Goal: Task Accomplishment & Management: Manage account settings

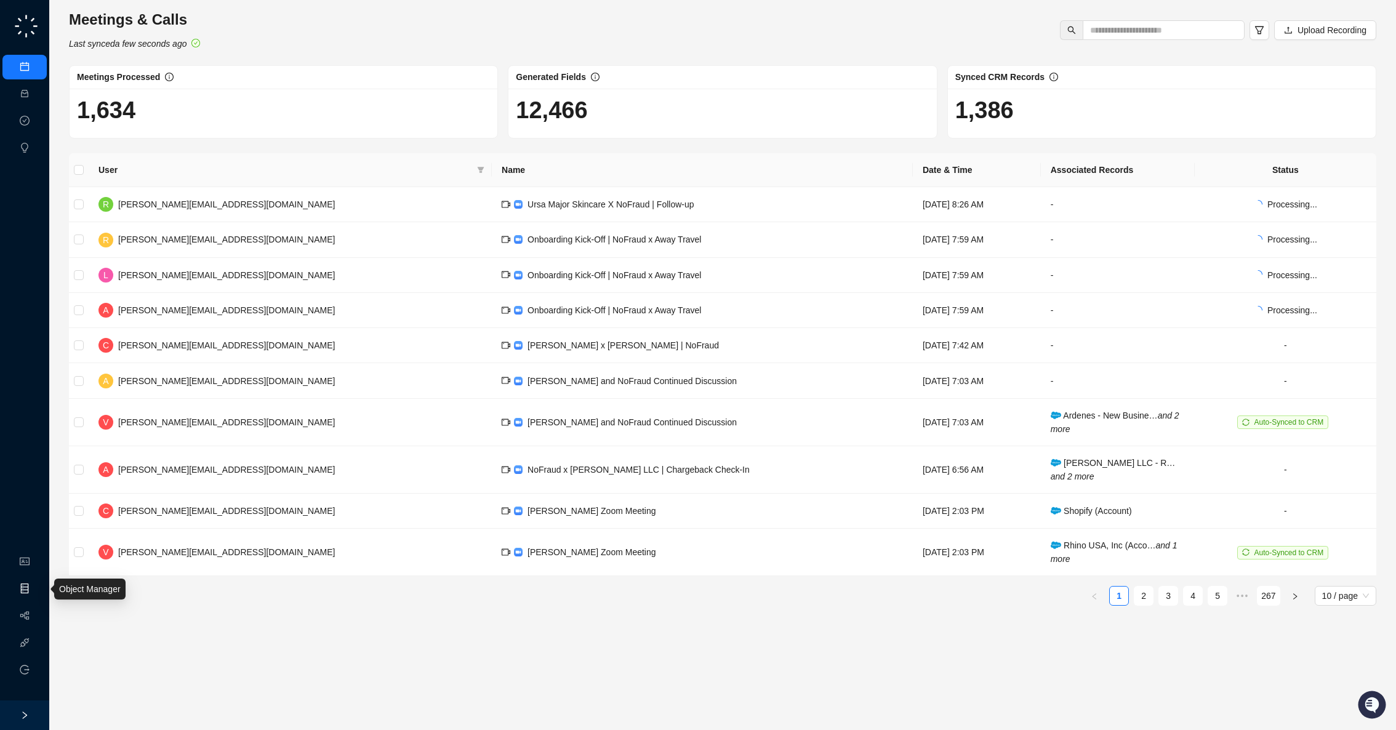
click at [36, 589] on link "Object Manager" at bounding box center [67, 589] width 62 height 10
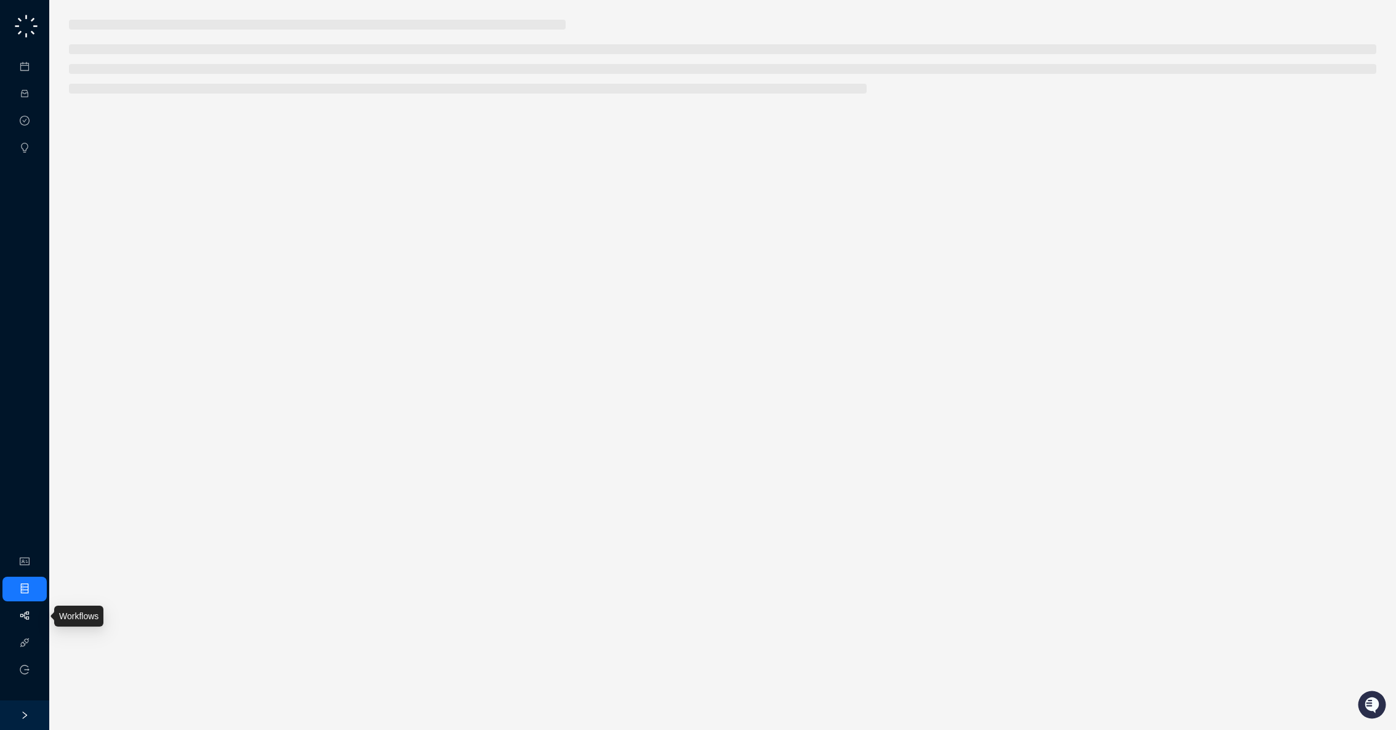
click at [36, 615] on link "Workflows" at bounding box center [55, 616] width 39 height 10
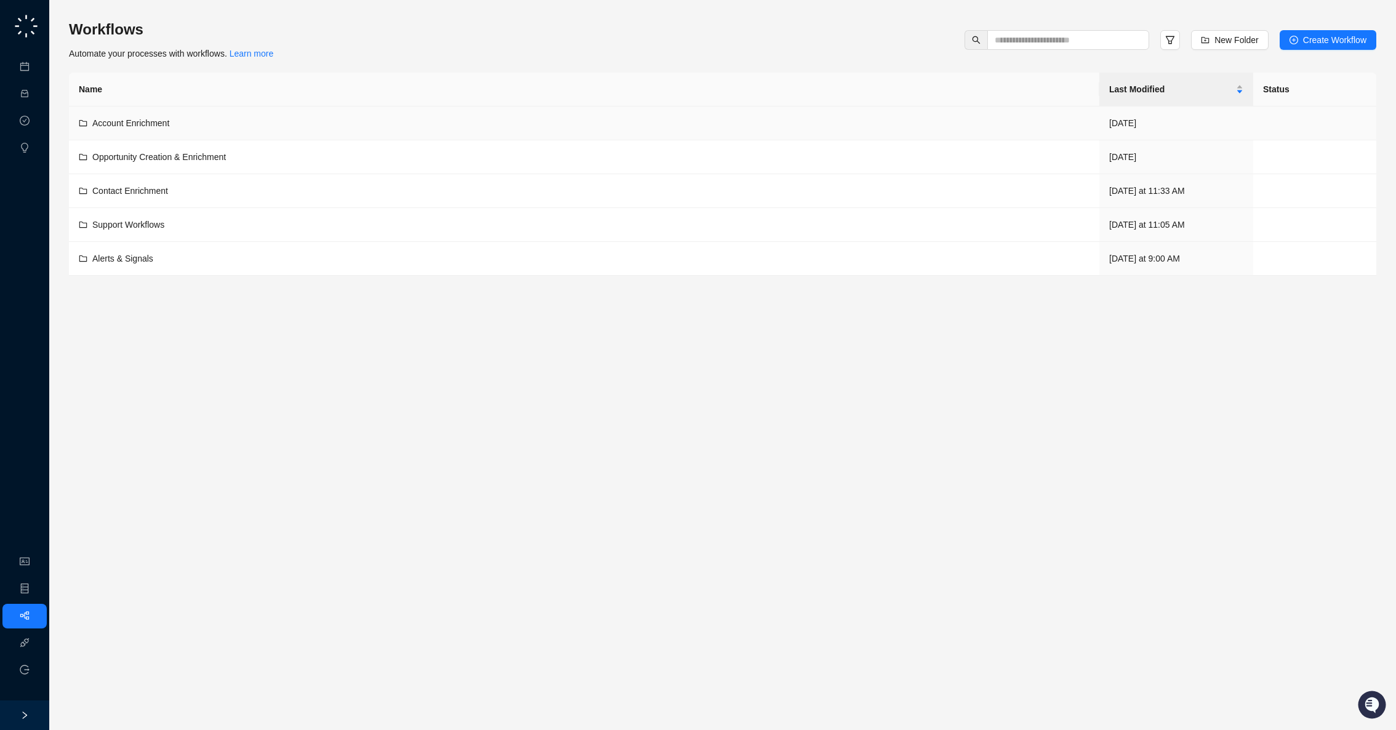
click at [316, 122] on div "Account Enrichment" at bounding box center [584, 123] width 1010 height 14
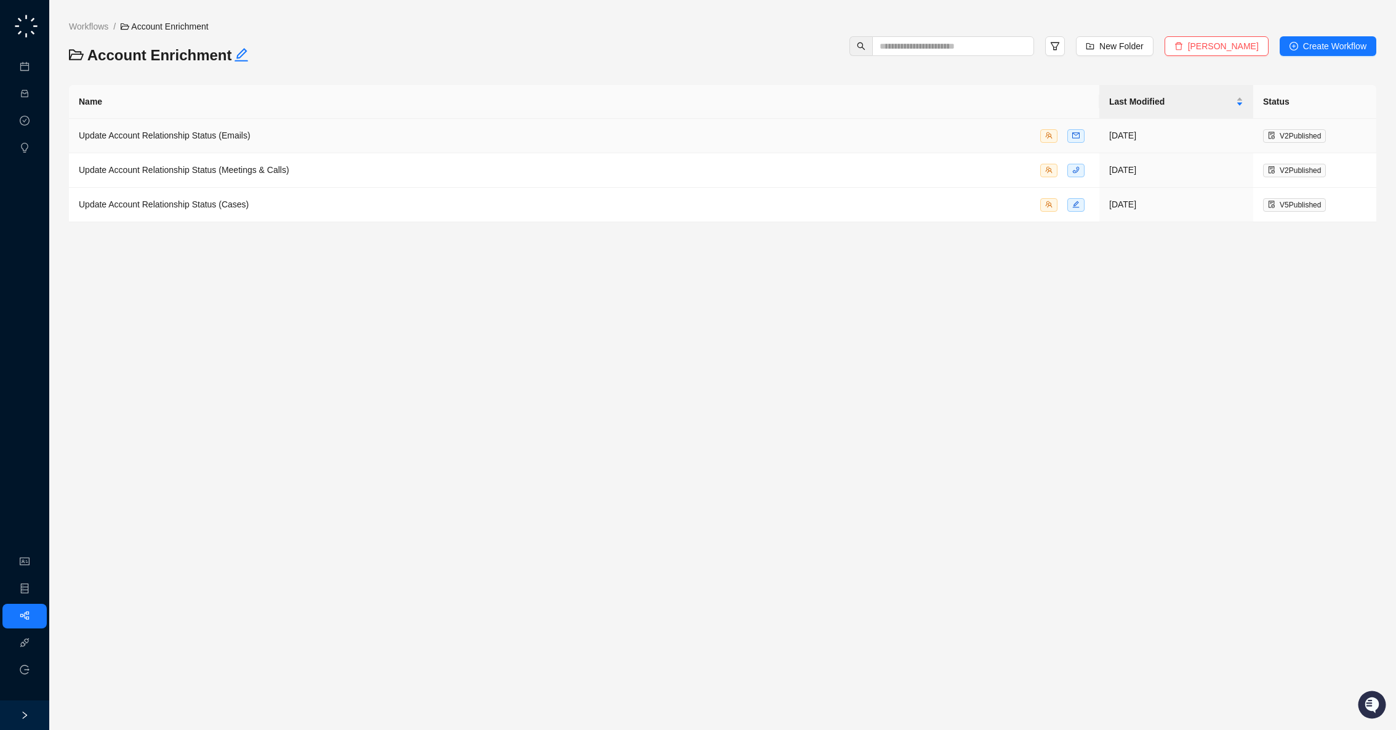
click at [230, 127] on td "Update Account Relationship Status (Emails)" at bounding box center [584, 136] width 1030 height 34
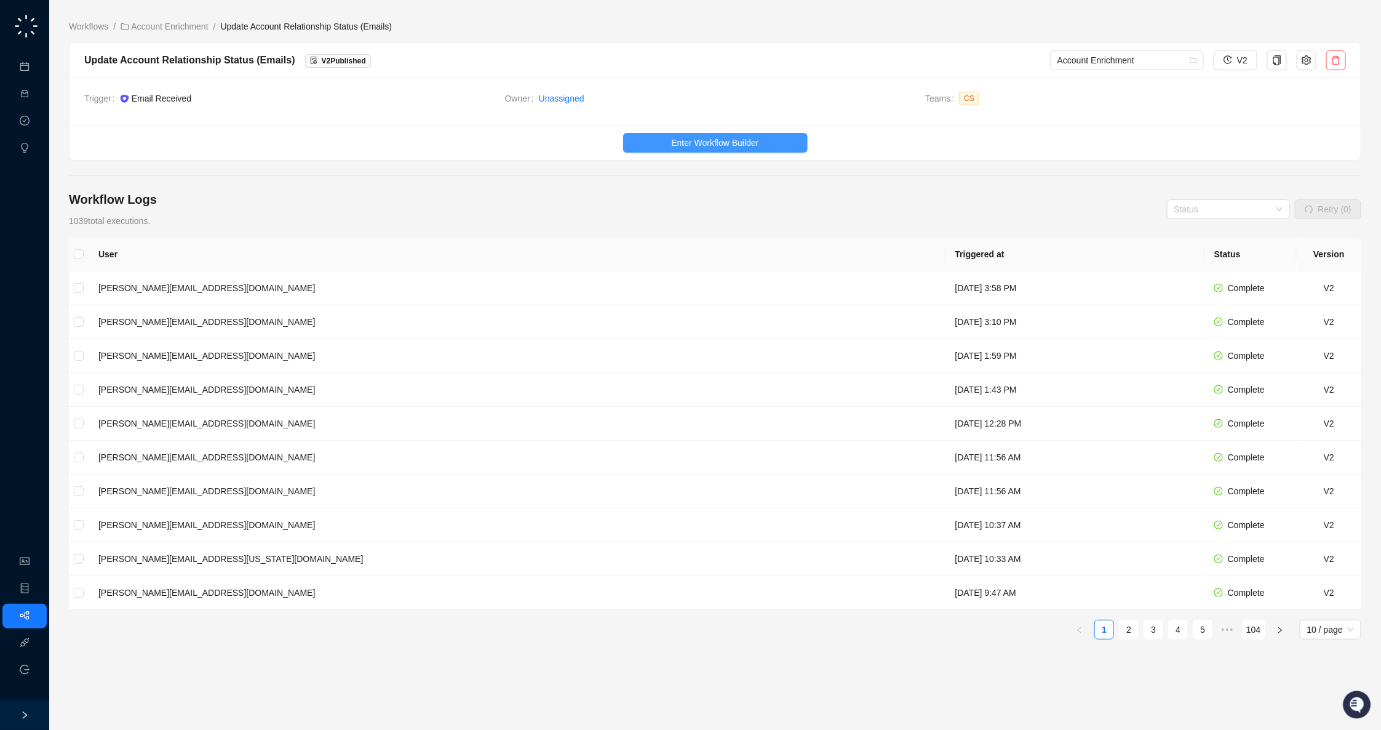
click at [697, 145] on span "Enter Workflow Builder" at bounding box center [714, 143] width 87 height 14
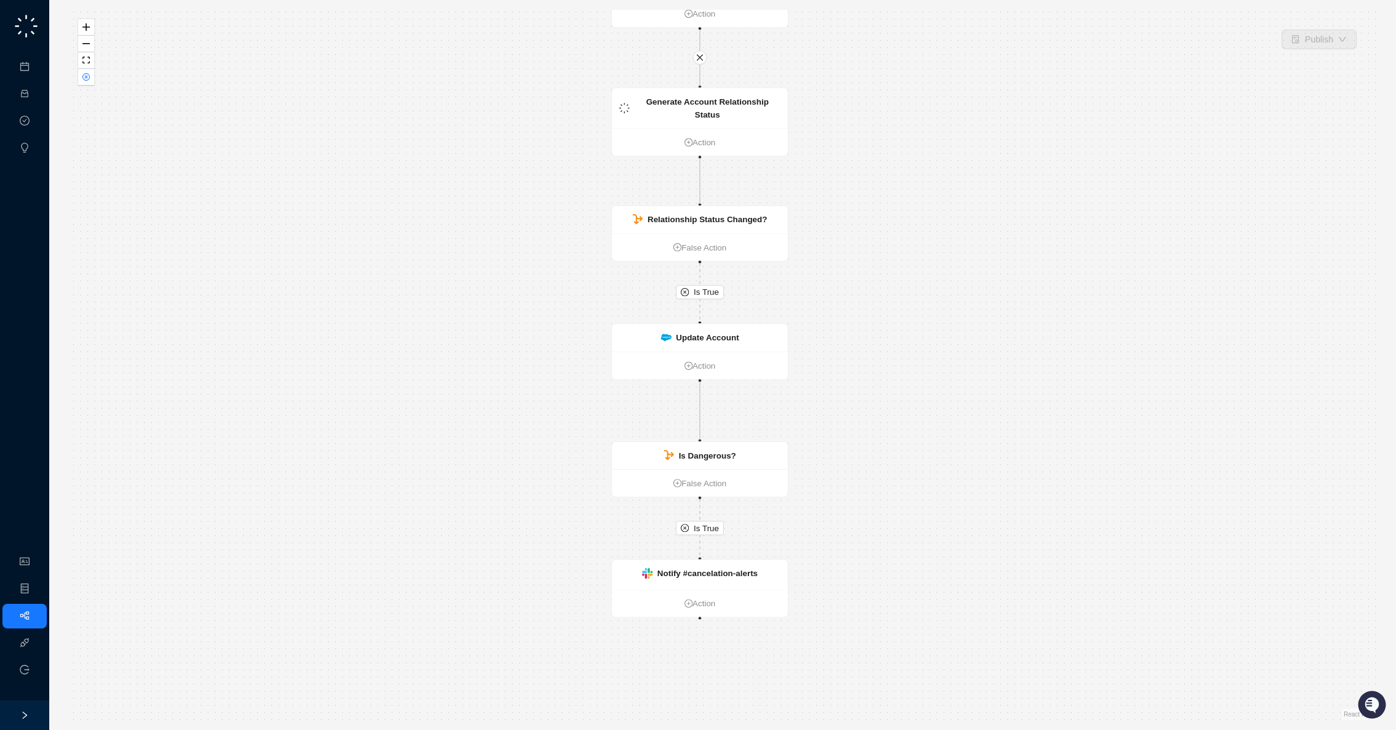
drag, startPoint x: 951, startPoint y: 544, endPoint x: 919, endPoint y: 435, distance: 113.7
click at [919, 435] on div "Is True Is True New Outreach Email Action Generate Account Relationship Status …" at bounding box center [722, 365] width 1307 height 710
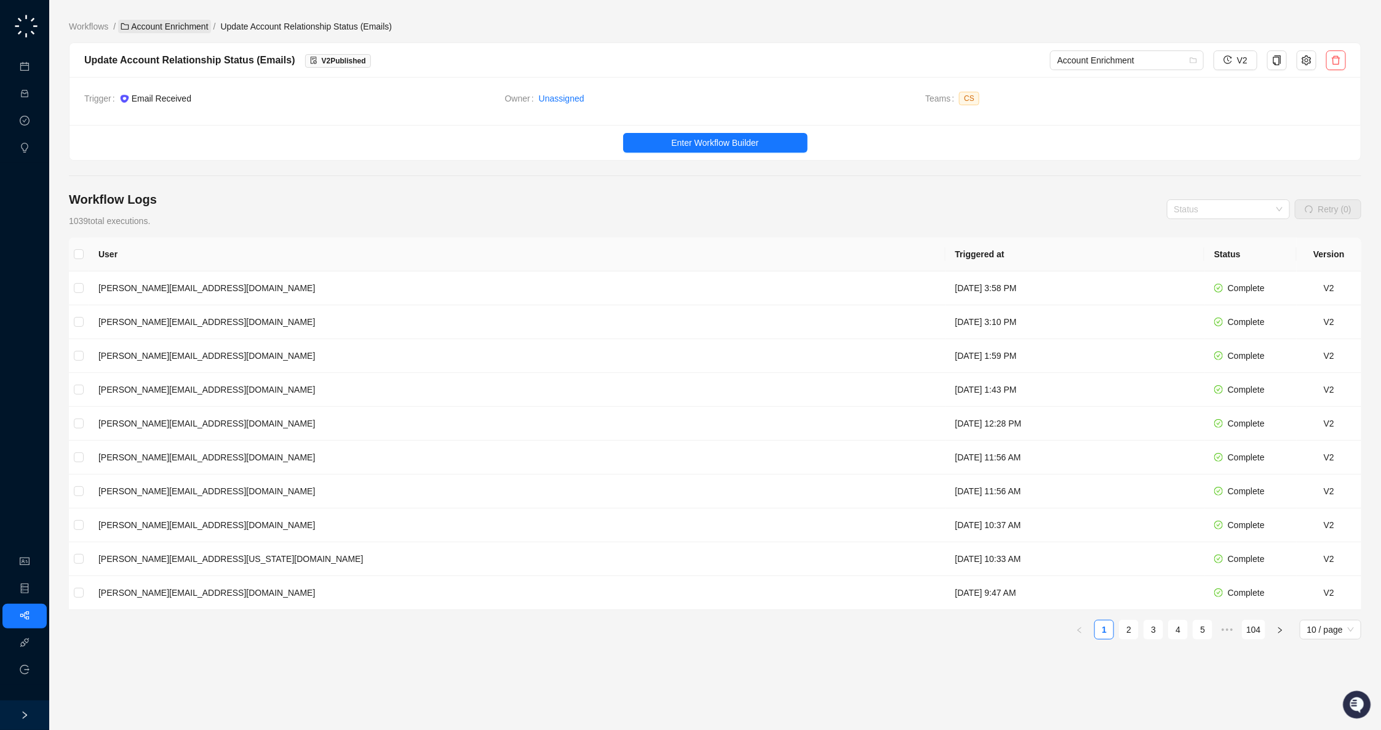
click at [162, 32] on link "Account Enrichment" at bounding box center [164, 27] width 92 height 14
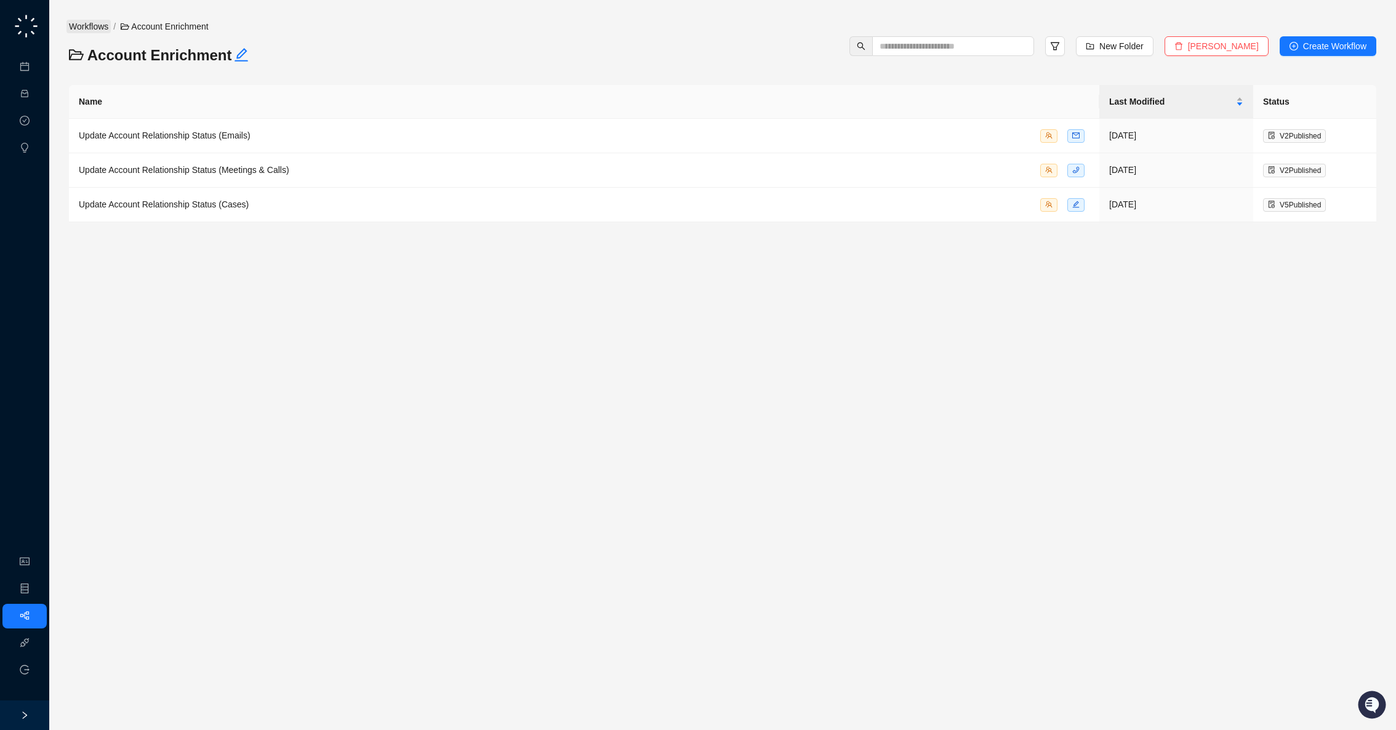
click at [94, 30] on link "Workflows" at bounding box center [88, 27] width 44 height 14
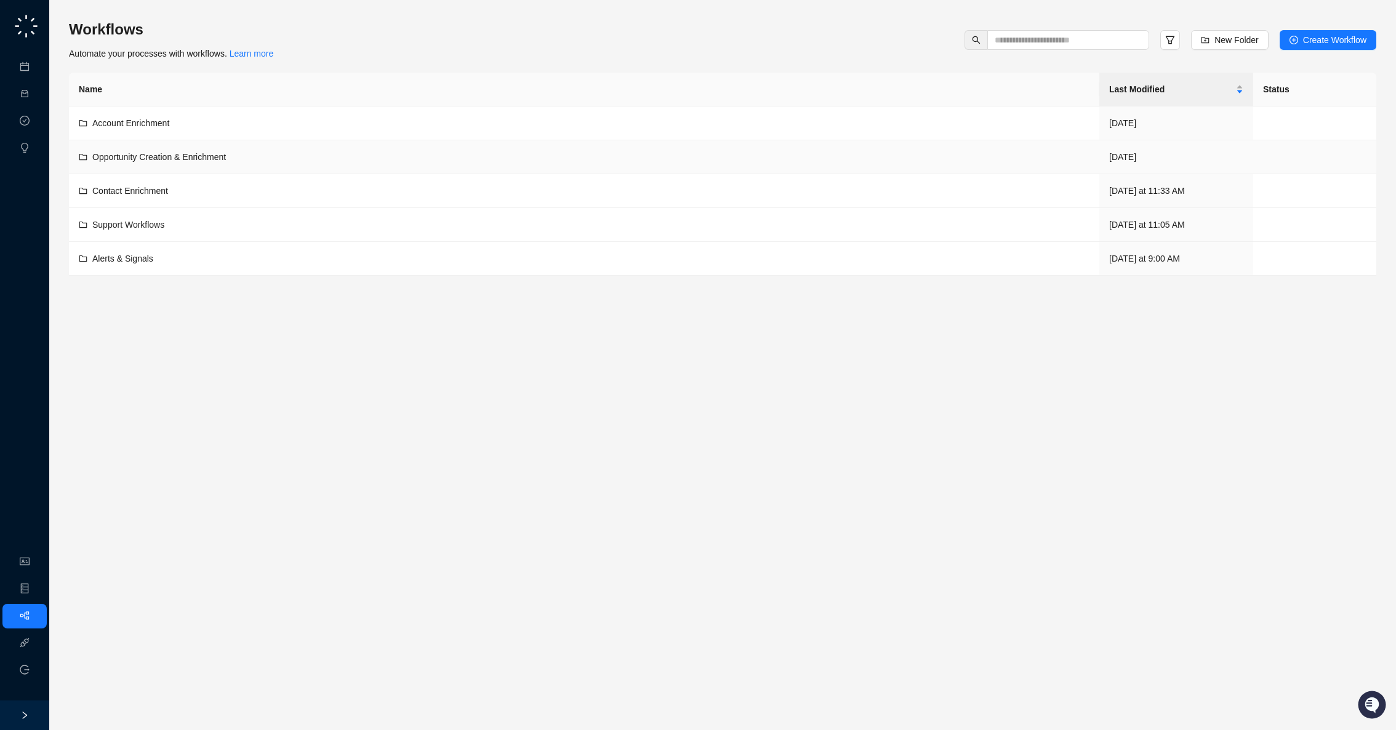
click at [199, 152] on span "Opportunity Creation & Enrichment" at bounding box center [159, 157] width 134 height 10
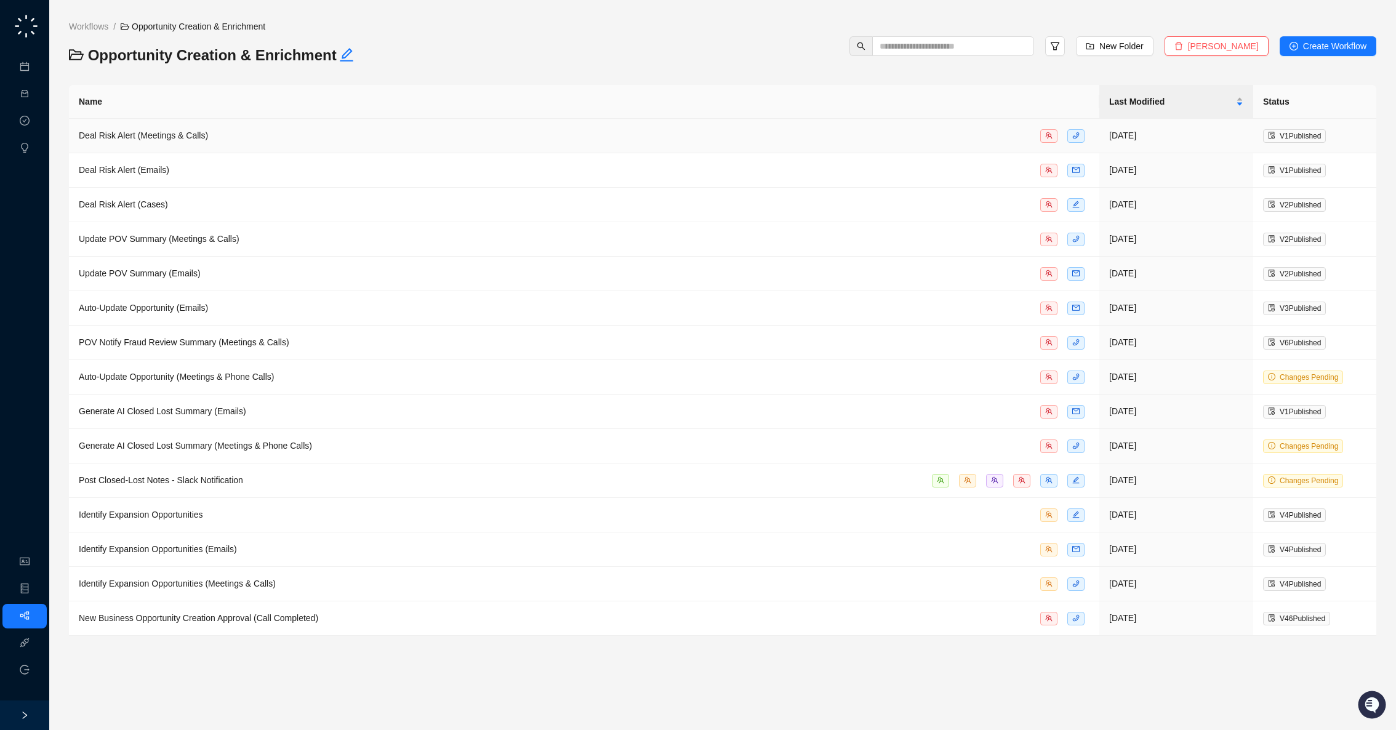
click at [322, 129] on div "Deal Risk Alert (Meetings & Calls)" at bounding box center [584, 136] width 1010 height 14
click at [271, 374] on span "Auto-Update Opportunity (Meetings & Phone Calls)" at bounding box center [177, 377] width 196 height 10
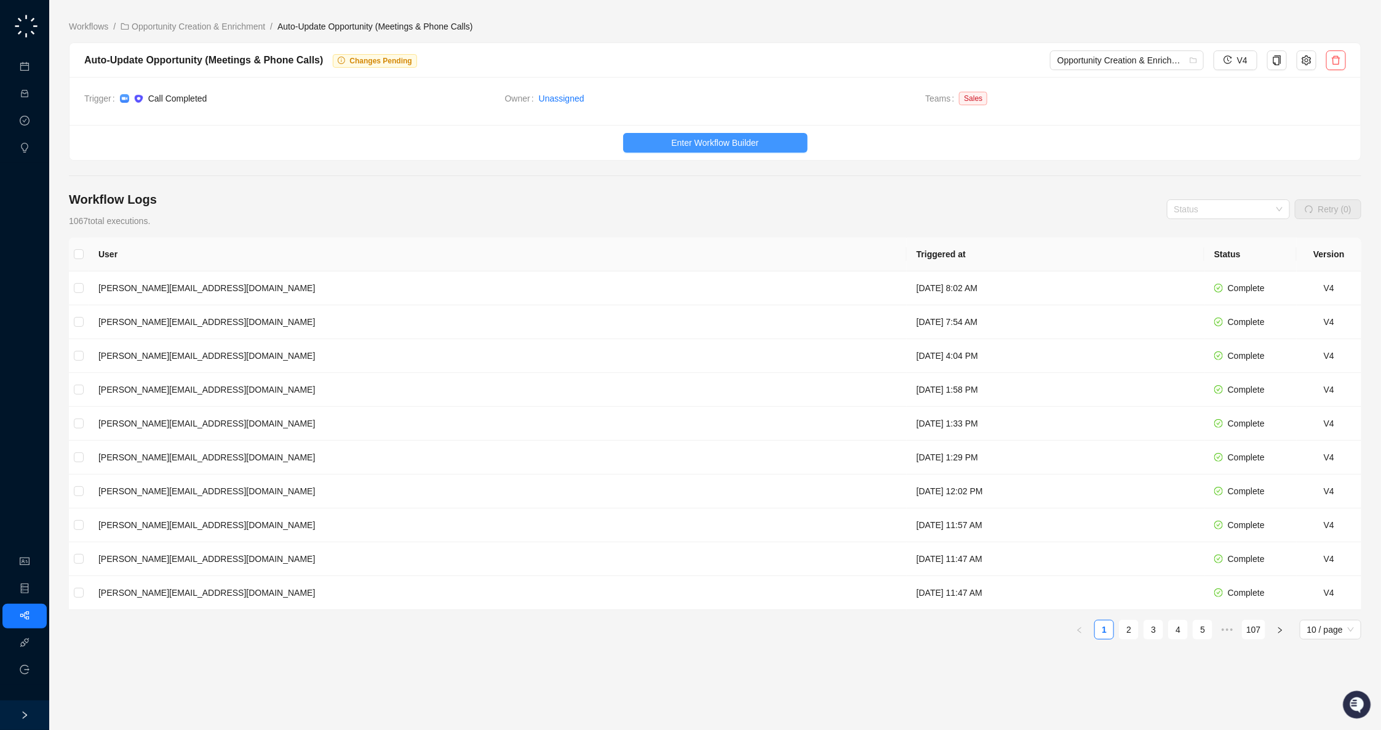
click at [664, 142] on button "Enter Workflow Builder" at bounding box center [715, 143] width 185 height 20
click at [201, 25] on link "Opportunity Creation & Enrichment" at bounding box center [193, 27] width 150 height 14
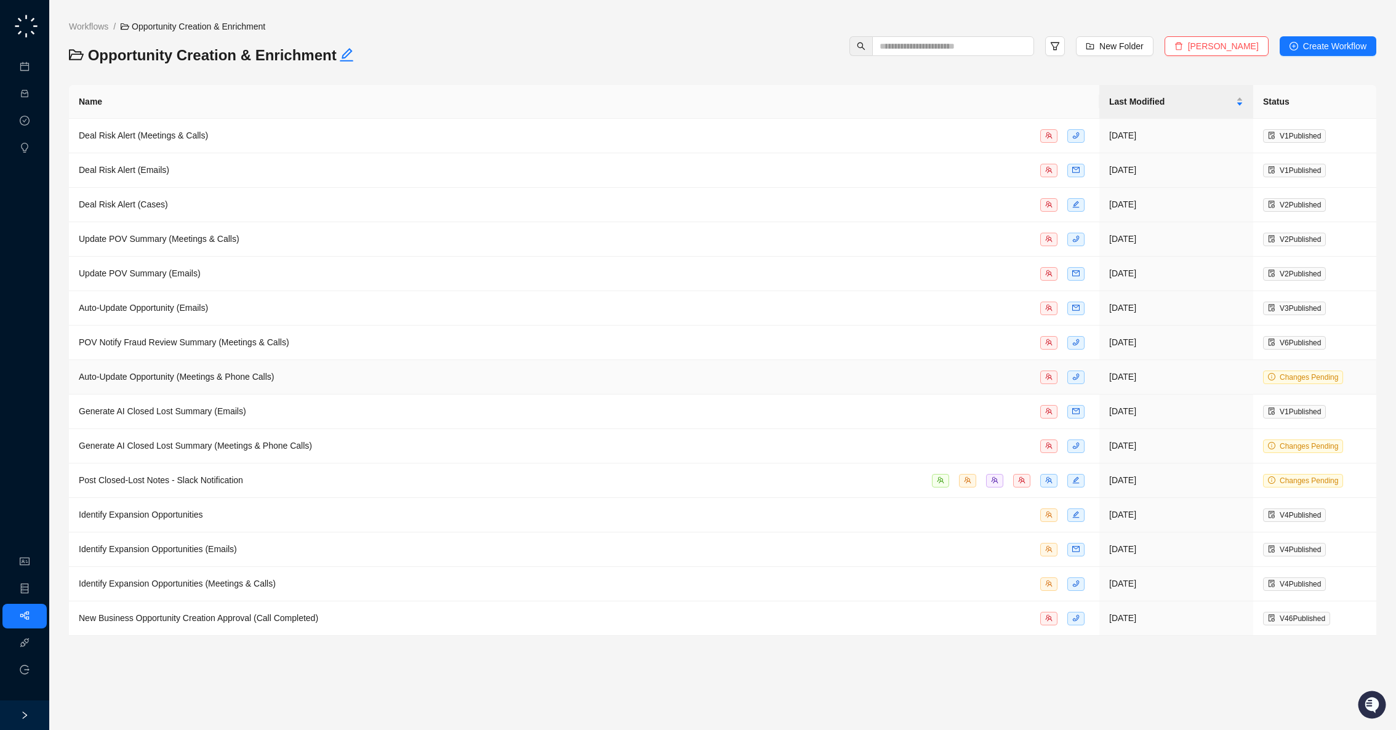
click at [274, 375] on span "Auto-Update Opportunity (Meetings & Phone Calls)" at bounding box center [177, 377] width 196 height 10
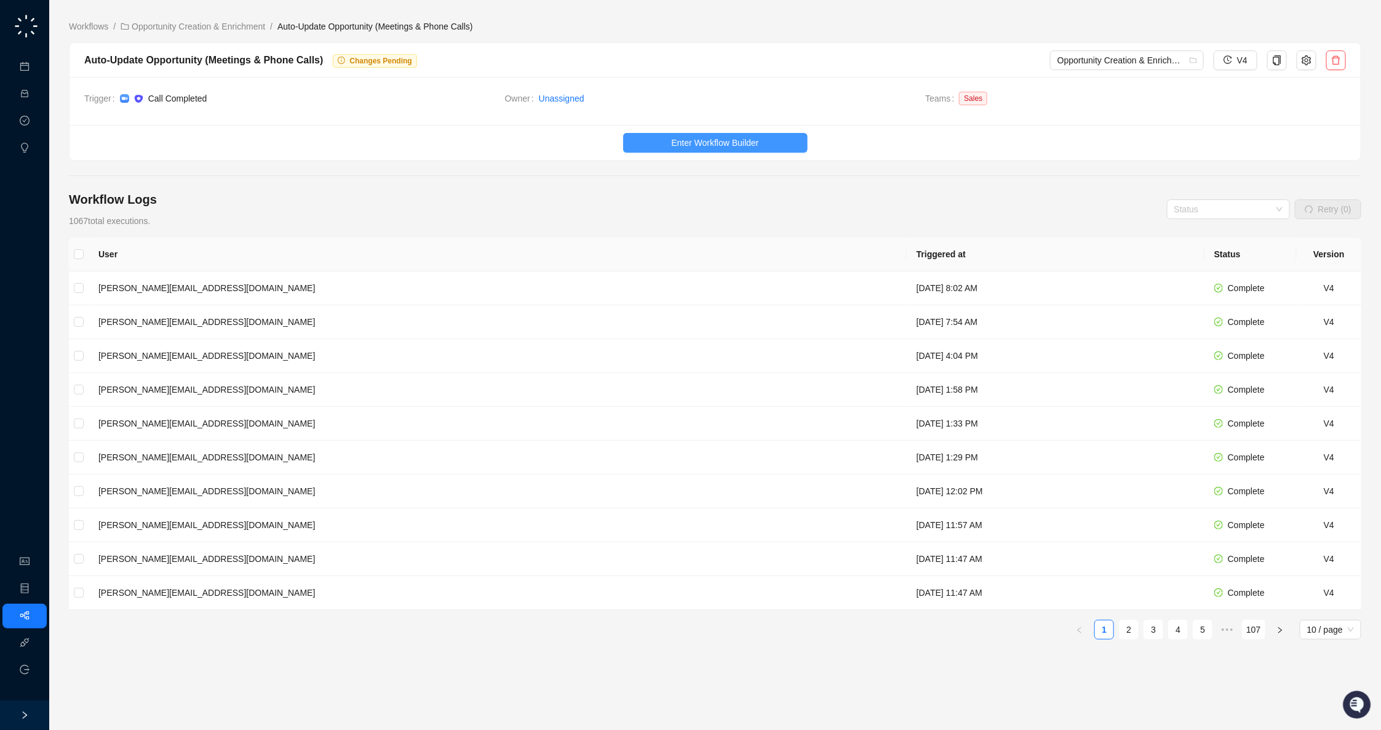
click at [654, 138] on button "Enter Workflow Builder" at bounding box center [715, 143] width 185 height 20
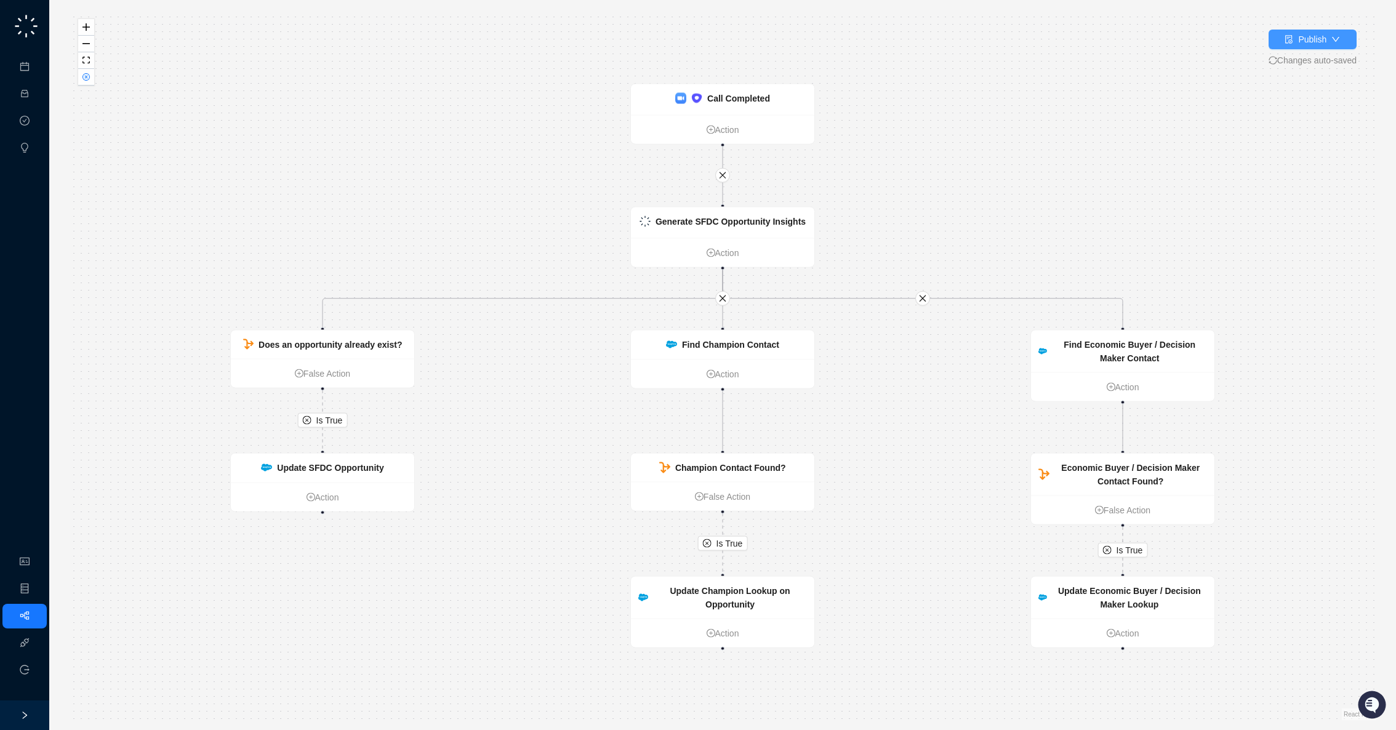
click at [1340, 38] on button "Publish" at bounding box center [1312, 40] width 88 height 20
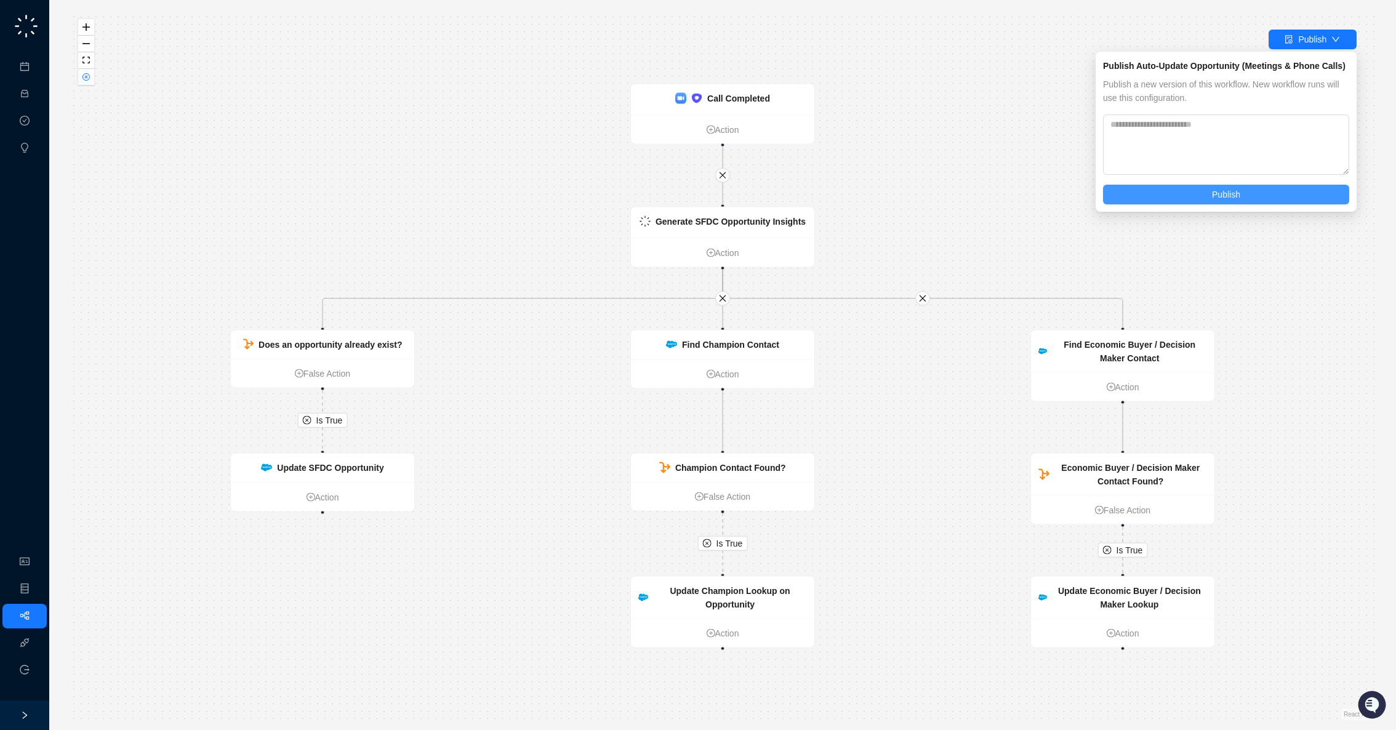
click at [1269, 195] on button "Publish" at bounding box center [1226, 195] width 246 height 20
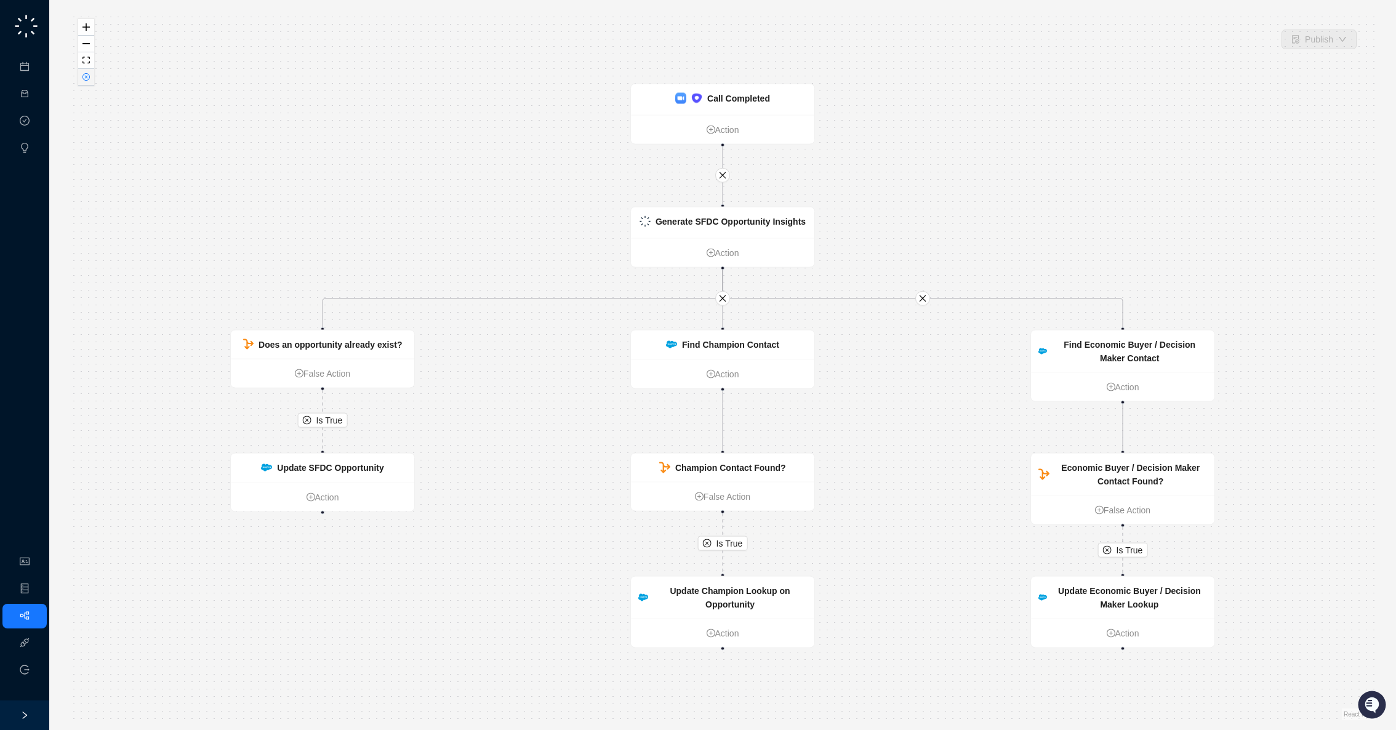
click at [91, 82] on button "button" at bounding box center [86, 77] width 16 height 17
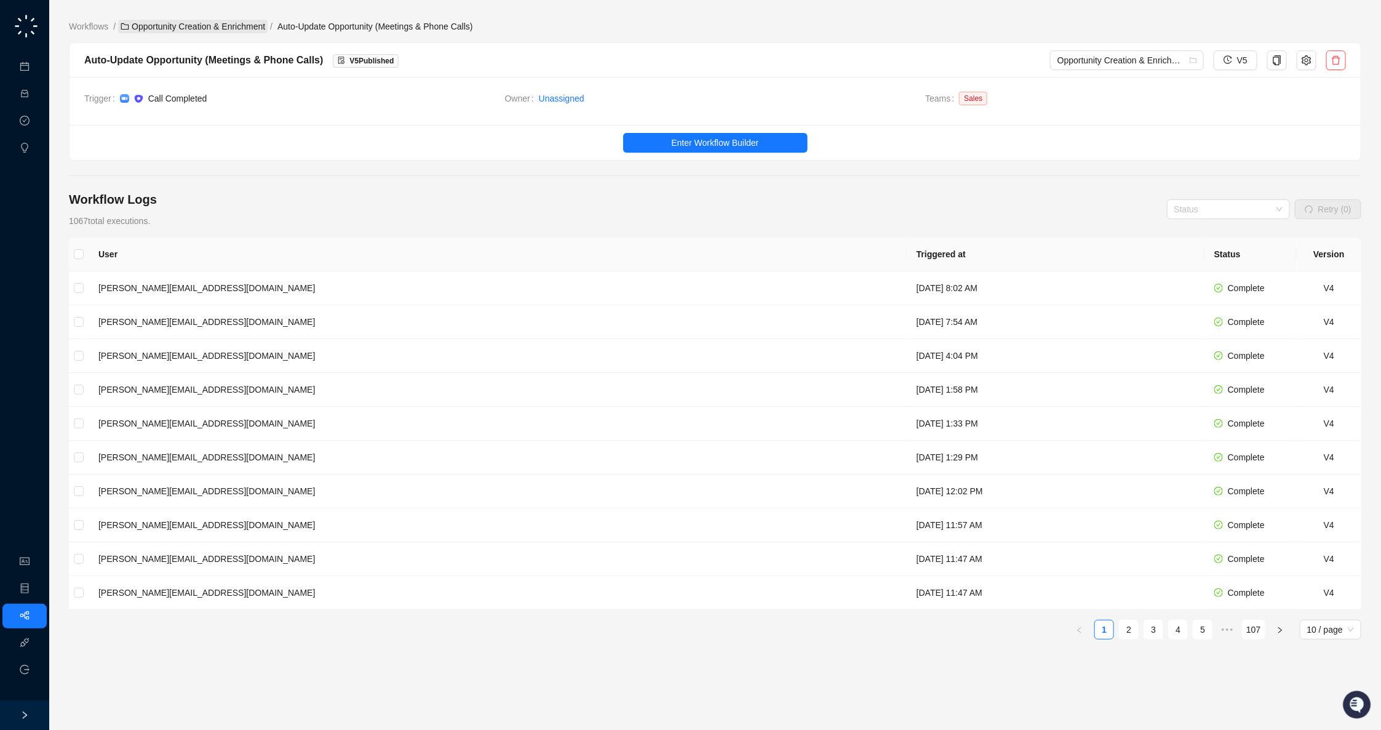
click at [209, 23] on link "Opportunity Creation & Enrichment" at bounding box center [193, 27] width 150 height 14
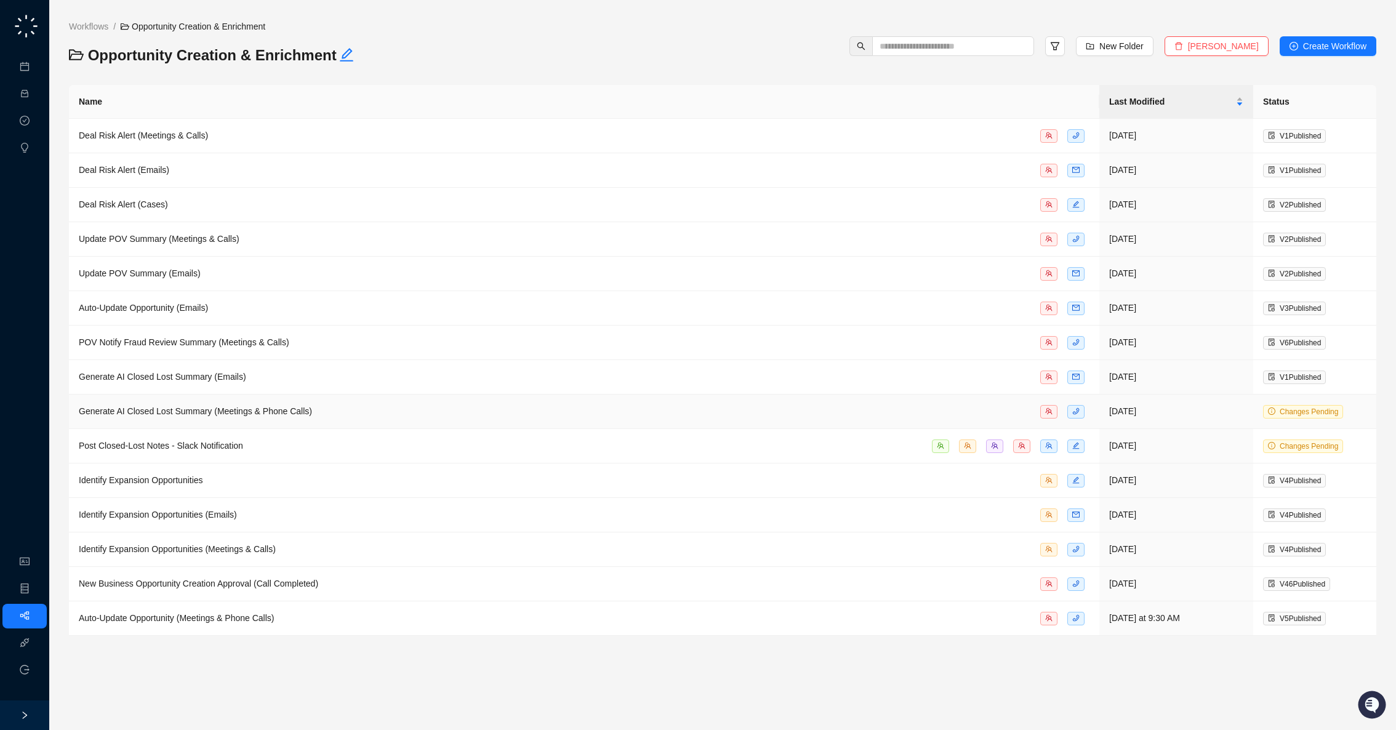
click at [327, 412] on div "Generate AI Closed Lost Summary (Meetings & Phone Calls)" at bounding box center [584, 411] width 1010 height 14
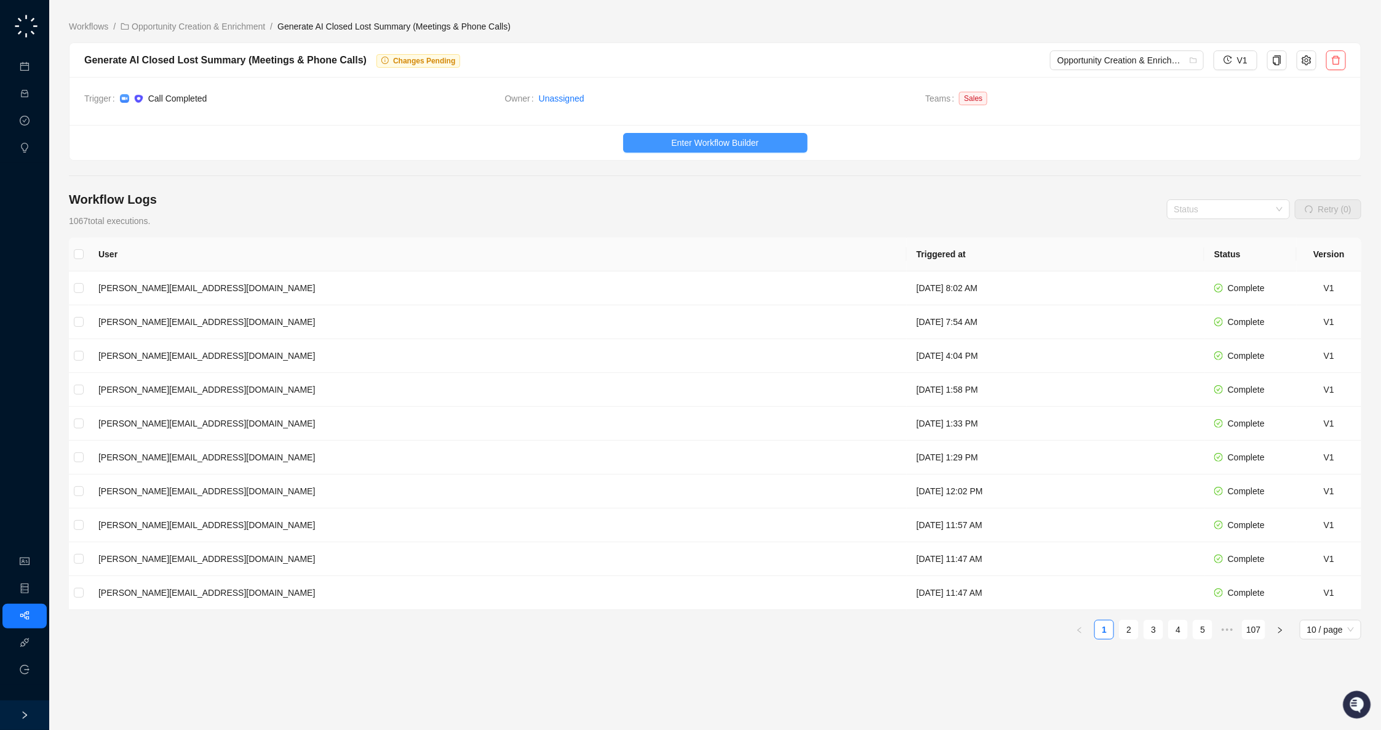
click at [722, 140] on span "Enter Workflow Builder" at bounding box center [714, 143] width 87 height 14
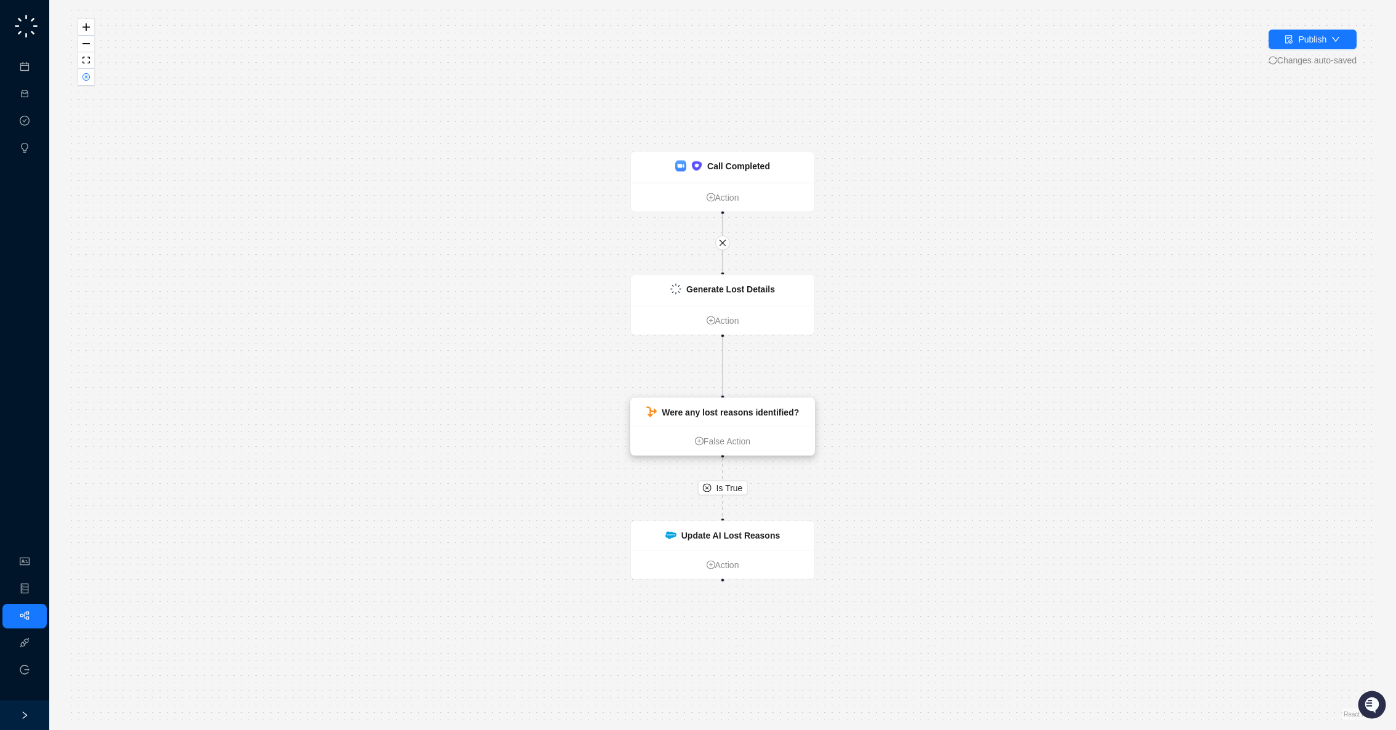
click at [721, 418] on div "Were any lost reasons identified?" at bounding box center [730, 413] width 137 height 14
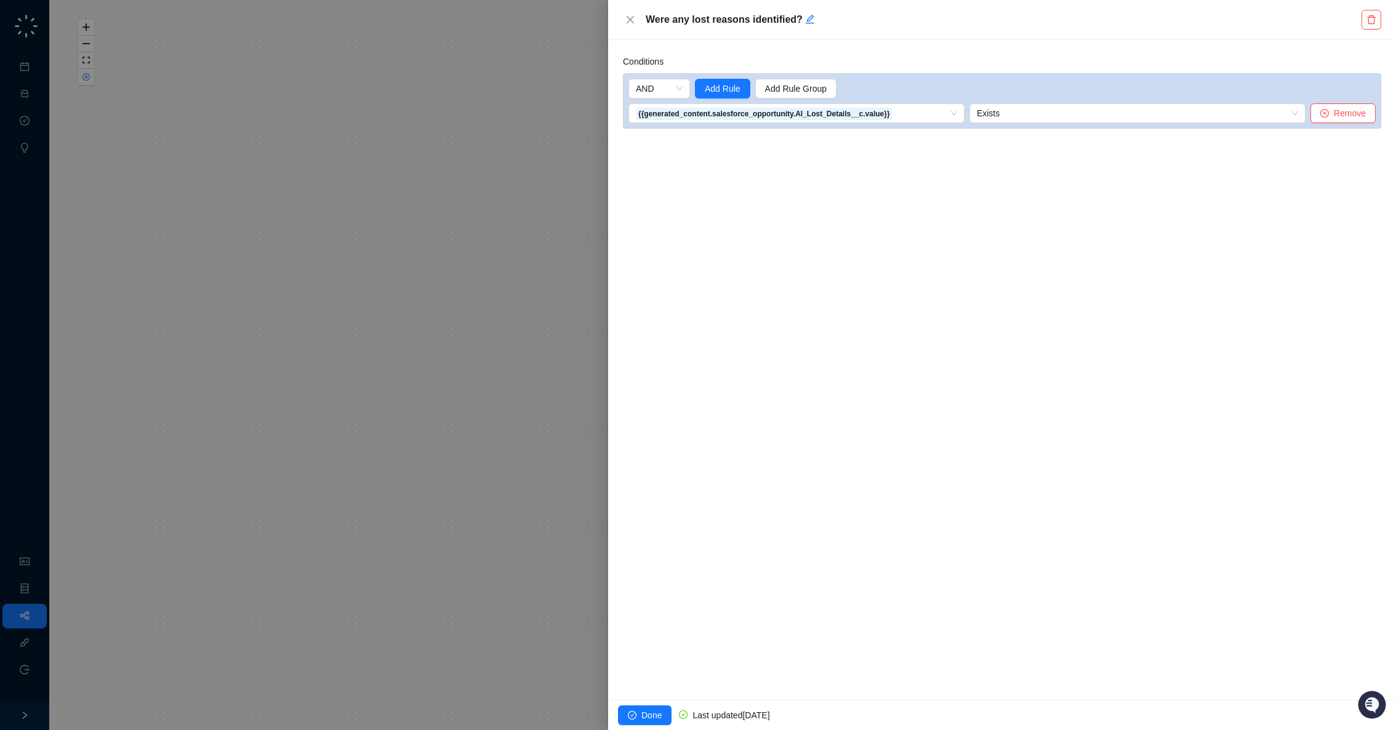
click at [491, 391] on div at bounding box center [698, 365] width 1396 height 730
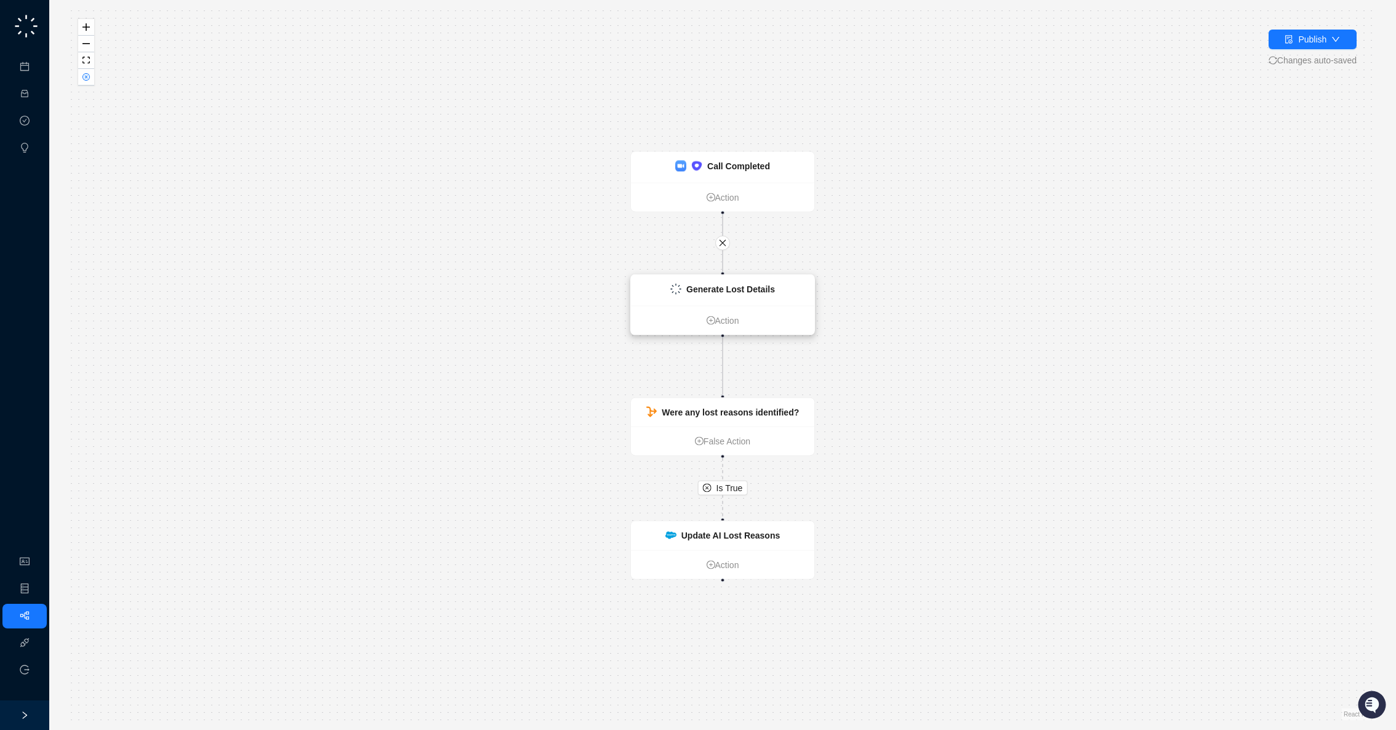
click at [767, 296] on div "Generate Lost Details" at bounding box center [722, 290] width 183 height 31
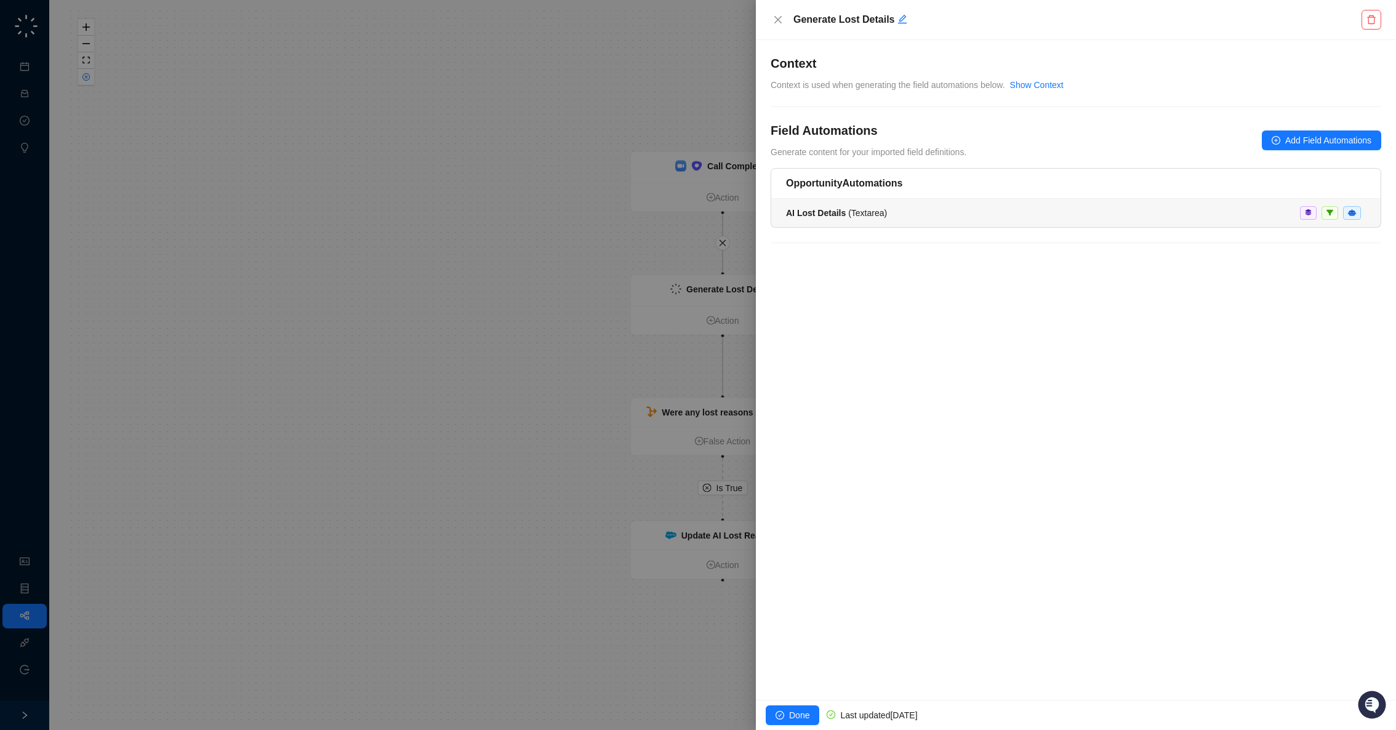
click at [834, 213] on strong "AI Lost Details" at bounding box center [816, 213] width 60 height 10
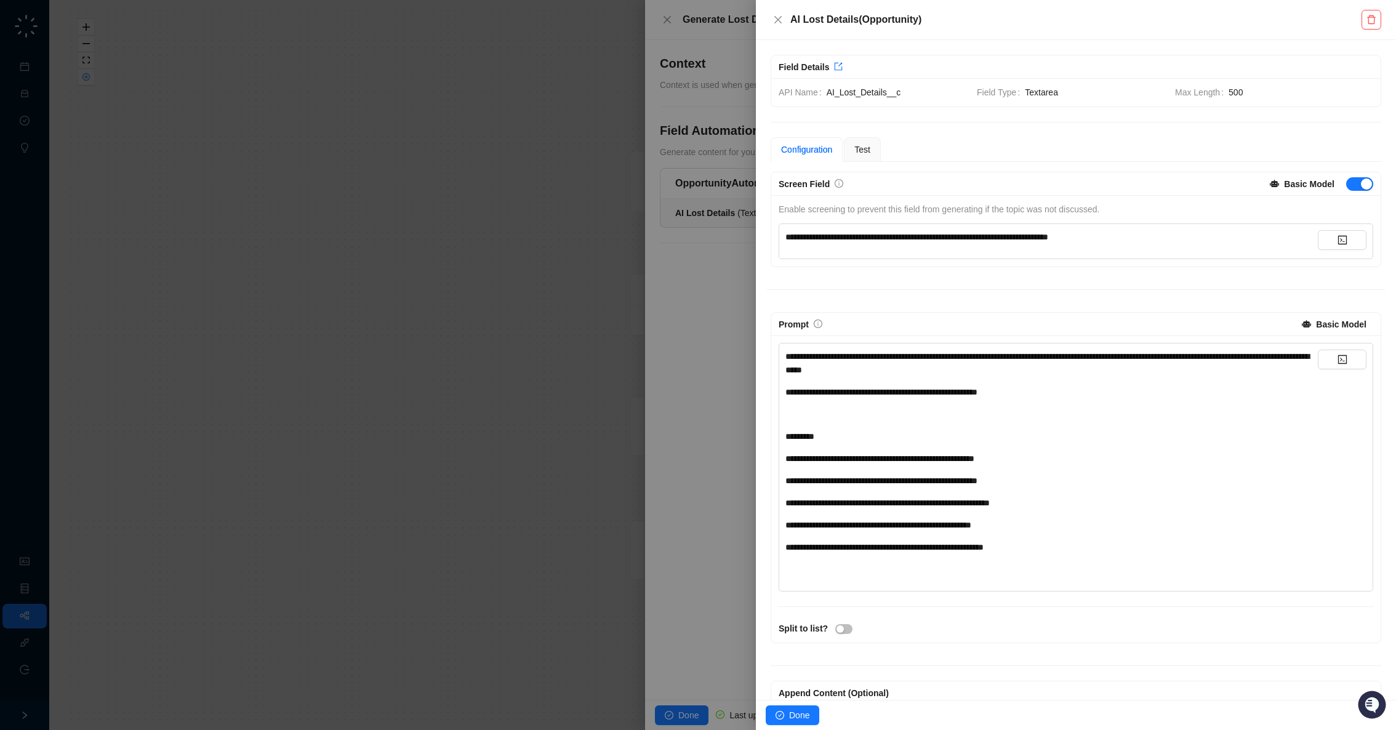
click at [479, 271] on div at bounding box center [698, 365] width 1396 height 730
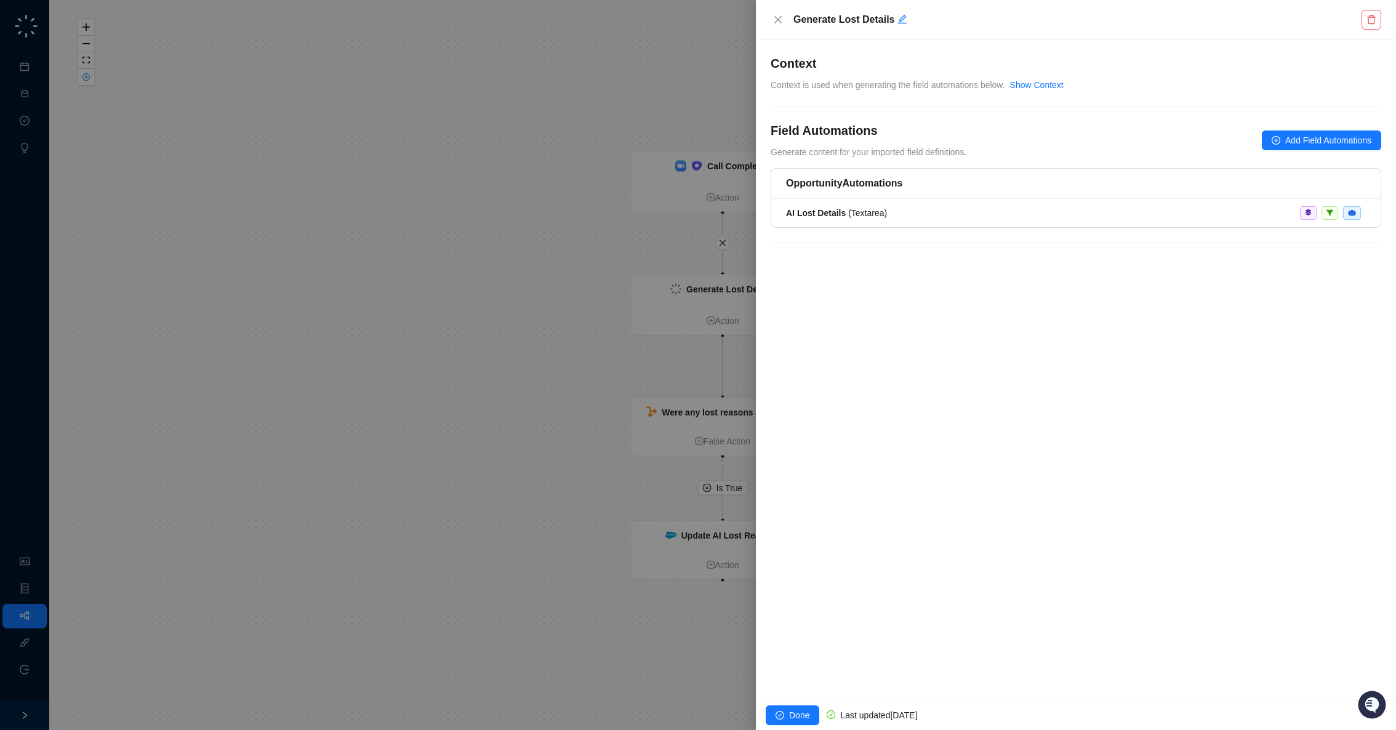
click at [579, 62] on div at bounding box center [698, 365] width 1396 height 730
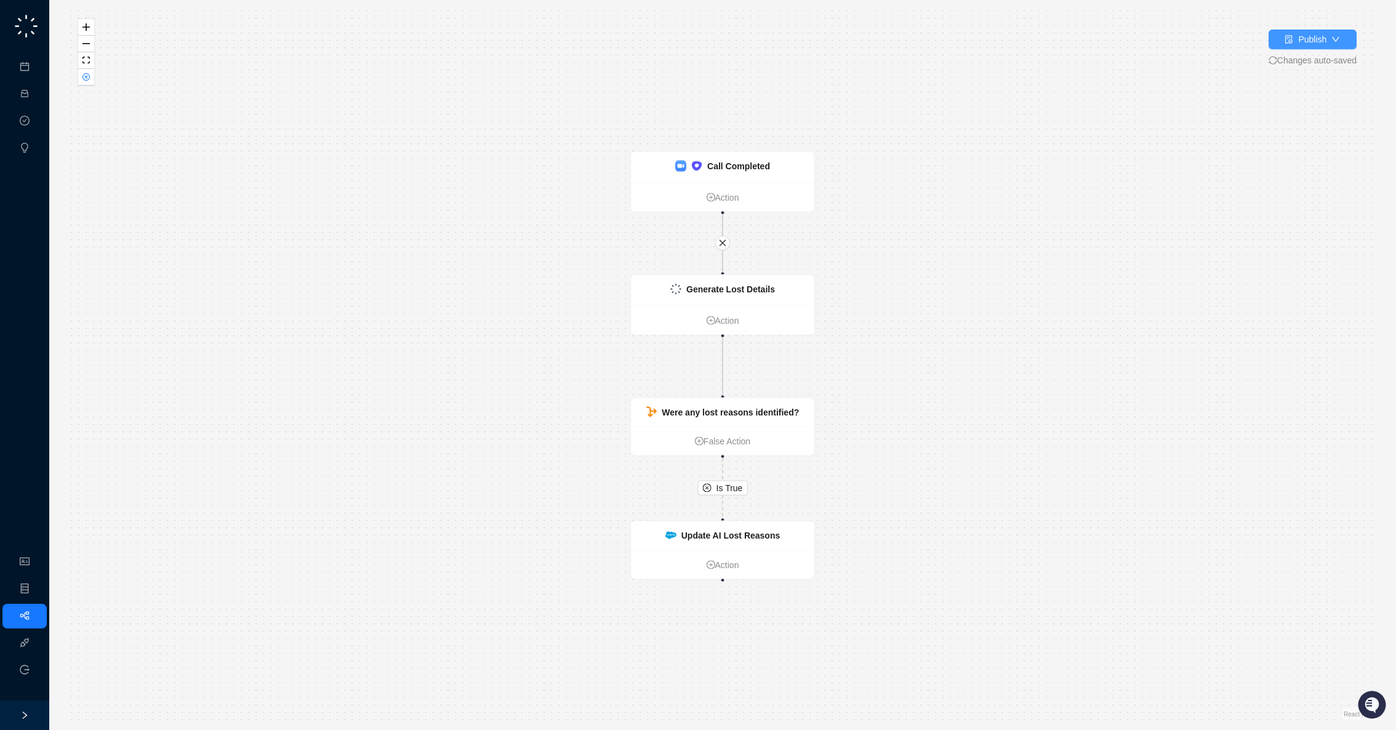
click at [1287, 40] on icon "file-done" at bounding box center [1288, 39] width 9 height 9
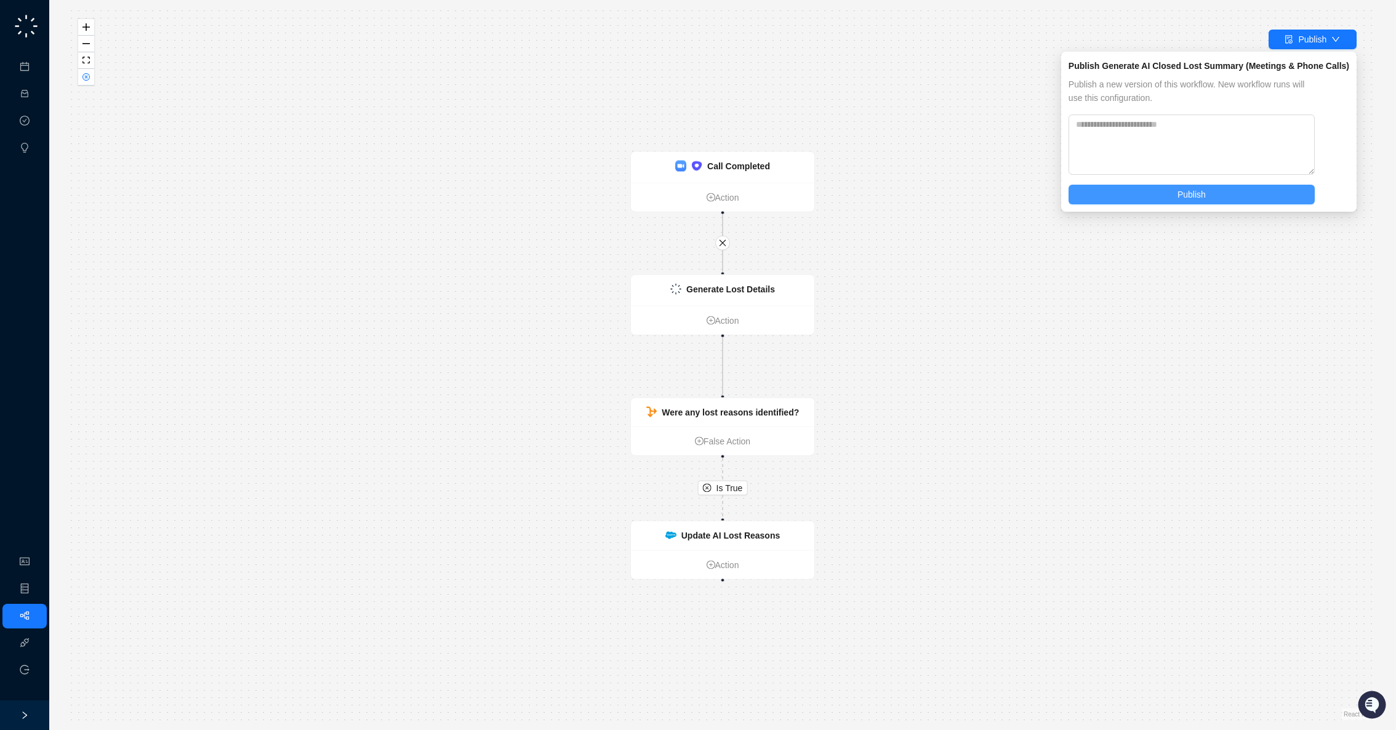
click at [1232, 189] on button "Publish" at bounding box center [1191, 195] width 246 height 20
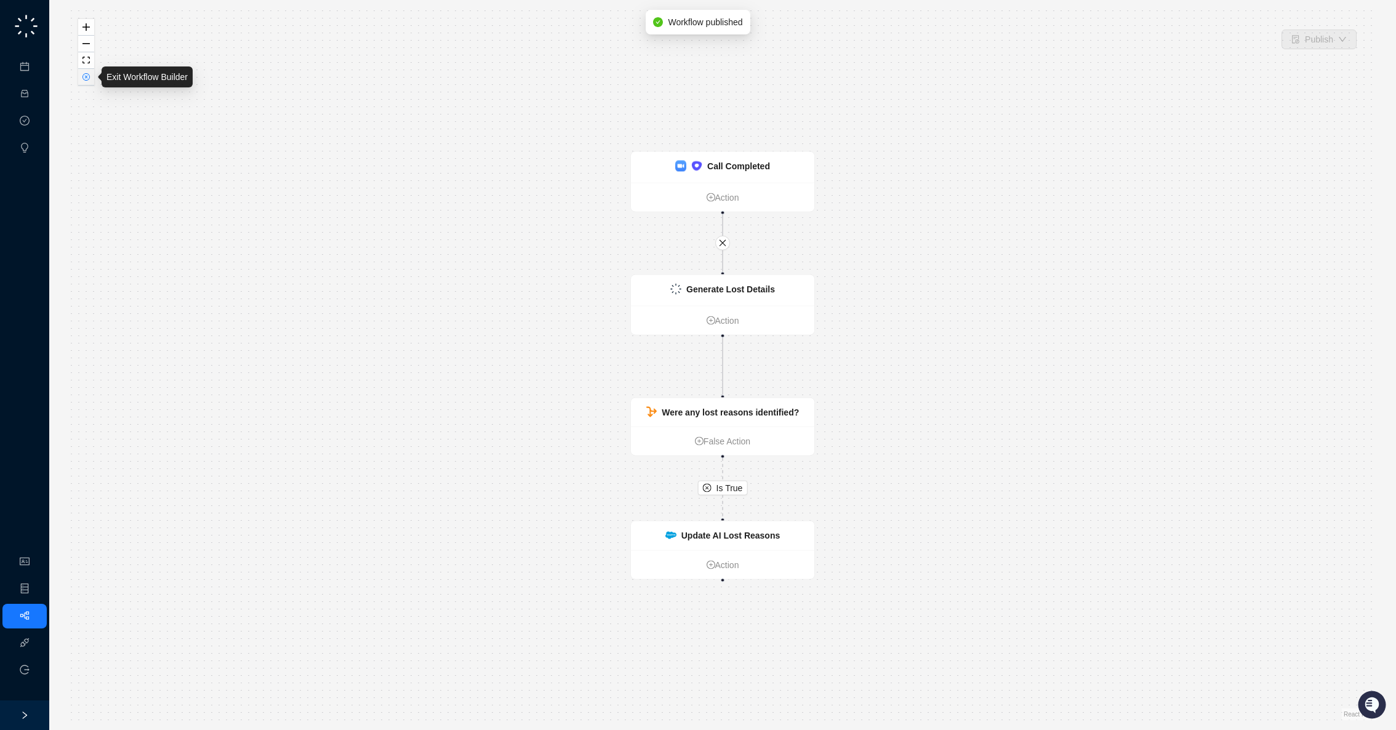
click at [84, 81] on button "button" at bounding box center [86, 77] width 16 height 17
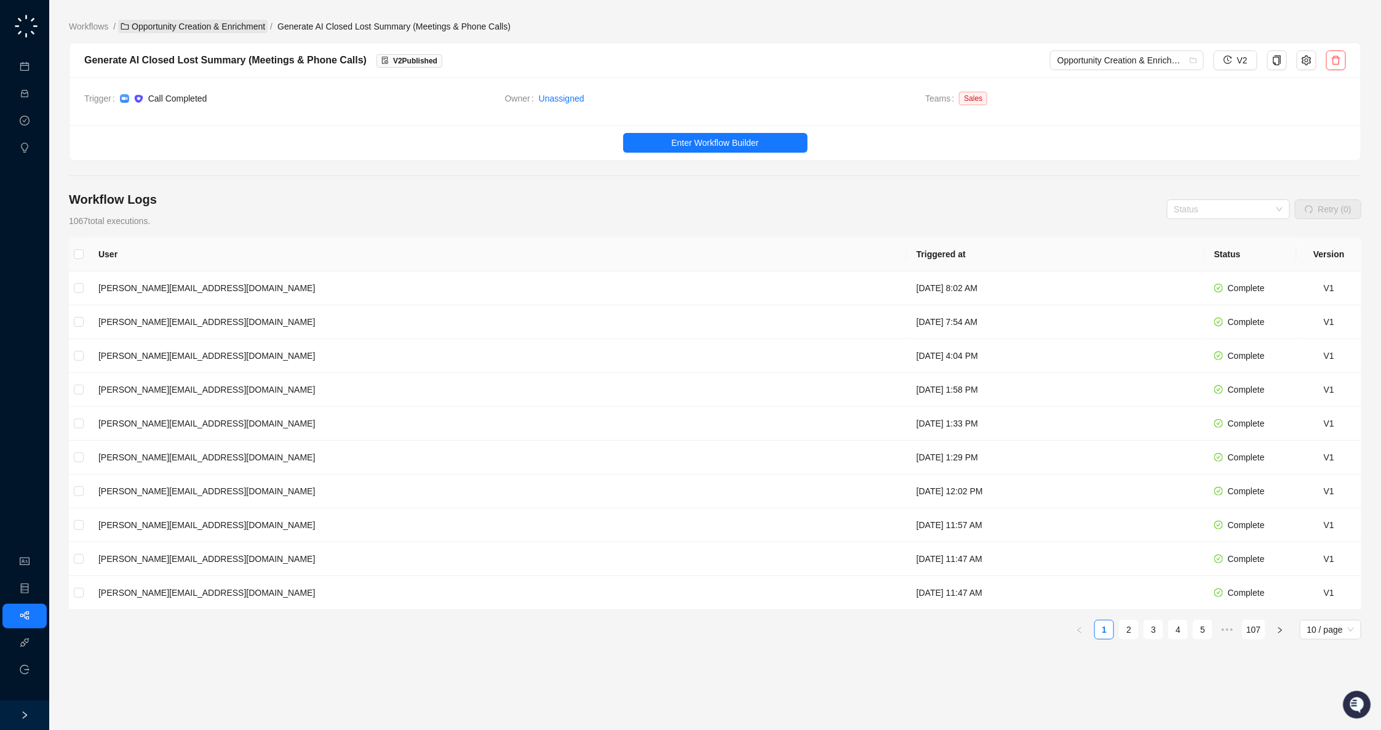
click at [161, 28] on link "Opportunity Creation & Enrichment" at bounding box center [193, 27] width 150 height 14
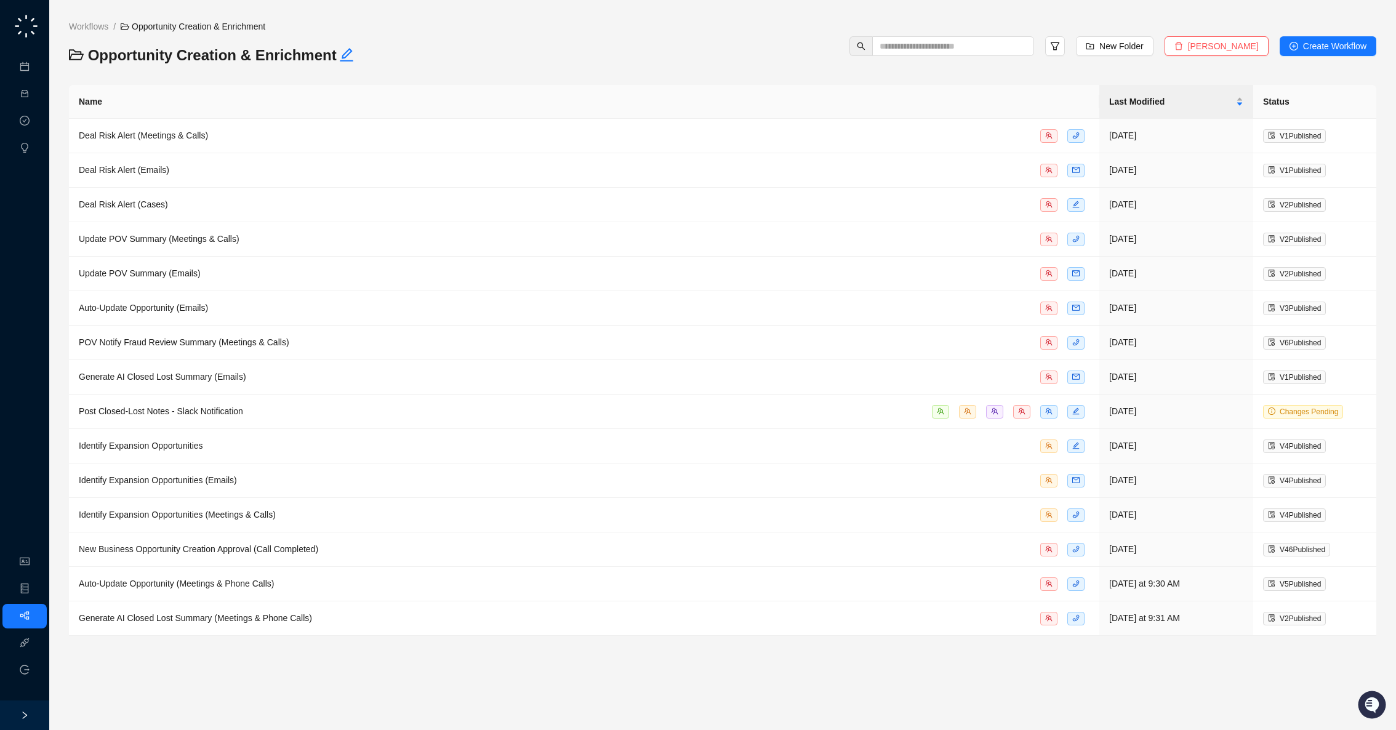
click at [422, 26] on ol "Workflows / Opportunity Creation & Enrichment" at bounding box center [315, 27] width 492 height 14
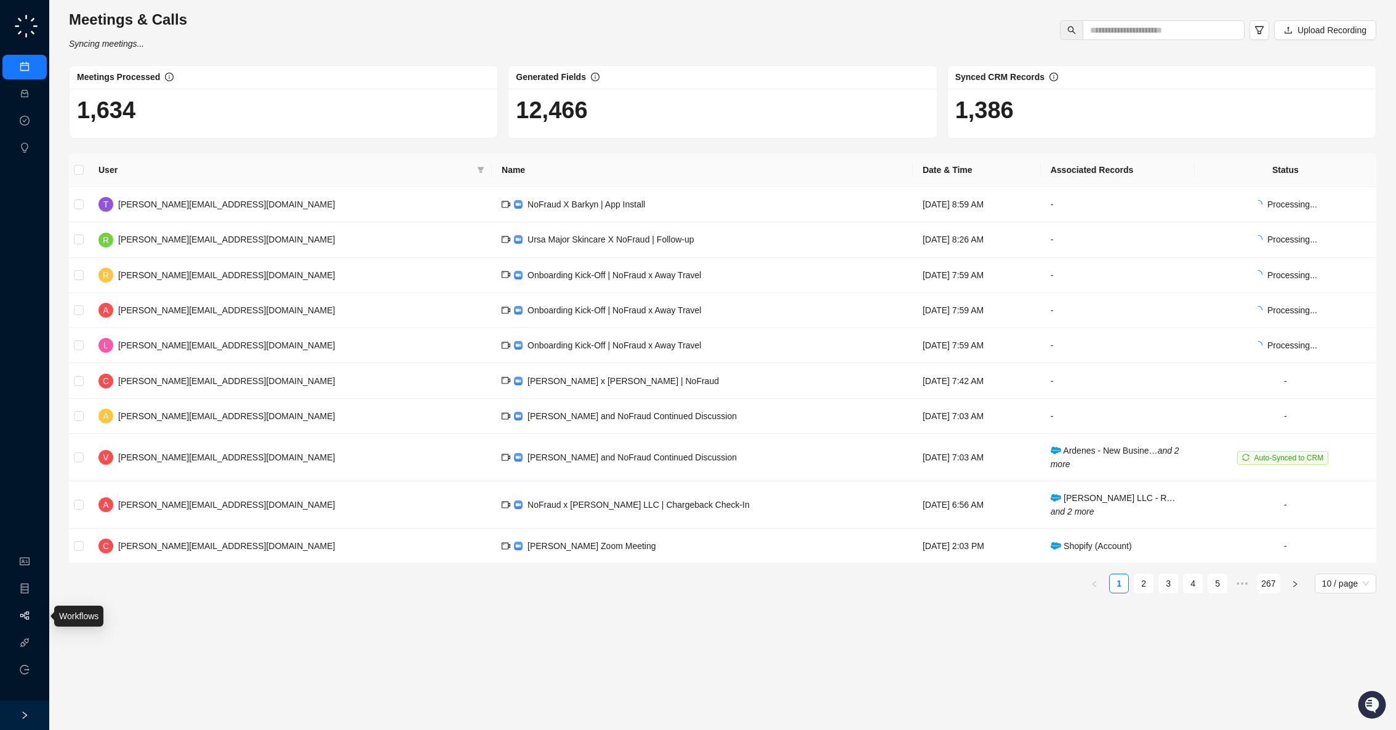
click at [36, 617] on link "Workflows" at bounding box center [55, 616] width 39 height 10
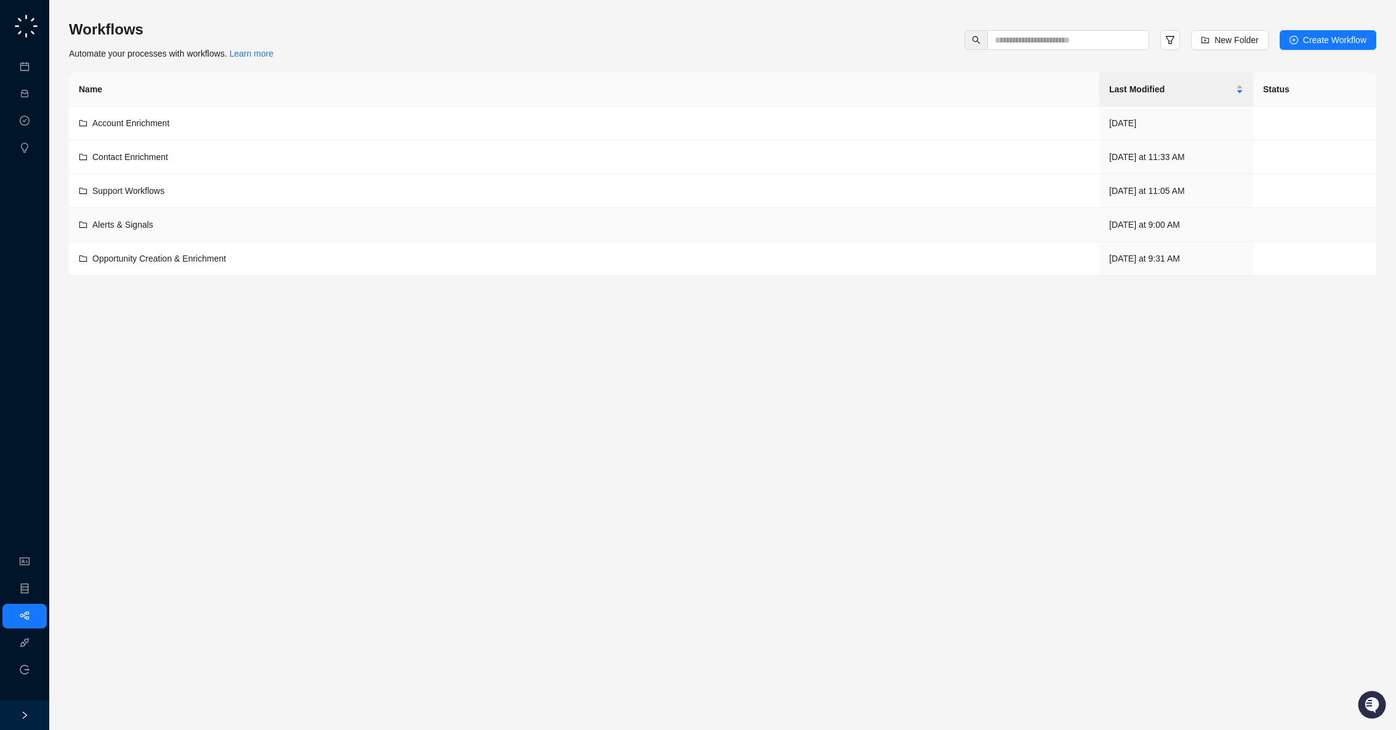
click at [277, 228] on div "Alerts & Signals" at bounding box center [584, 225] width 1010 height 14
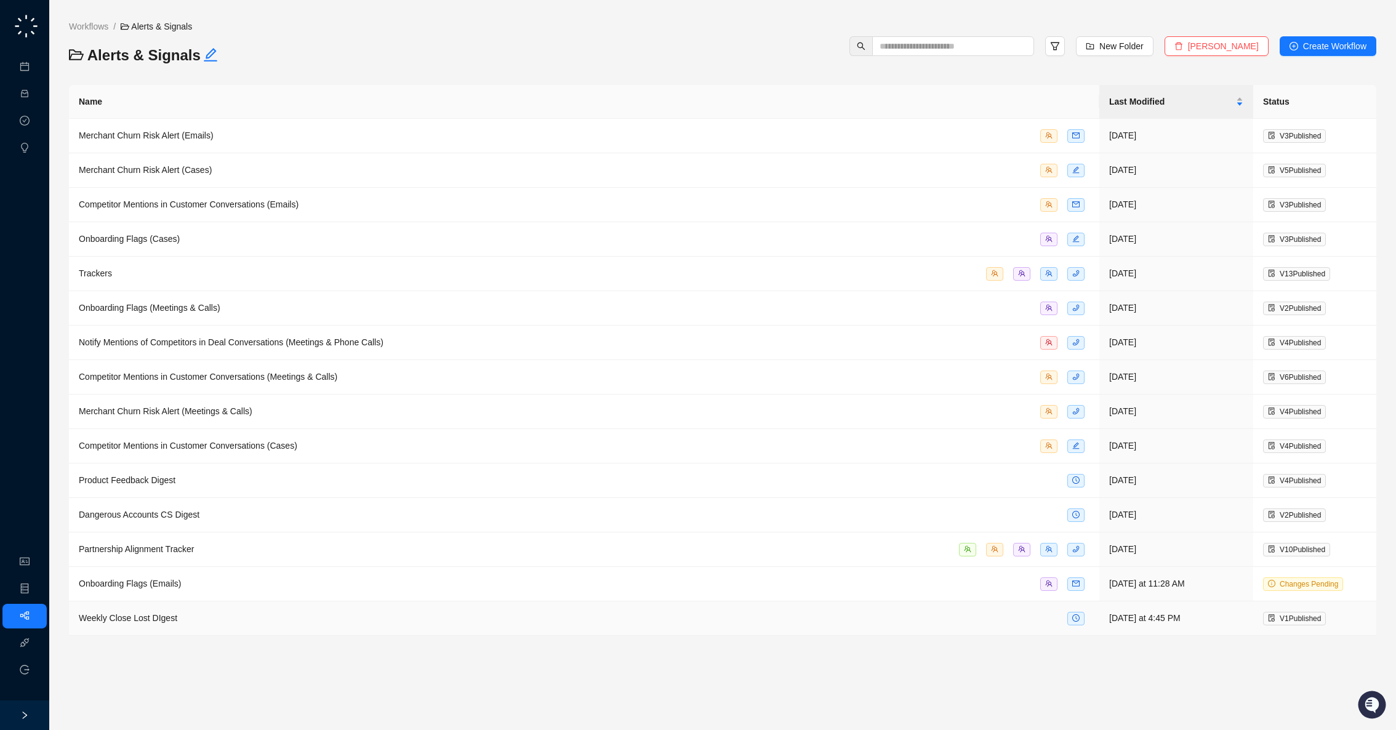
click at [497, 611] on div "Weekly Close Lost DIgest" at bounding box center [584, 618] width 1010 height 14
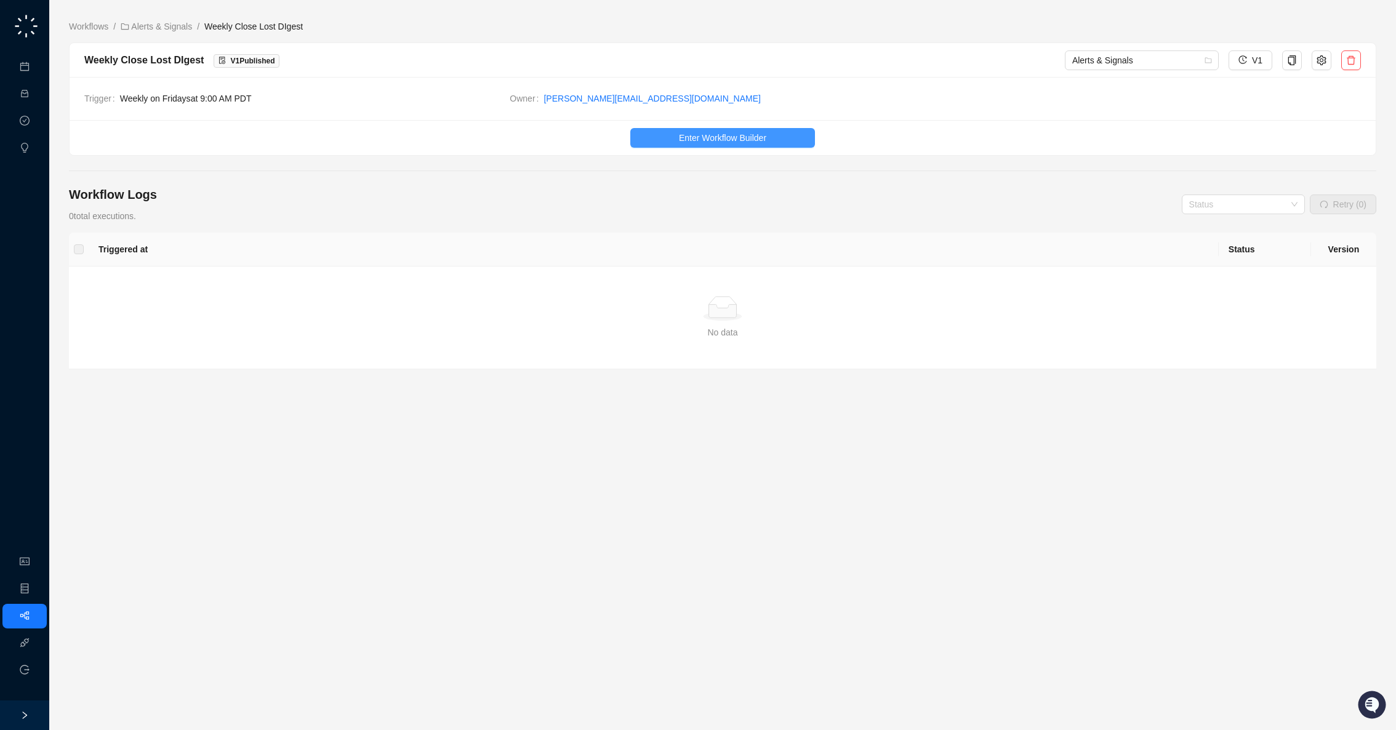
click at [756, 140] on span "Enter Workflow Builder" at bounding box center [722, 138] width 87 height 14
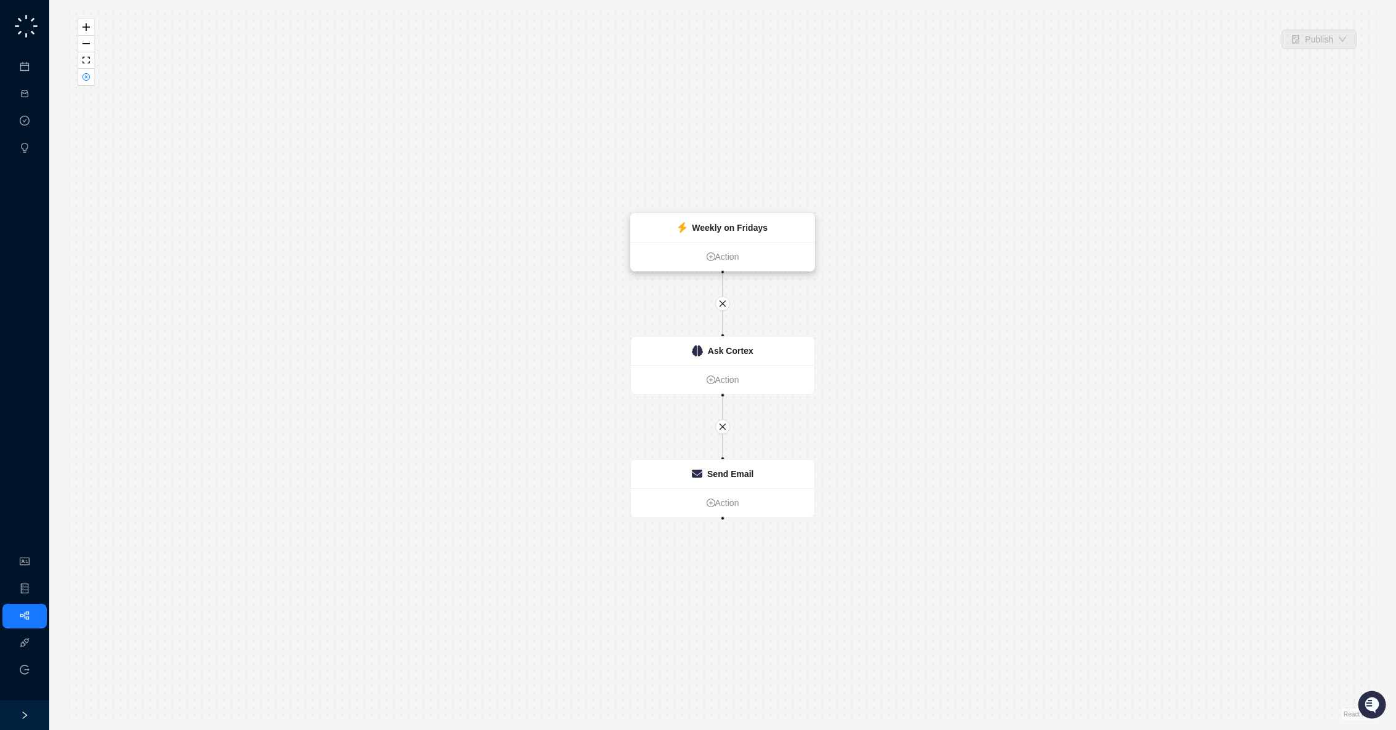
click at [742, 230] on strong "Weekly on Fridays" at bounding box center [730, 228] width 76 height 10
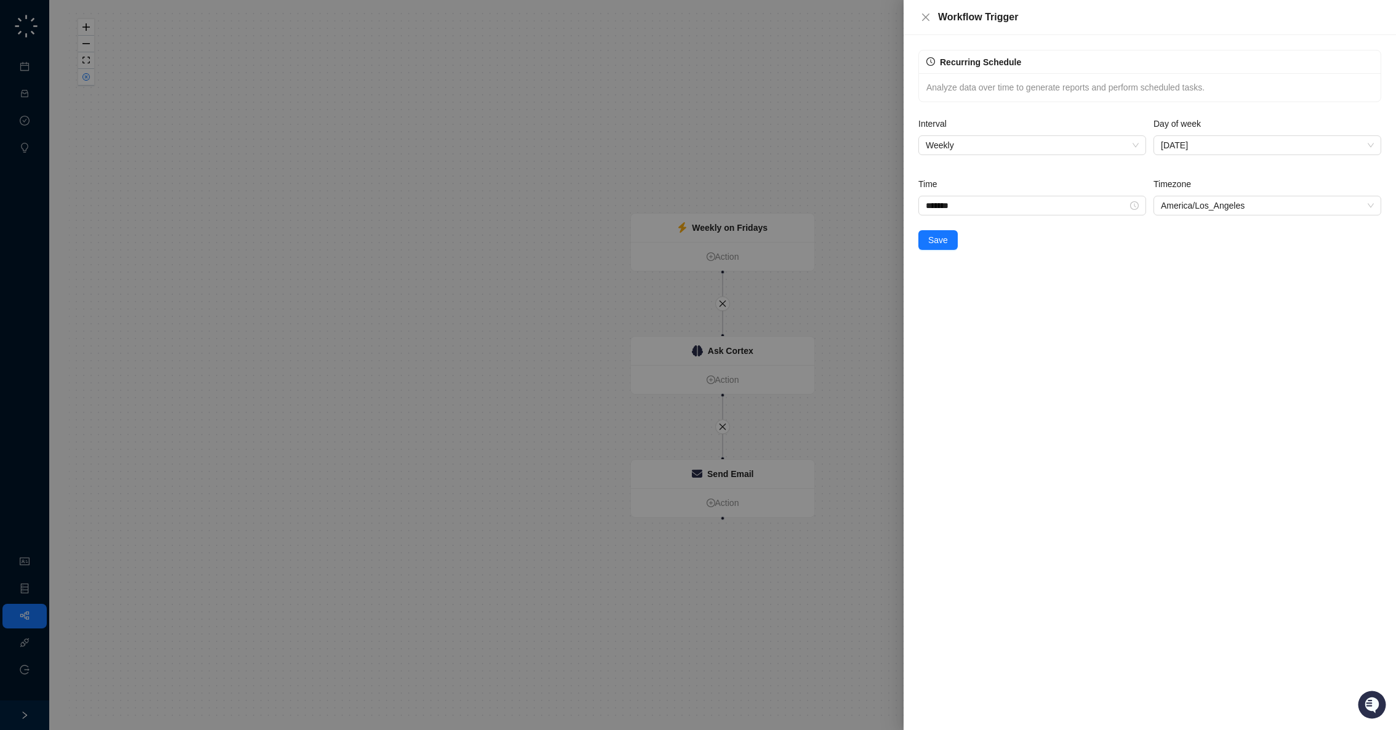
click at [694, 122] on div at bounding box center [698, 365] width 1396 height 730
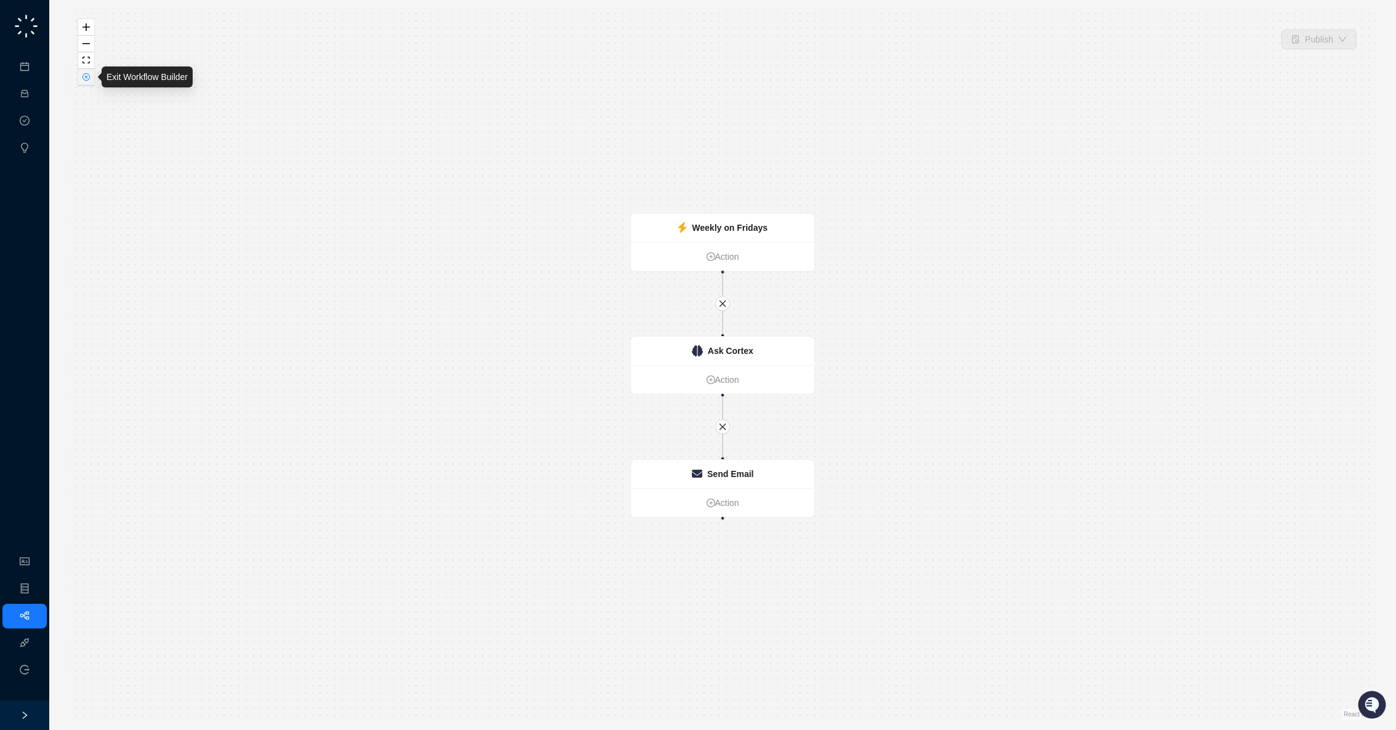
click at [86, 78] on icon "close-circle" at bounding box center [86, 77] width 6 height 6
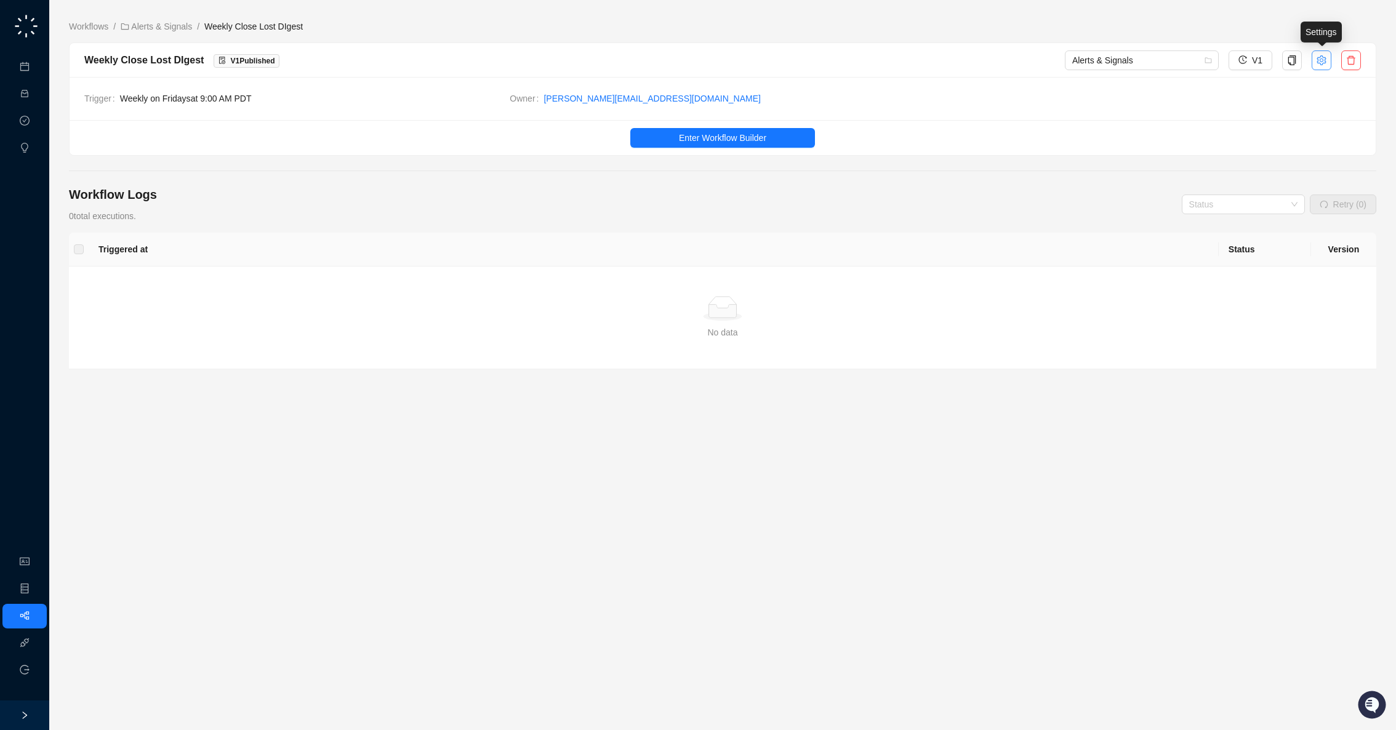
click at [1316, 61] on icon "setting" at bounding box center [1321, 60] width 10 height 10
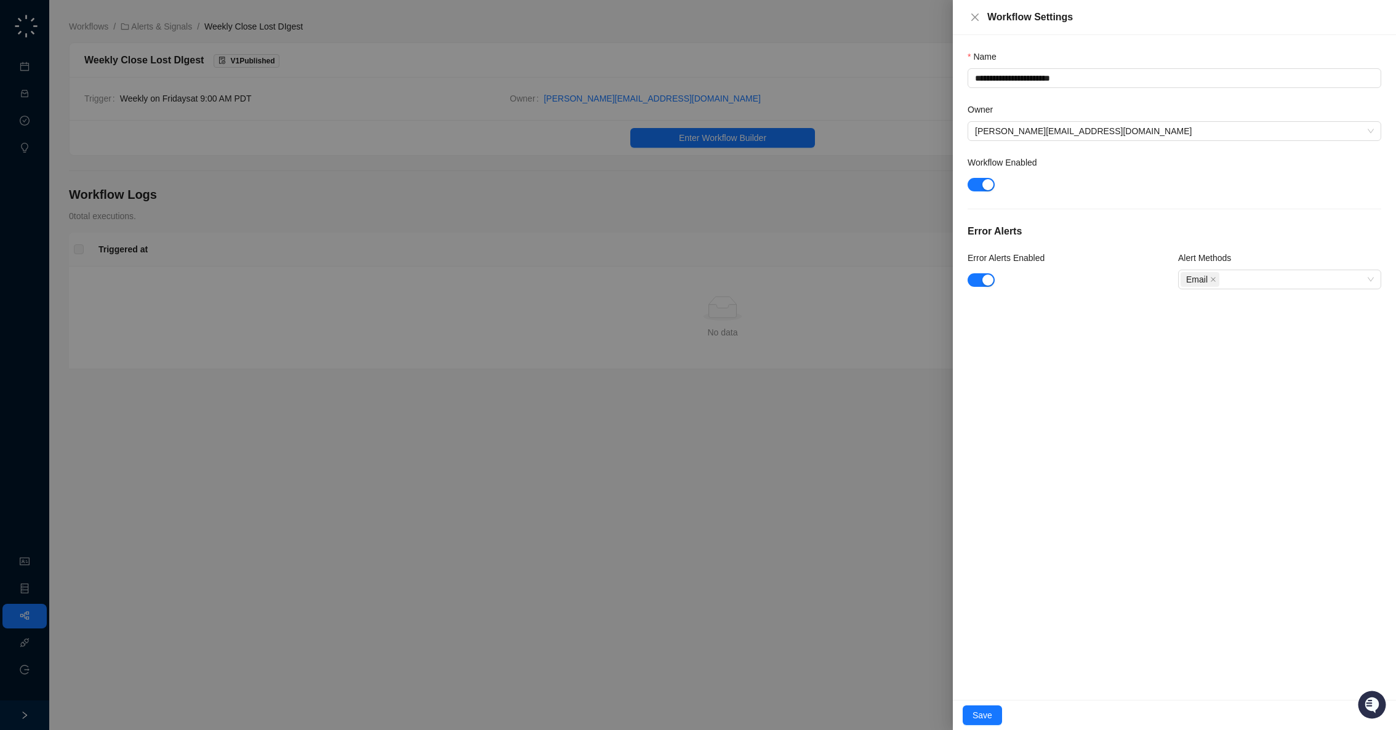
click at [765, 68] on div at bounding box center [698, 365] width 1396 height 730
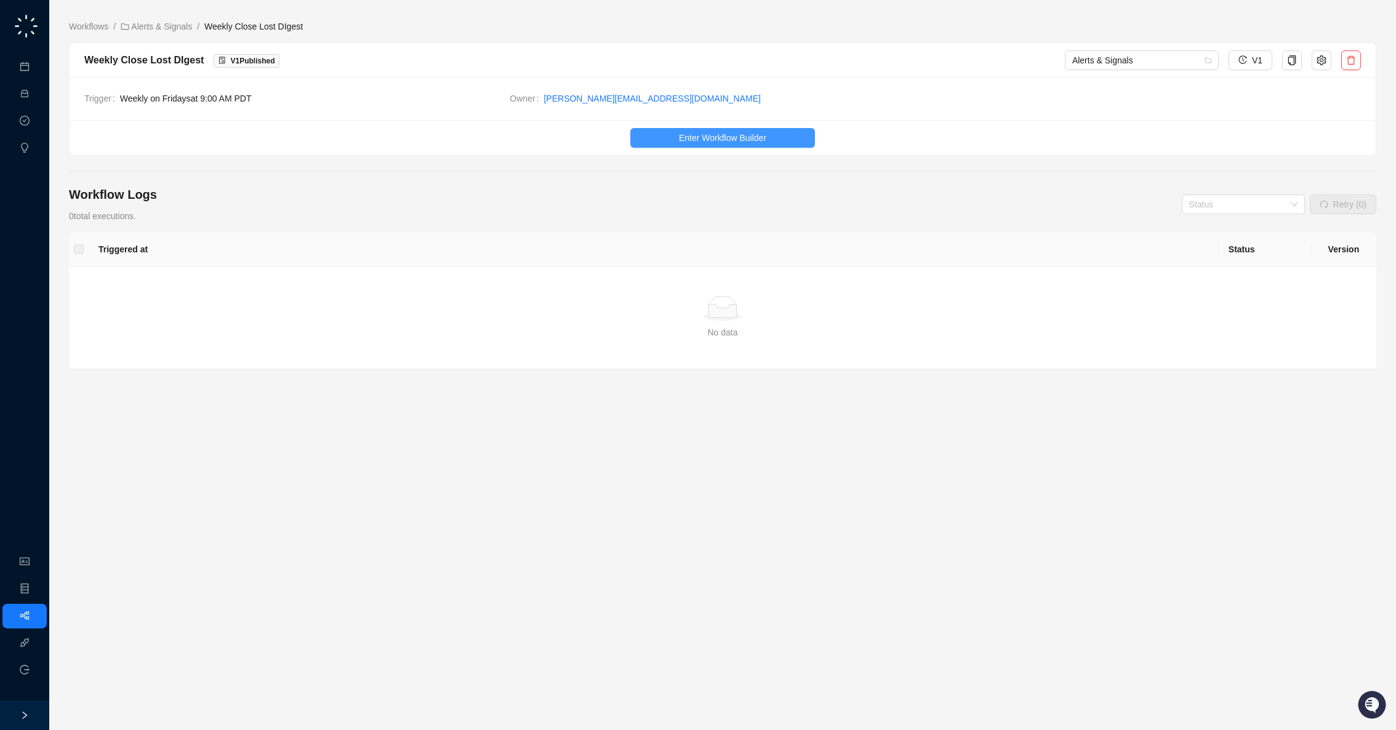
click at [705, 137] on span "Enter Workflow Builder" at bounding box center [722, 138] width 87 height 14
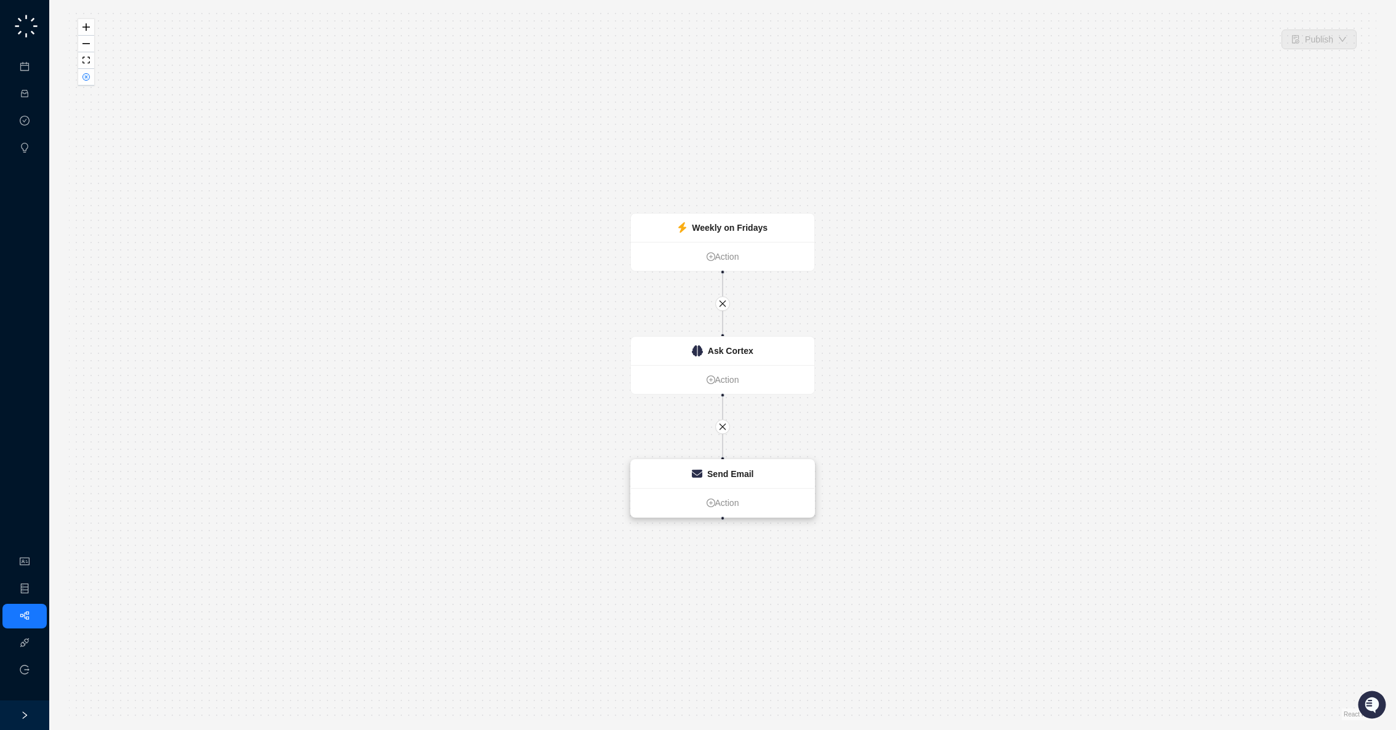
click at [732, 479] on div "Send Email" at bounding box center [730, 474] width 46 height 14
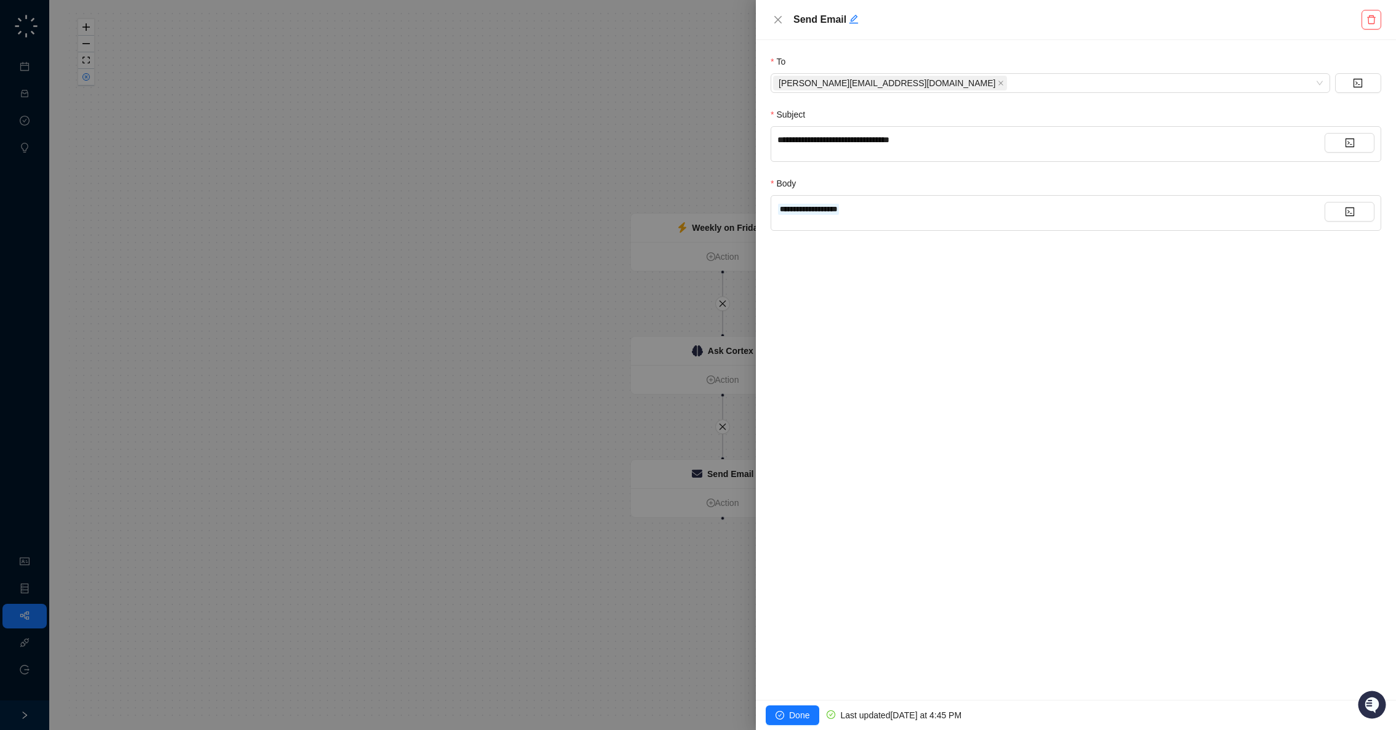
click at [582, 433] on div at bounding box center [698, 365] width 1396 height 730
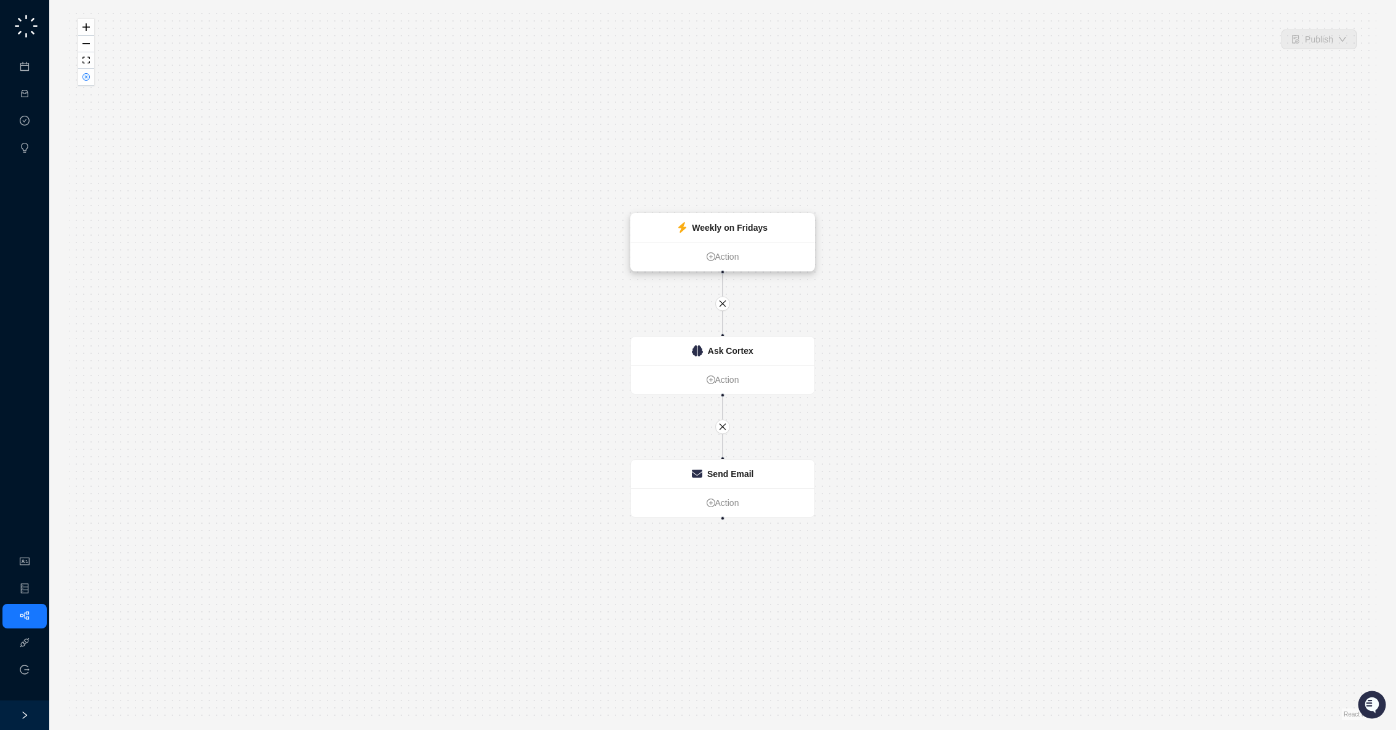
click at [730, 236] on div "Weekly on Fridays" at bounding box center [722, 228] width 183 height 28
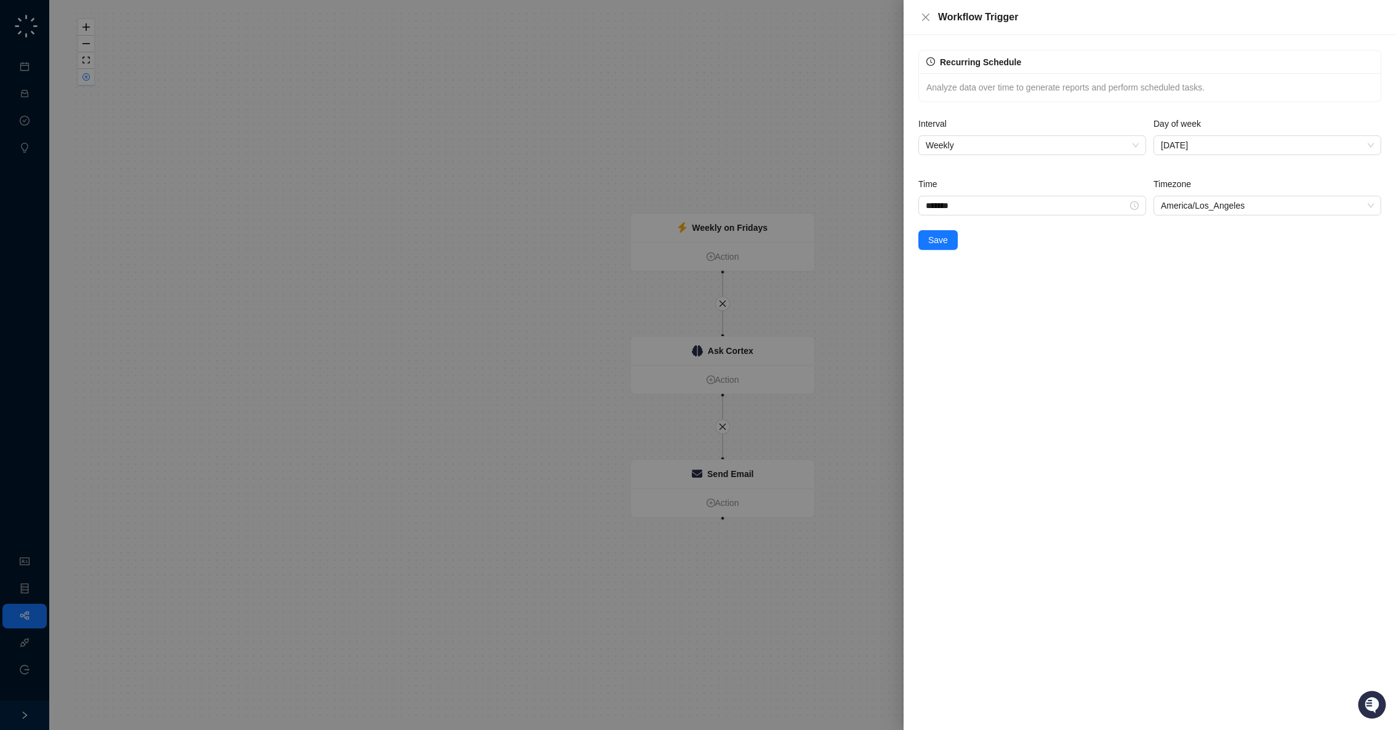
click at [747, 237] on div at bounding box center [698, 365] width 1396 height 730
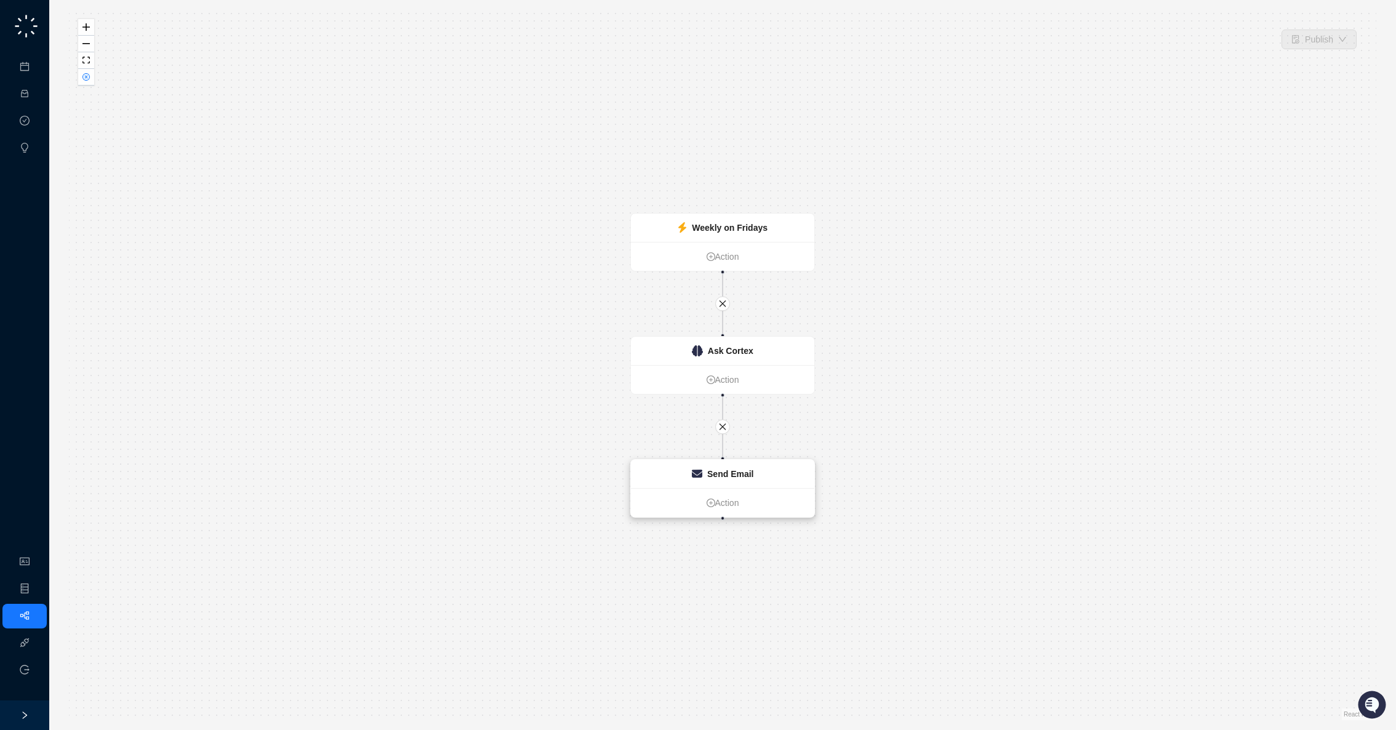
click at [753, 476] on div "Send Email" at bounding box center [722, 474] width 183 height 28
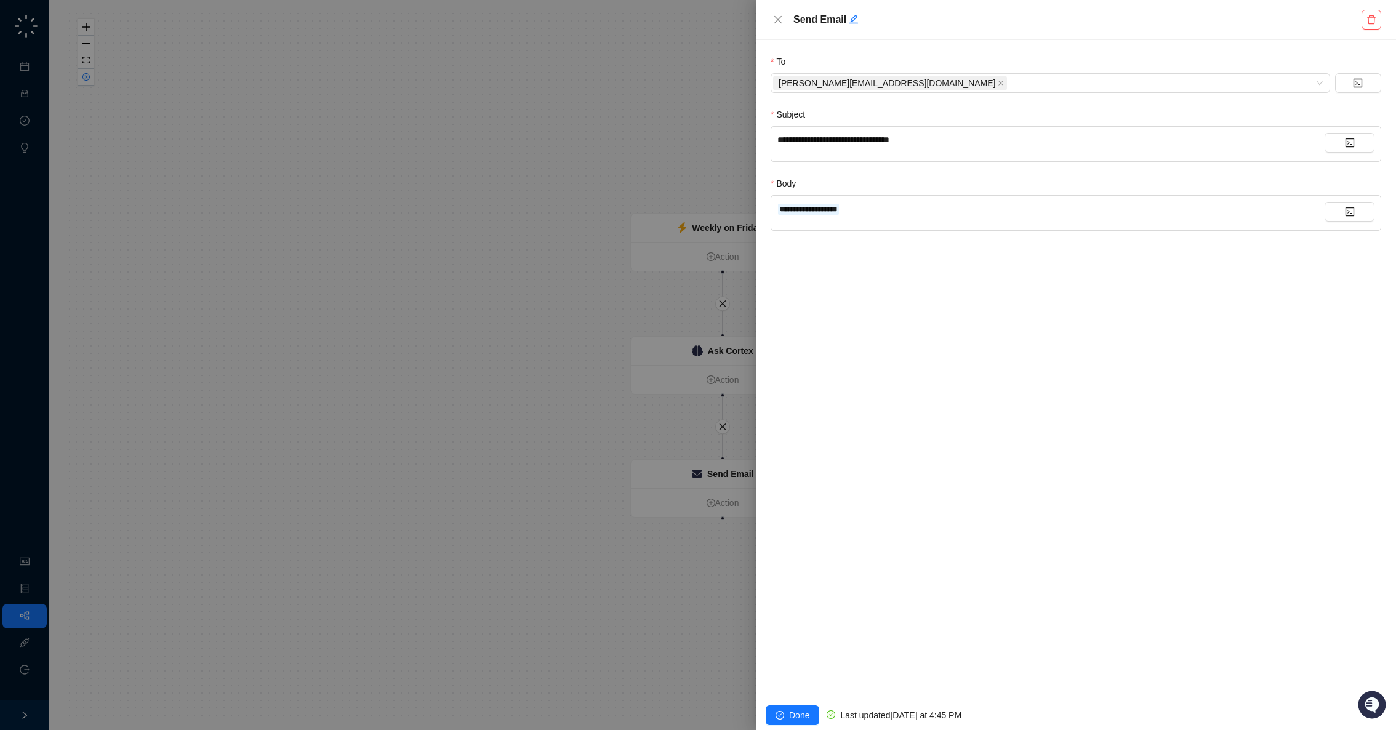
click at [581, 88] on div at bounding box center [698, 365] width 1396 height 730
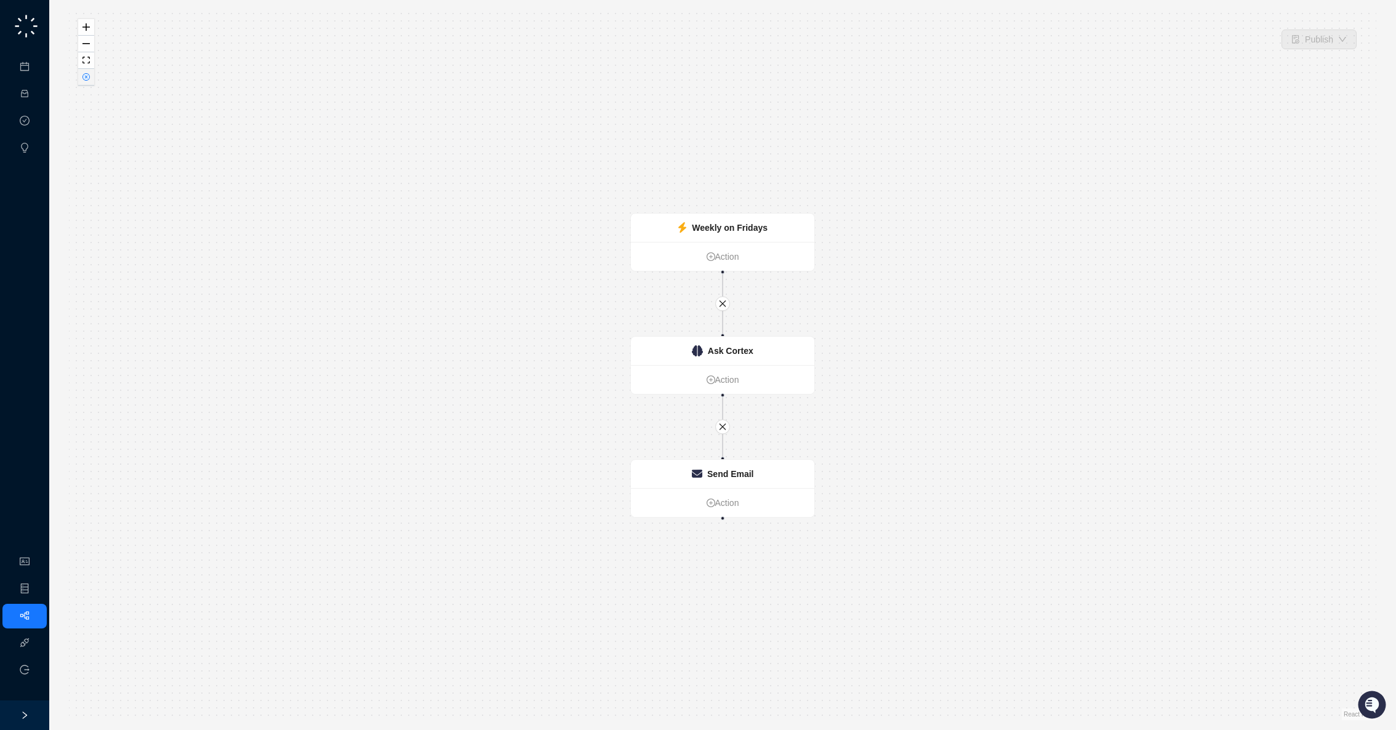
click at [86, 78] on icon "close-circle" at bounding box center [86, 77] width 6 height 6
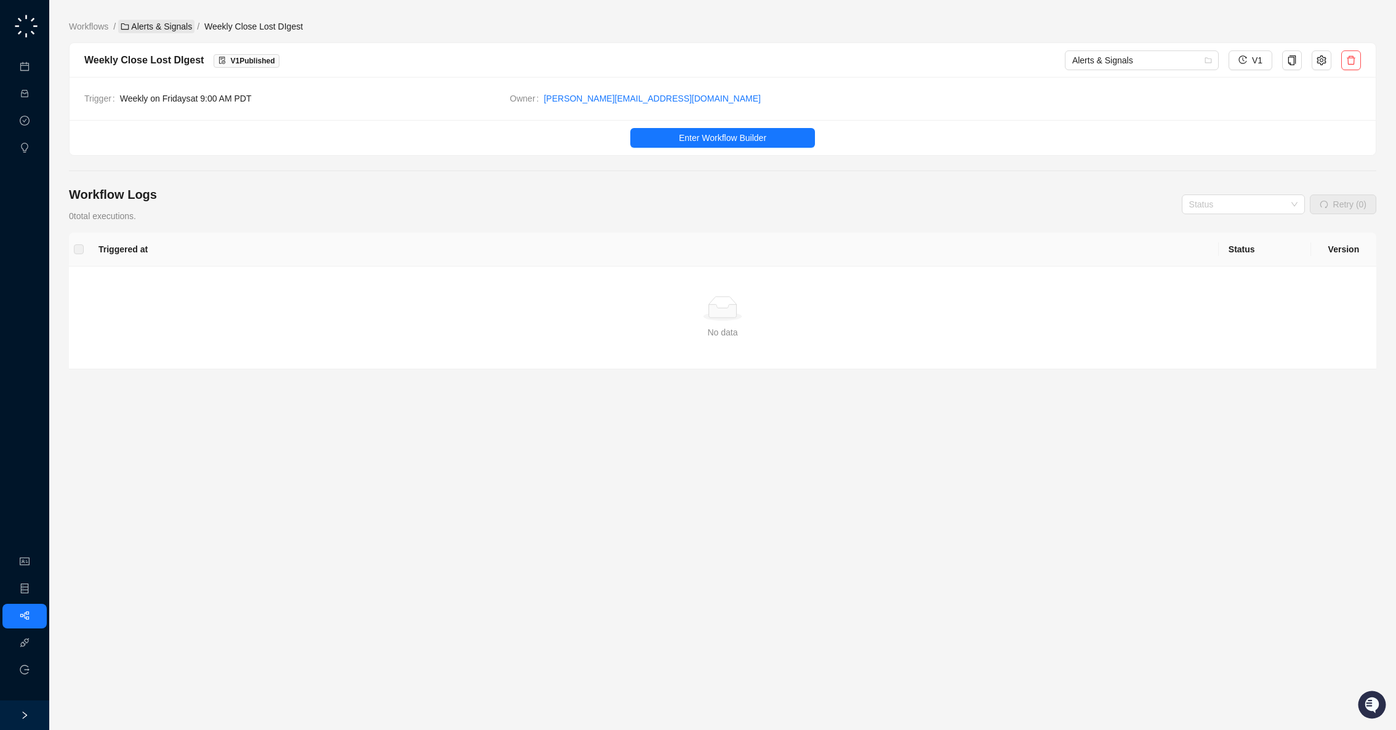
click at [158, 25] on link "Alerts & Signals" at bounding box center [156, 27] width 76 height 14
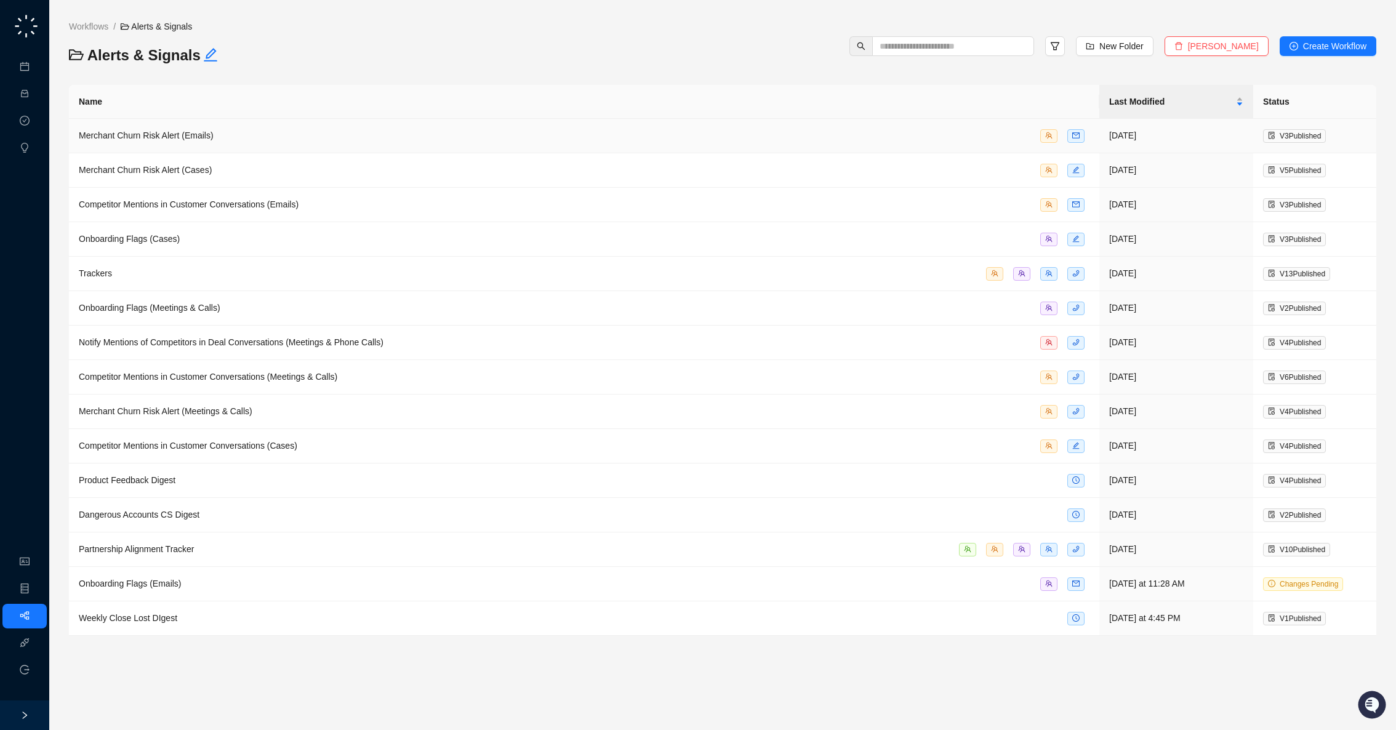
click at [299, 129] on div "Merchant Churn Risk Alert (Emails)" at bounding box center [584, 136] width 1010 height 14
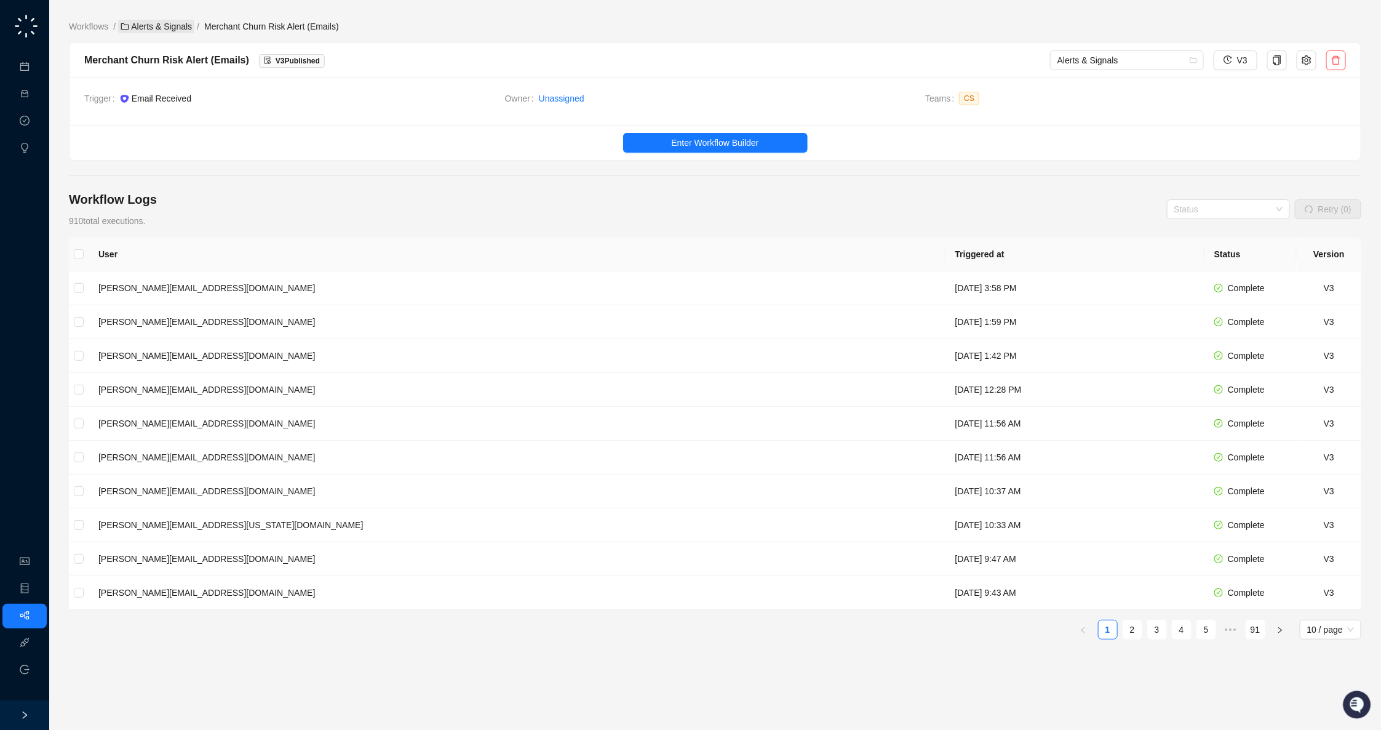
click at [162, 31] on link "Alerts & Signals" at bounding box center [156, 27] width 76 height 14
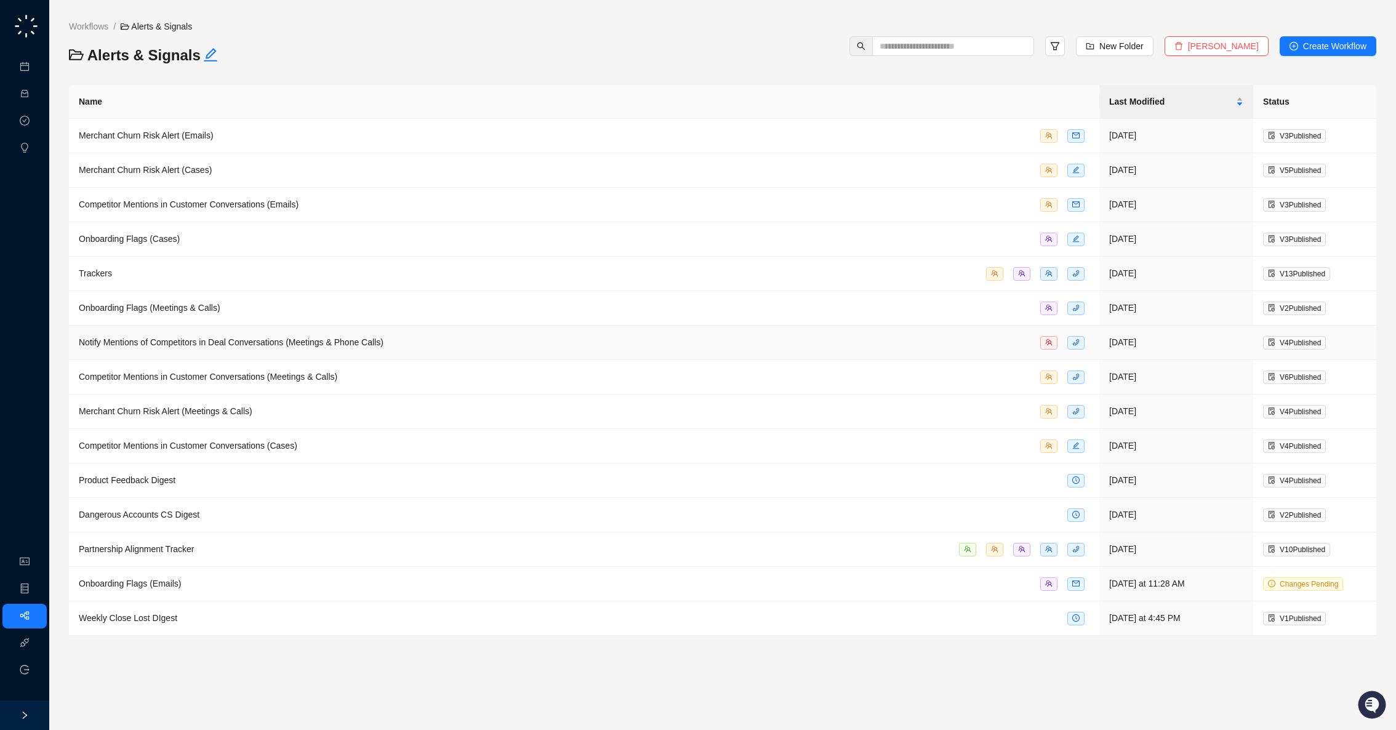
click at [451, 337] on div "Notify Mentions of Competitors in Deal Conversations (Meetings & Phone Calls)" at bounding box center [584, 342] width 1010 height 14
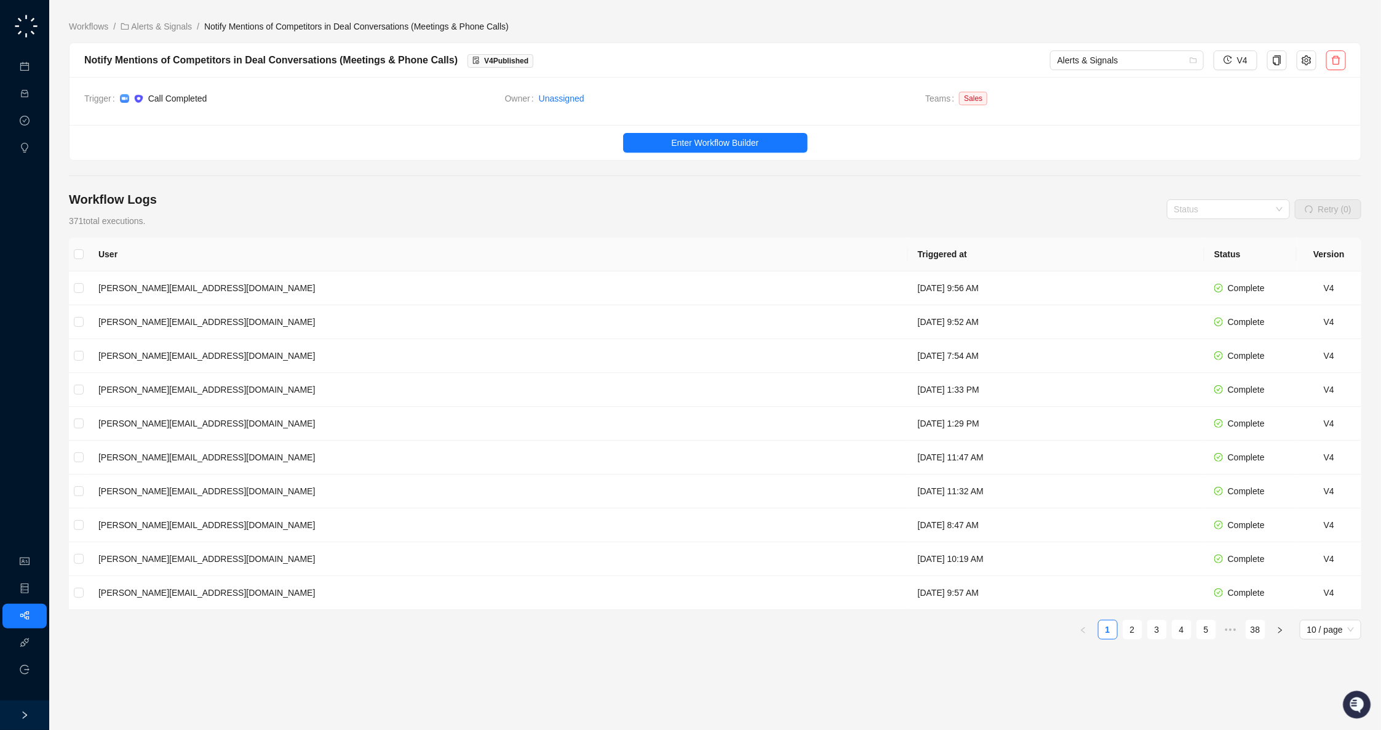
click at [374, 29] on span "Notify Mentions of Competitors in Deal Conversations (Meetings & Phone Calls)" at bounding box center [356, 27] width 305 height 10
drag, startPoint x: 235, startPoint y: 26, endPoint x: 420, endPoint y: 23, distance: 185.2
click at [420, 23] on span "Notify Mentions of Competitors in Deal Conversations (Meetings & Phone Calls)" at bounding box center [356, 27] width 305 height 10
copy span "Mentions of Competitors in Deal Conversations"
click at [164, 23] on link "Alerts & Signals" at bounding box center [156, 27] width 76 height 14
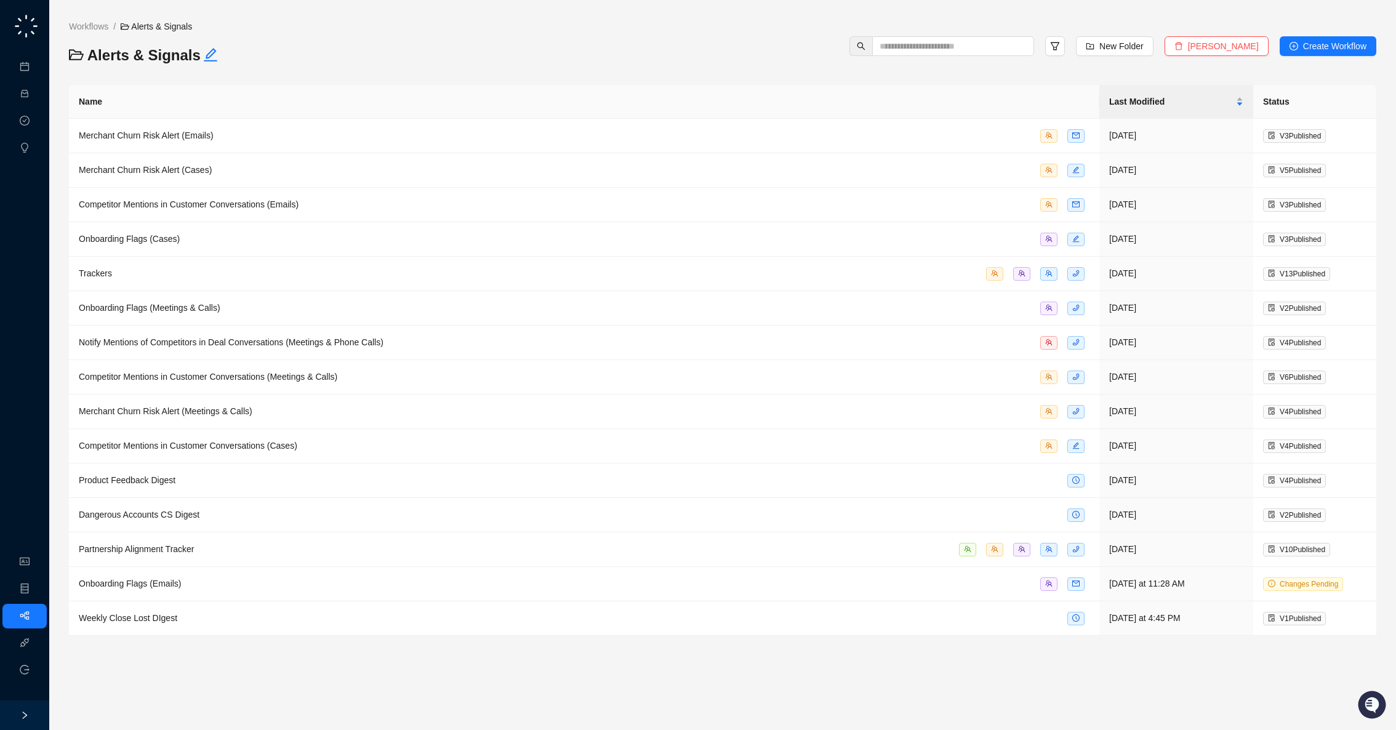
click at [95, 102] on th "Name" at bounding box center [584, 102] width 1030 height 34
click at [94, 23] on link "Workflows" at bounding box center [88, 27] width 44 height 14
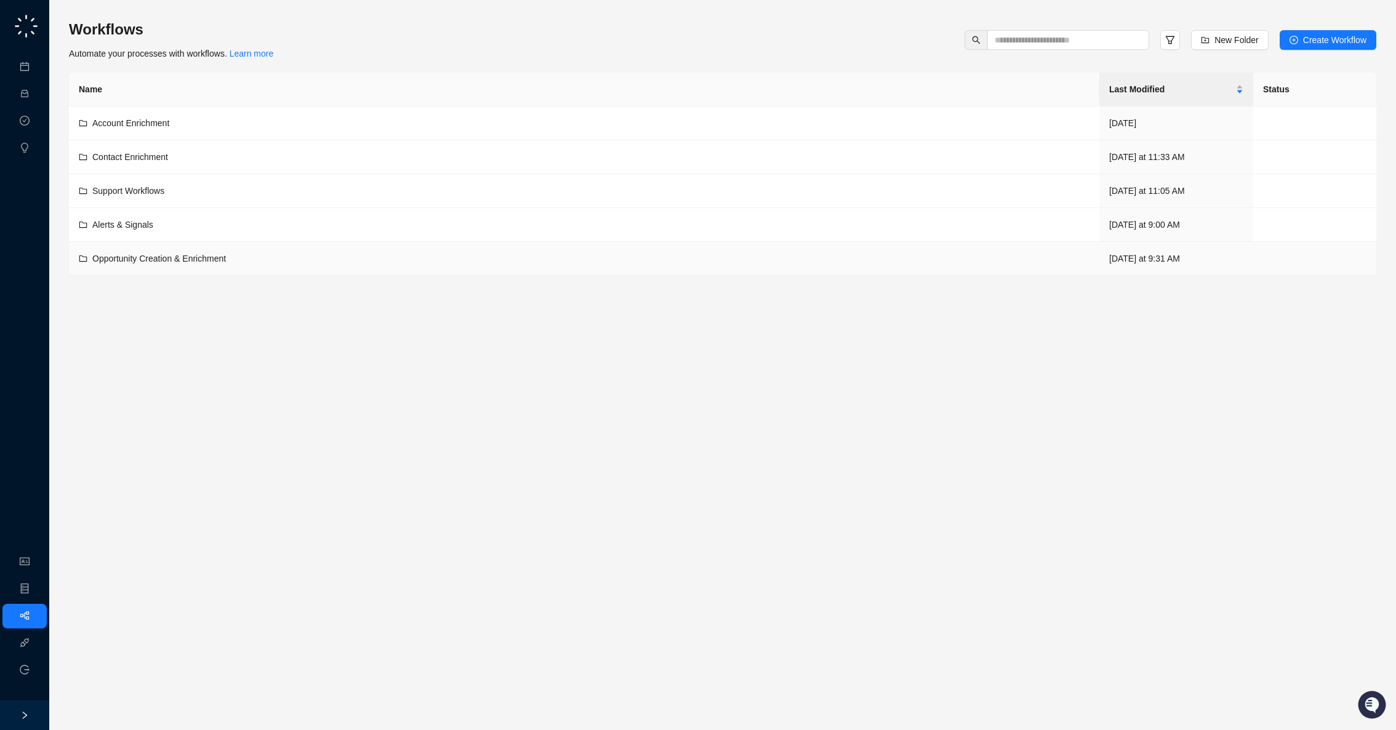
click at [353, 242] on td "Opportunity Creation & Enrichment" at bounding box center [584, 259] width 1030 height 34
click at [257, 248] on td "Opportunity Creation & Enrichment" at bounding box center [584, 259] width 1030 height 34
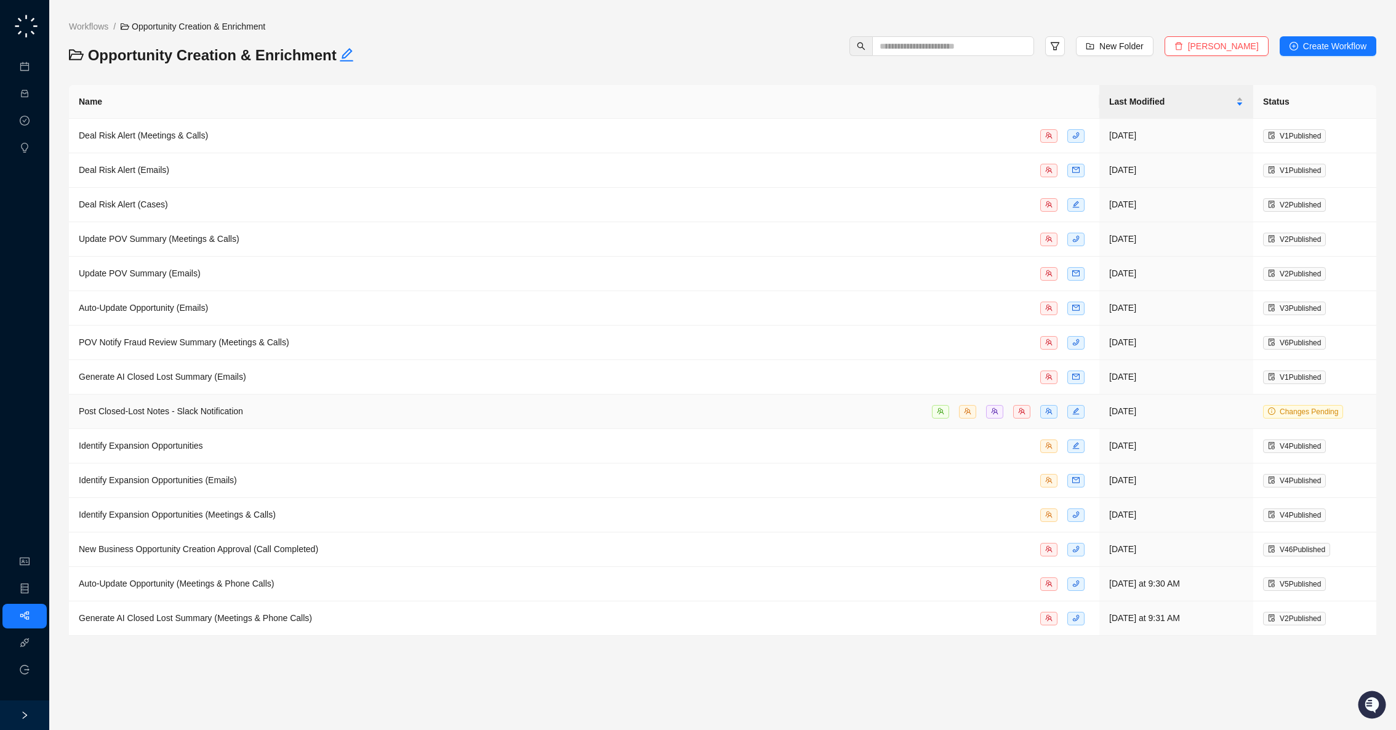
click at [243, 406] on span "Post Closed-Lost Notes - Slack Notification" at bounding box center [161, 411] width 164 height 10
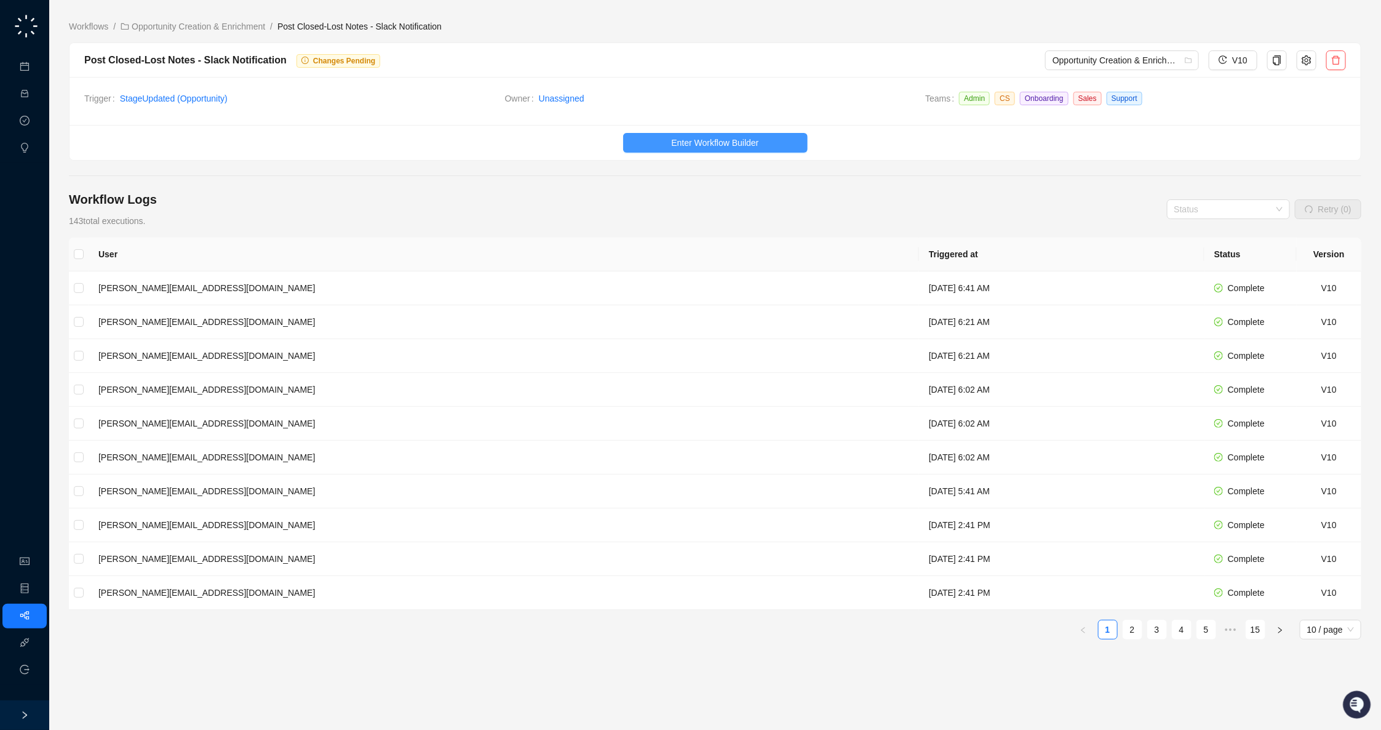
click at [703, 140] on span "Enter Workflow Builder" at bounding box center [714, 143] width 87 height 14
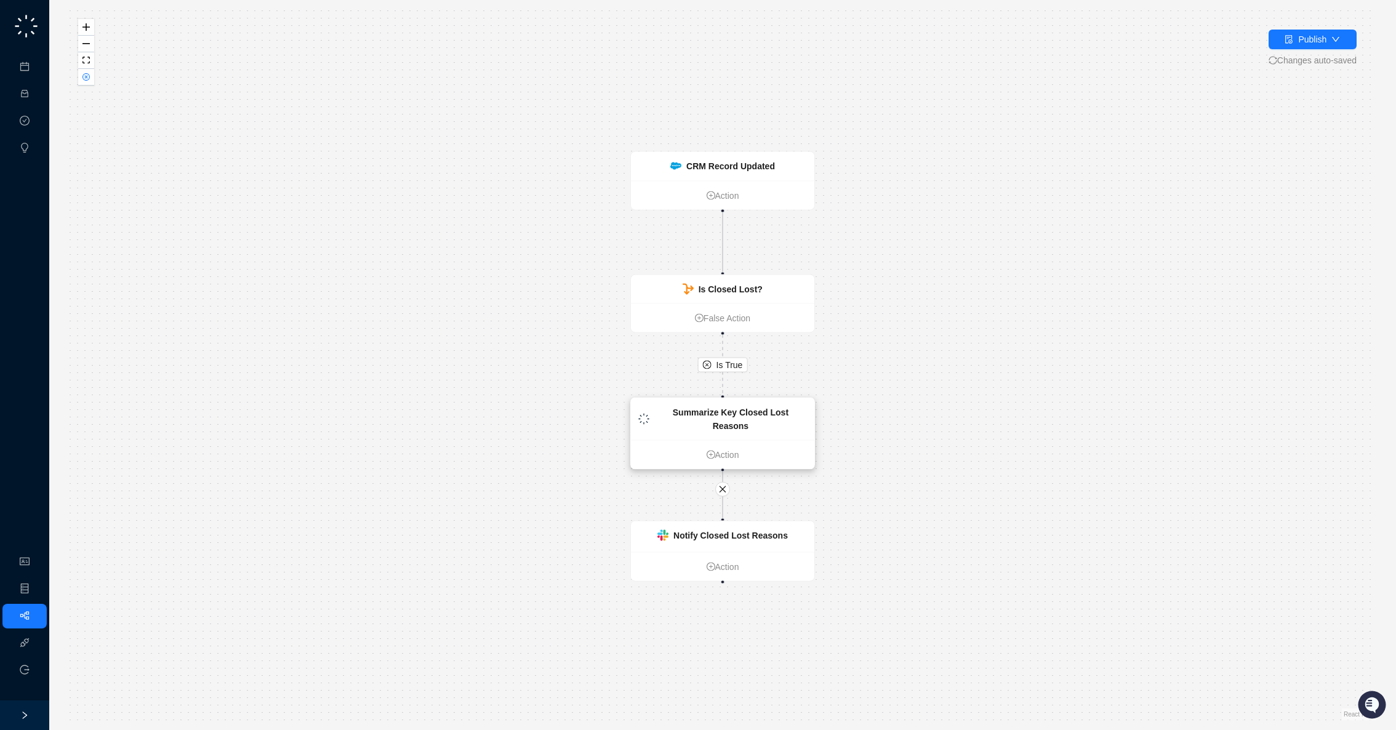
click at [737, 415] on strong "Summarize Key Closed Lost Reasons" at bounding box center [731, 418] width 116 height 23
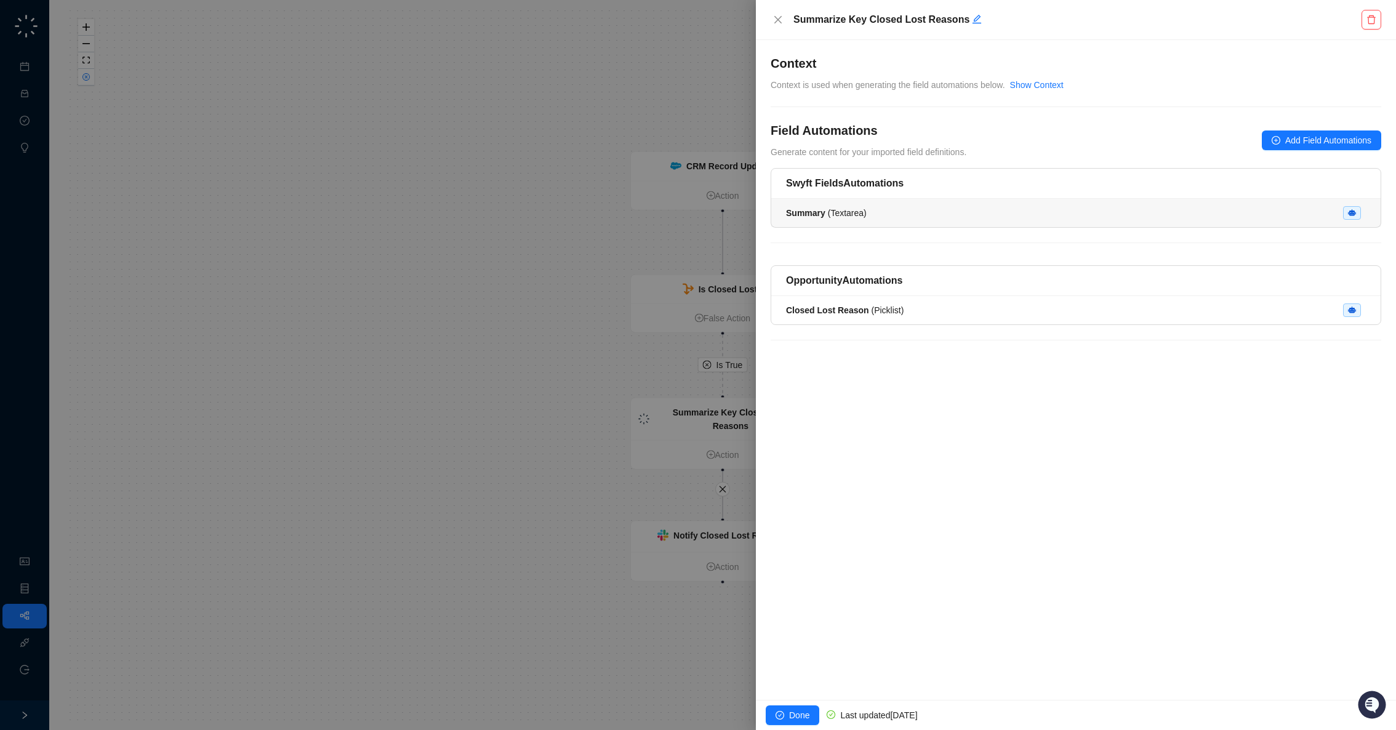
click at [871, 209] on div "Summary ( Textarea )" at bounding box center [1076, 213] width 580 height 14
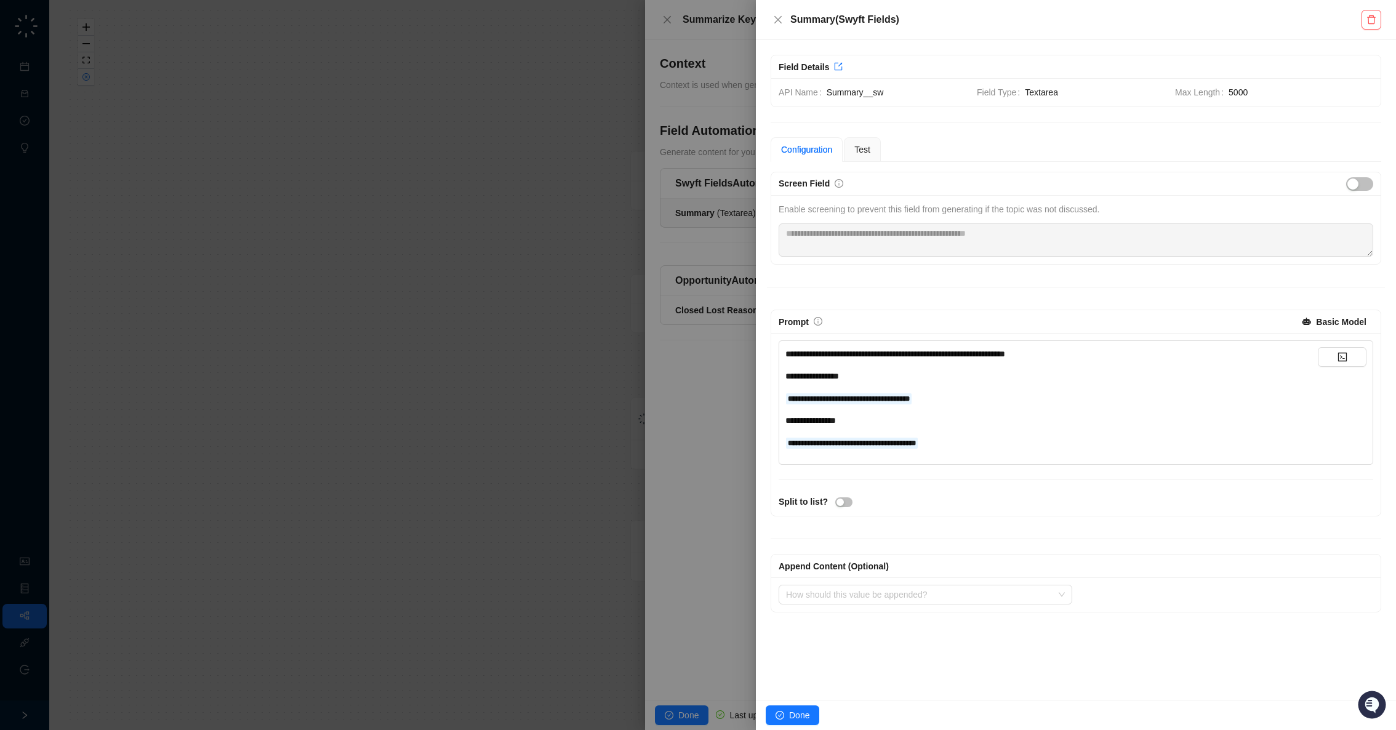
click at [696, 230] on div at bounding box center [698, 365] width 1396 height 730
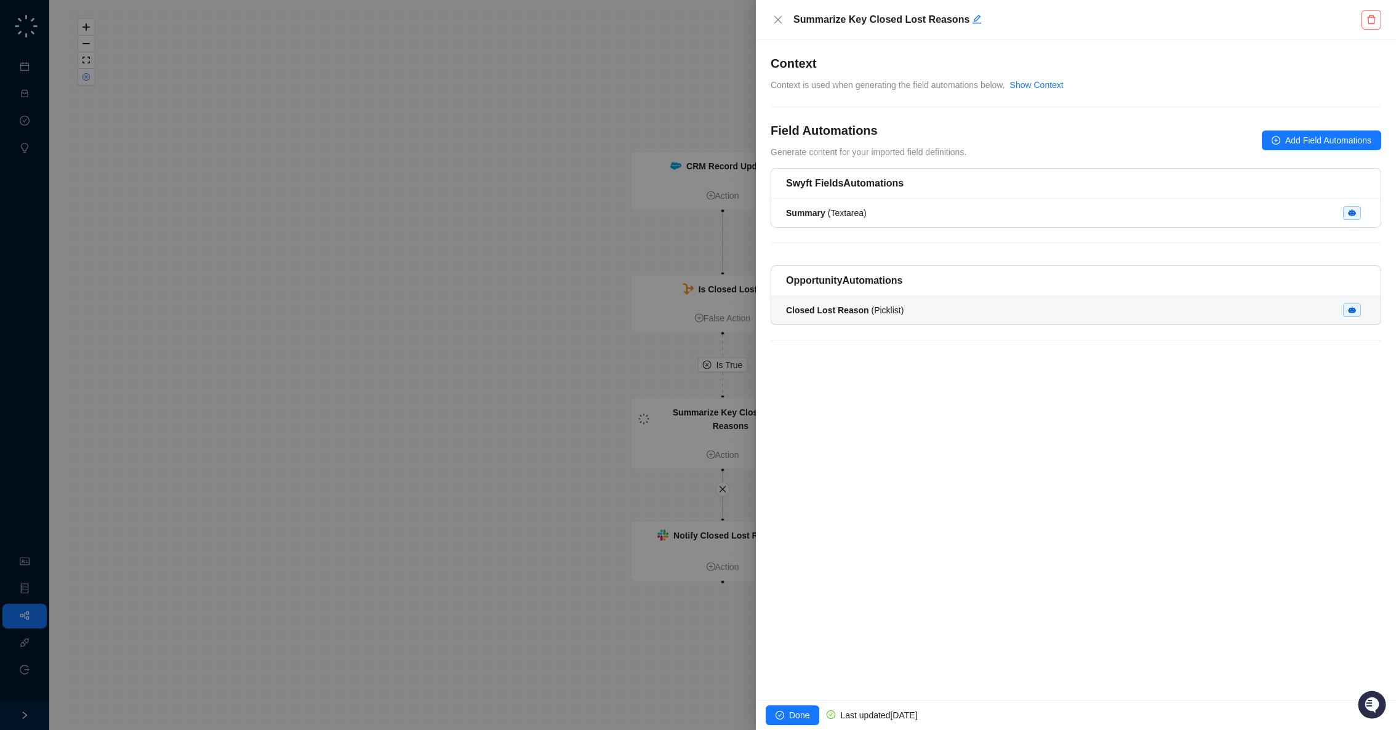
click at [820, 315] on div "Closed Lost Reason ( Picklist )" at bounding box center [845, 310] width 118 height 14
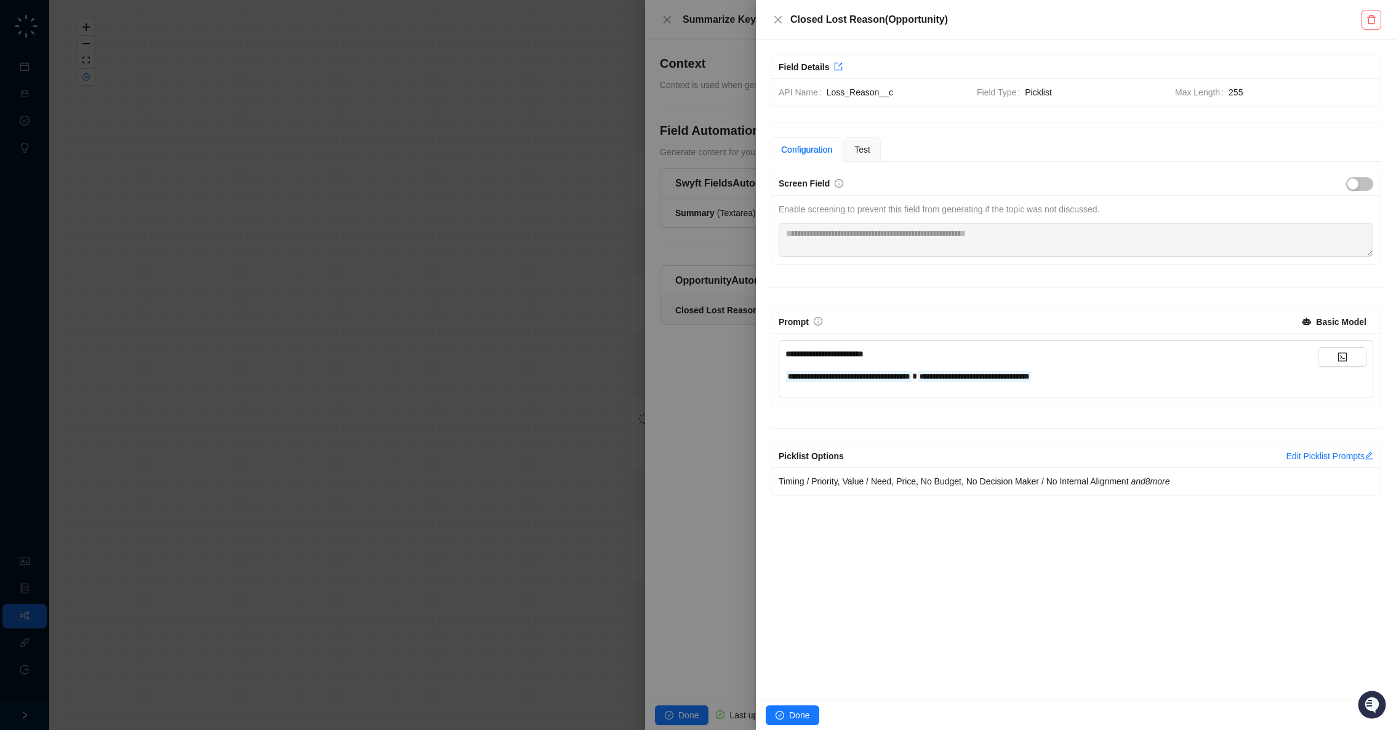
click at [733, 308] on div at bounding box center [698, 365] width 1396 height 730
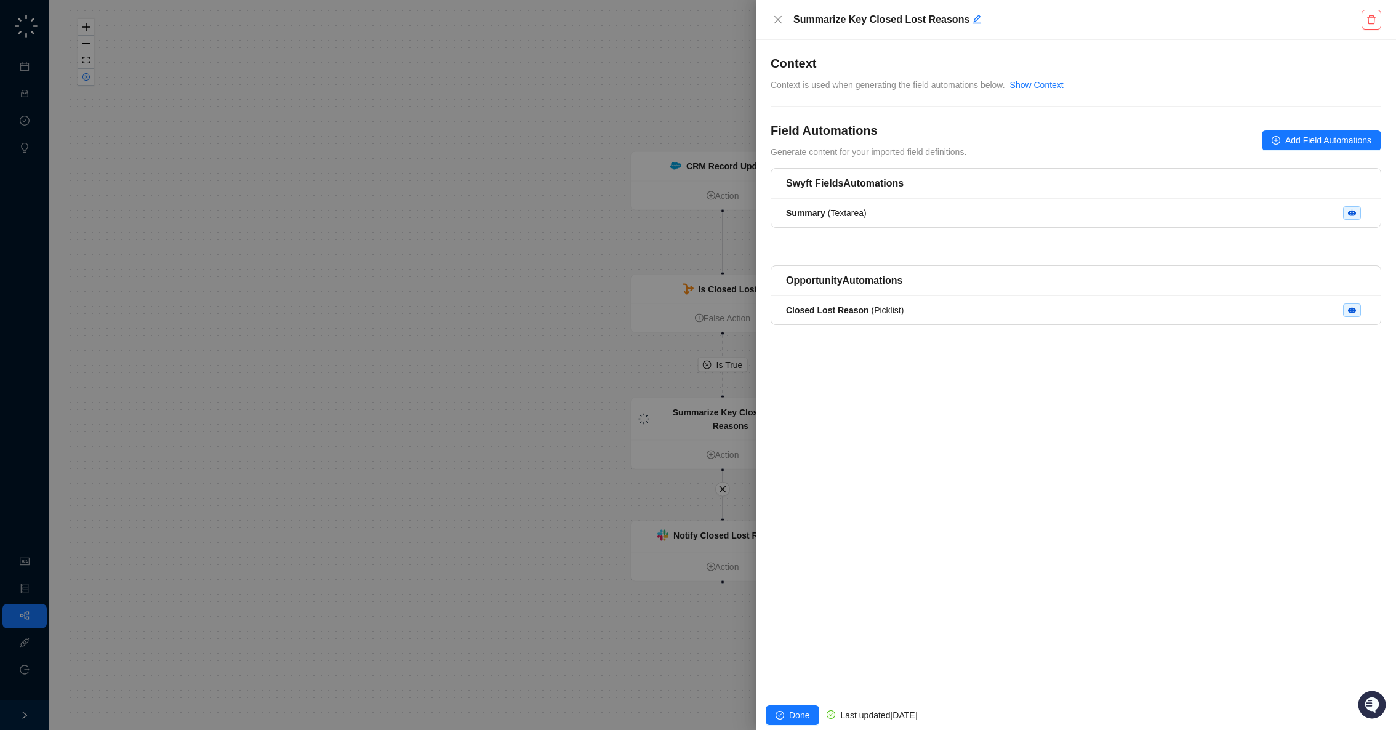
click at [676, 307] on div at bounding box center [698, 365] width 1396 height 730
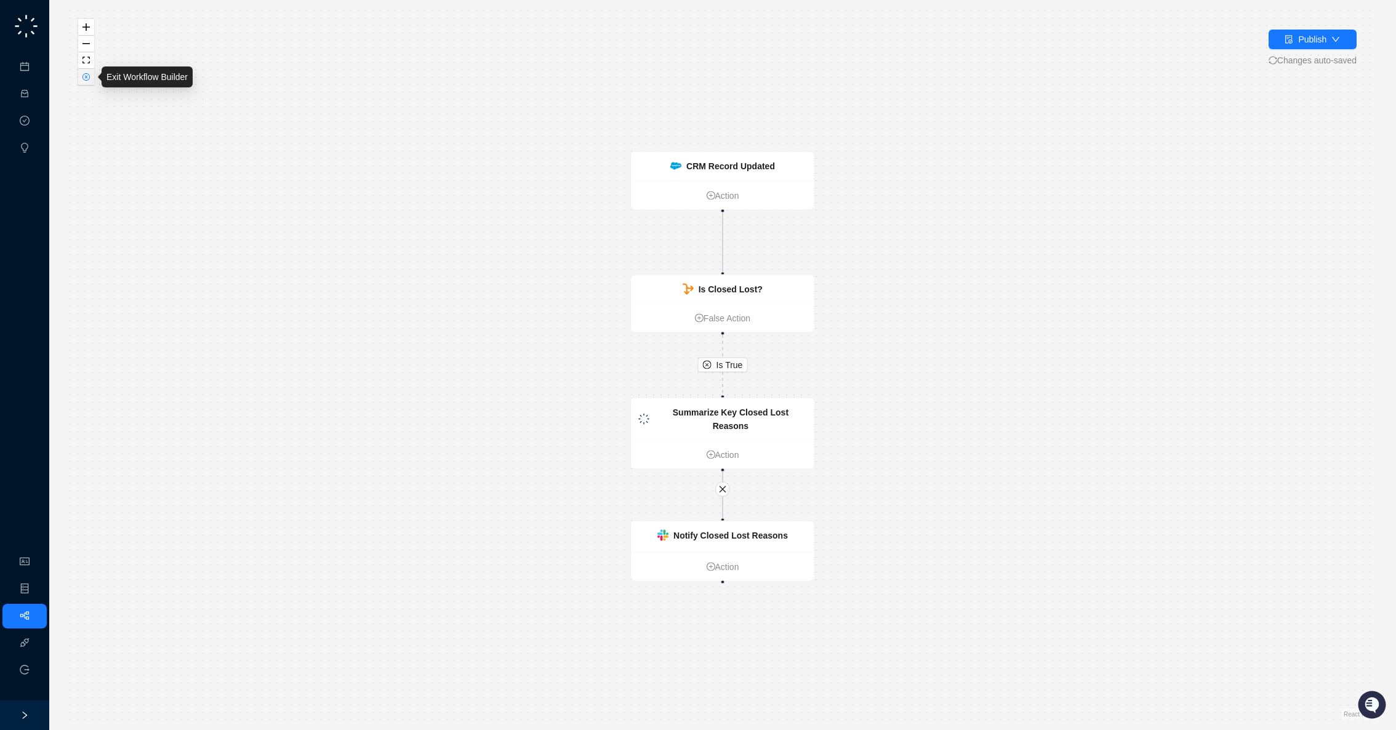
click at [88, 79] on icon "close-circle" at bounding box center [85, 76] width 7 height 7
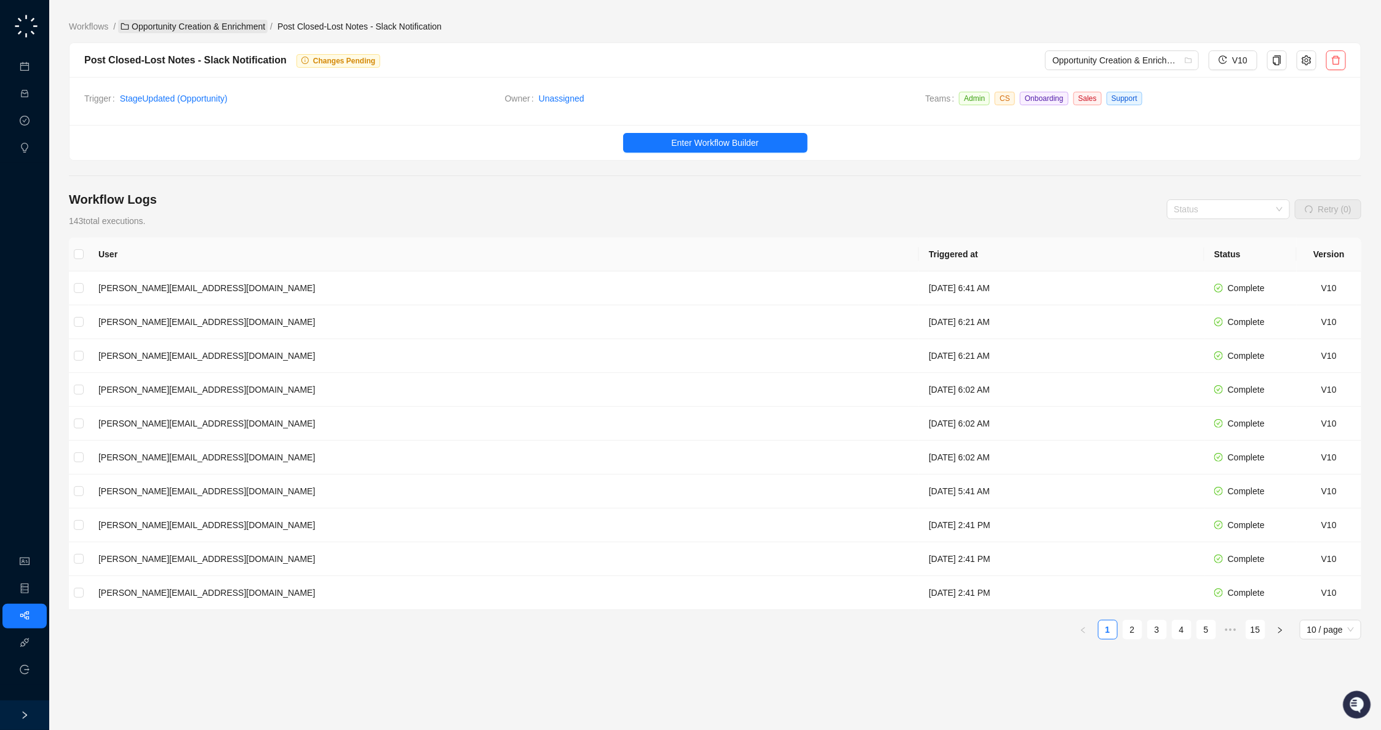
click at [246, 27] on link "Opportunity Creation & Enrichment" at bounding box center [193, 27] width 150 height 14
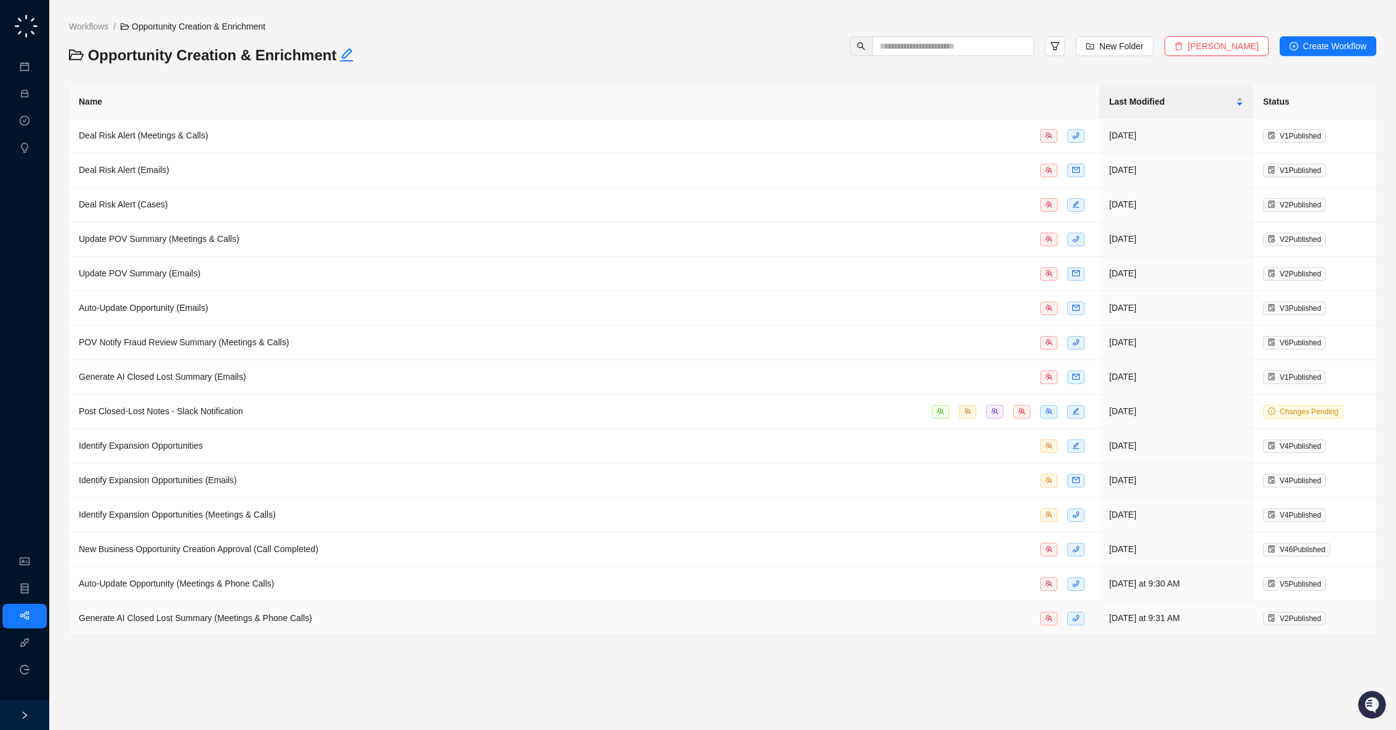
click at [601, 601] on td "Generate AI Closed Lost Summary (Meetings & Phone Calls)" at bounding box center [584, 618] width 1030 height 34
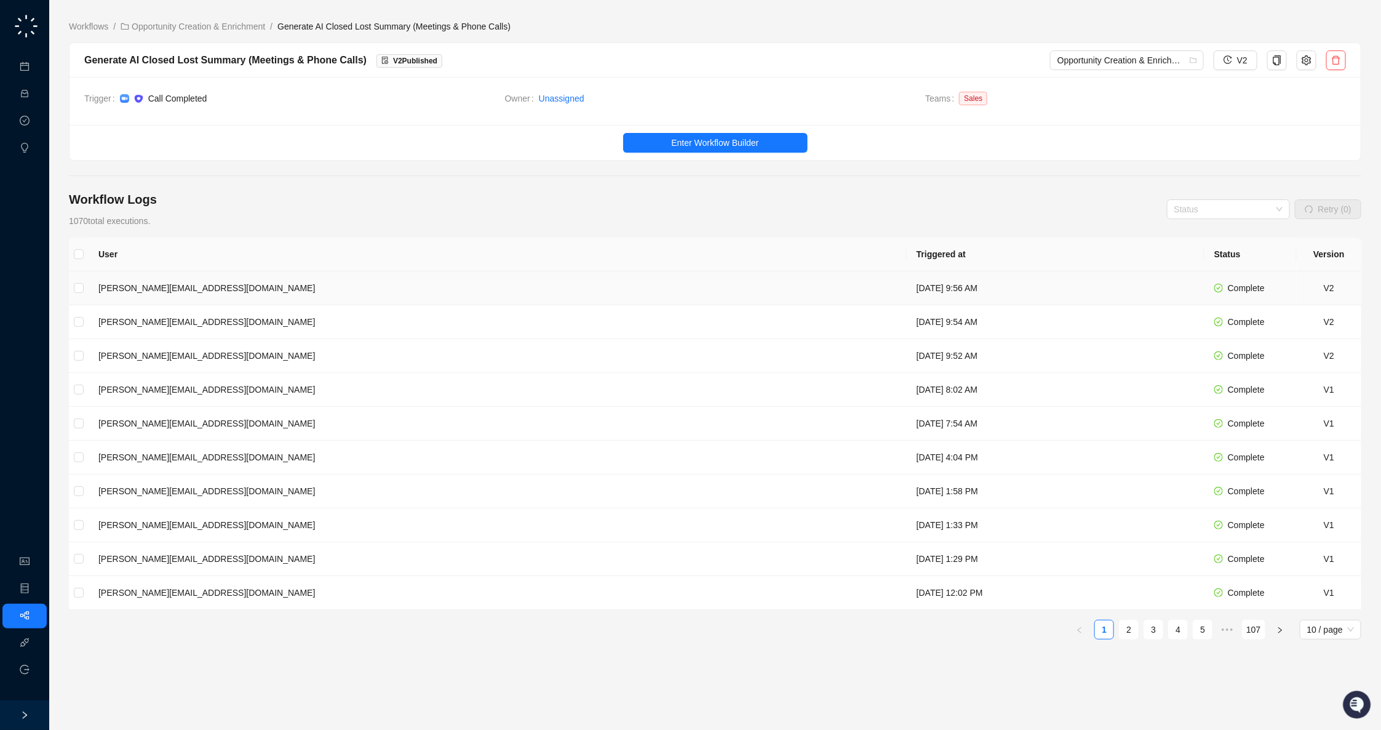
click at [907, 289] on td "Friday, 10/03/25, 9:56 AM" at bounding box center [1056, 288] width 298 height 34
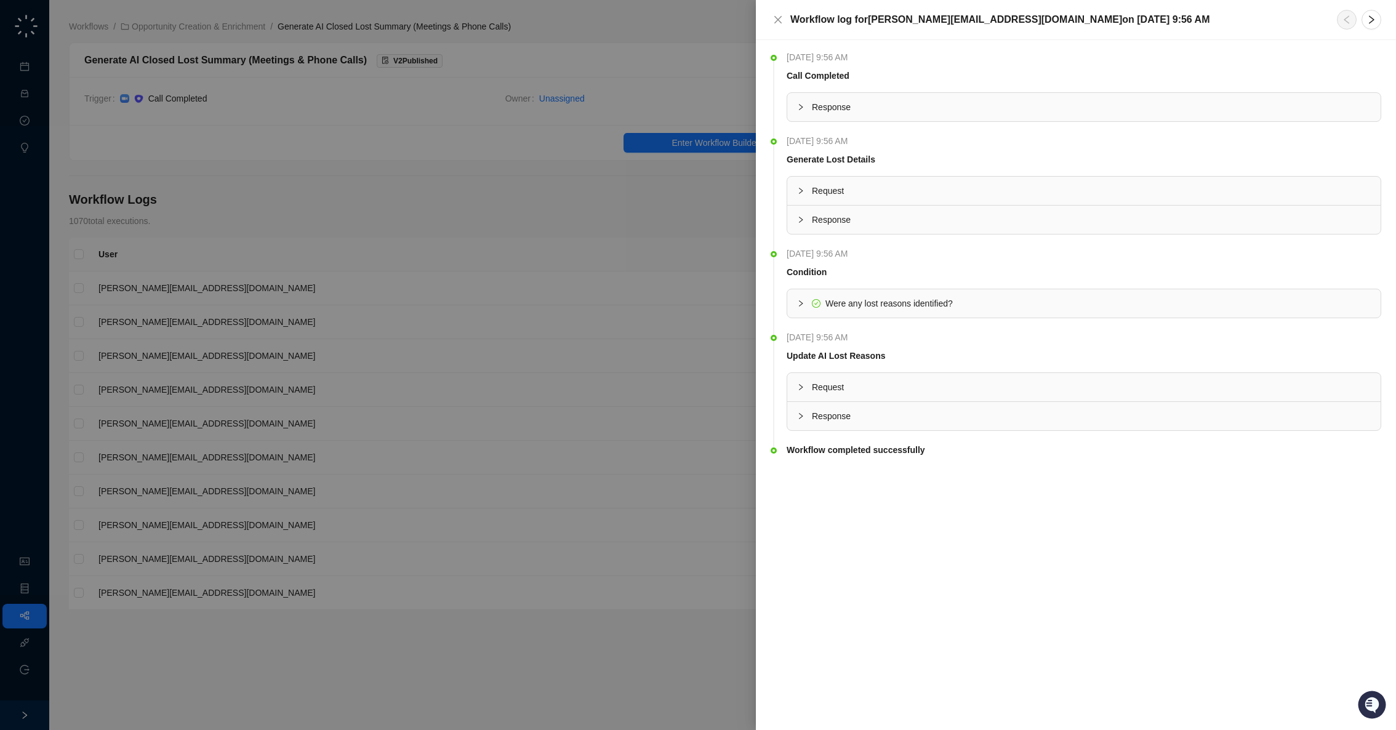
click at [898, 409] on span "Response" at bounding box center [1091, 416] width 559 height 14
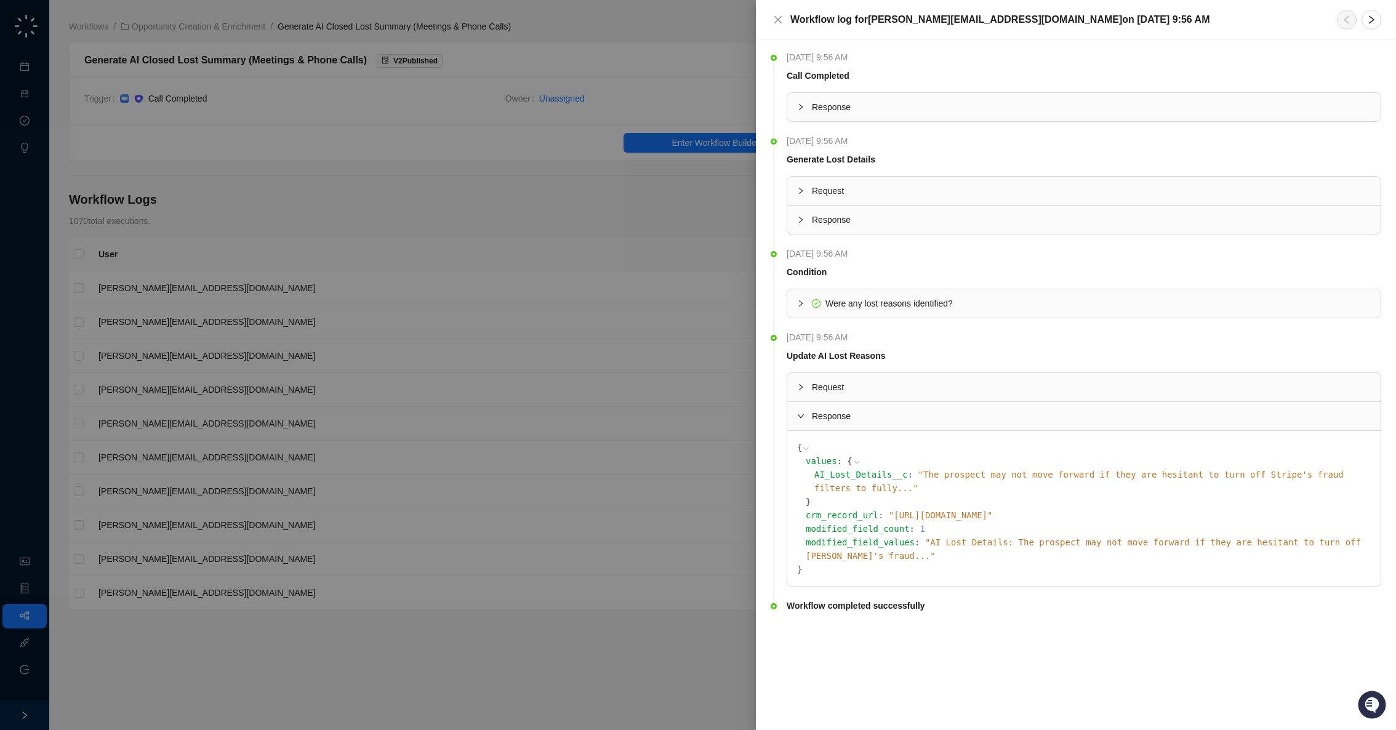
click at [664, 255] on div at bounding box center [698, 365] width 1396 height 730
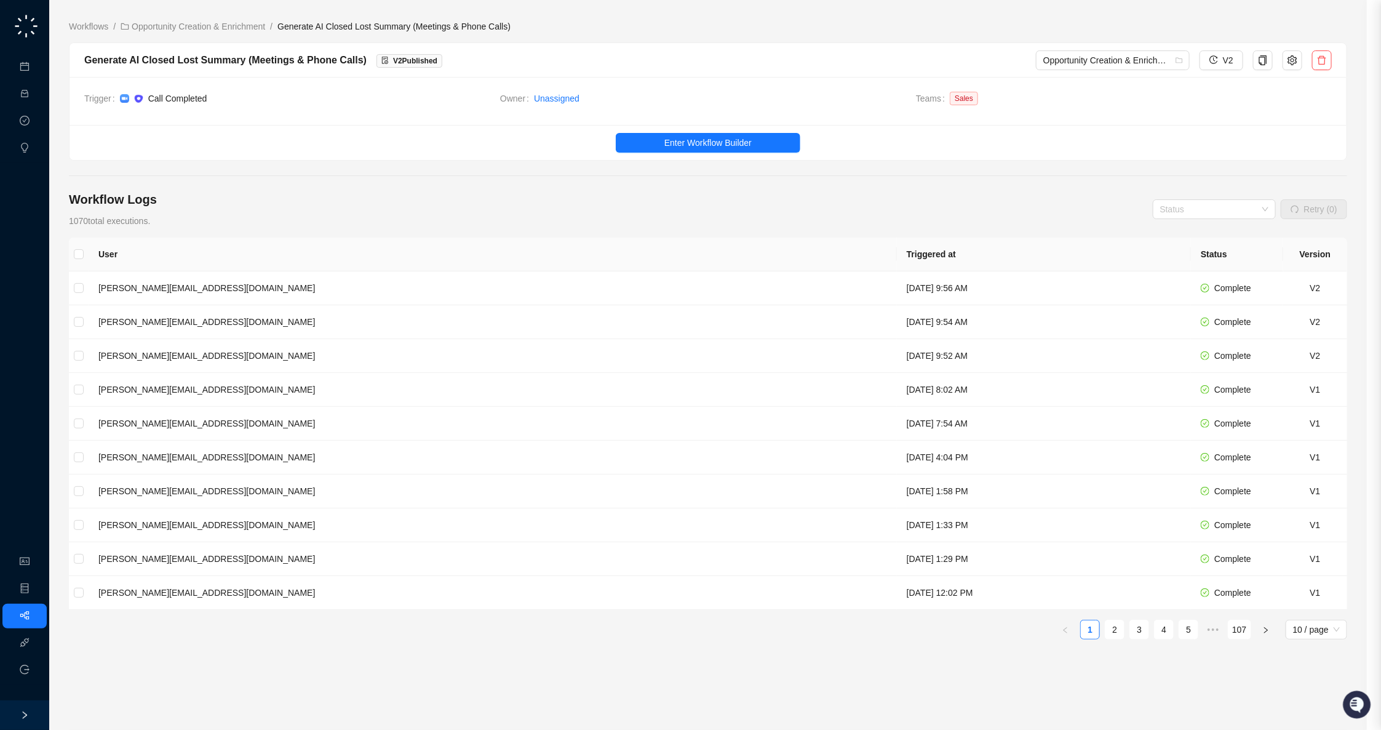
click at [770, 140] on button "Enter Workflow Builder" at bounding box center [708, 143] width 185 height 20
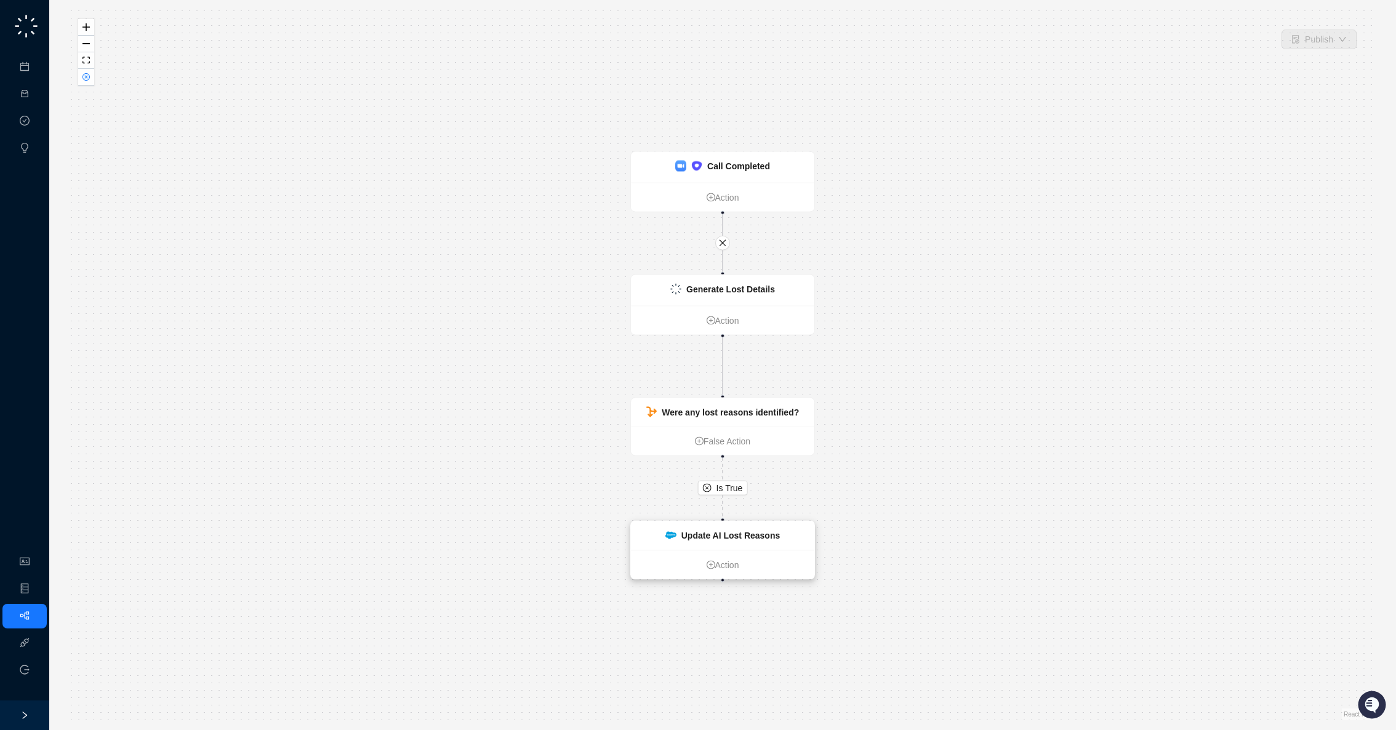
click at [745, 532] on strong "Update AI Lost Reasons" at bounding box center [730, 535] width 99 height 10
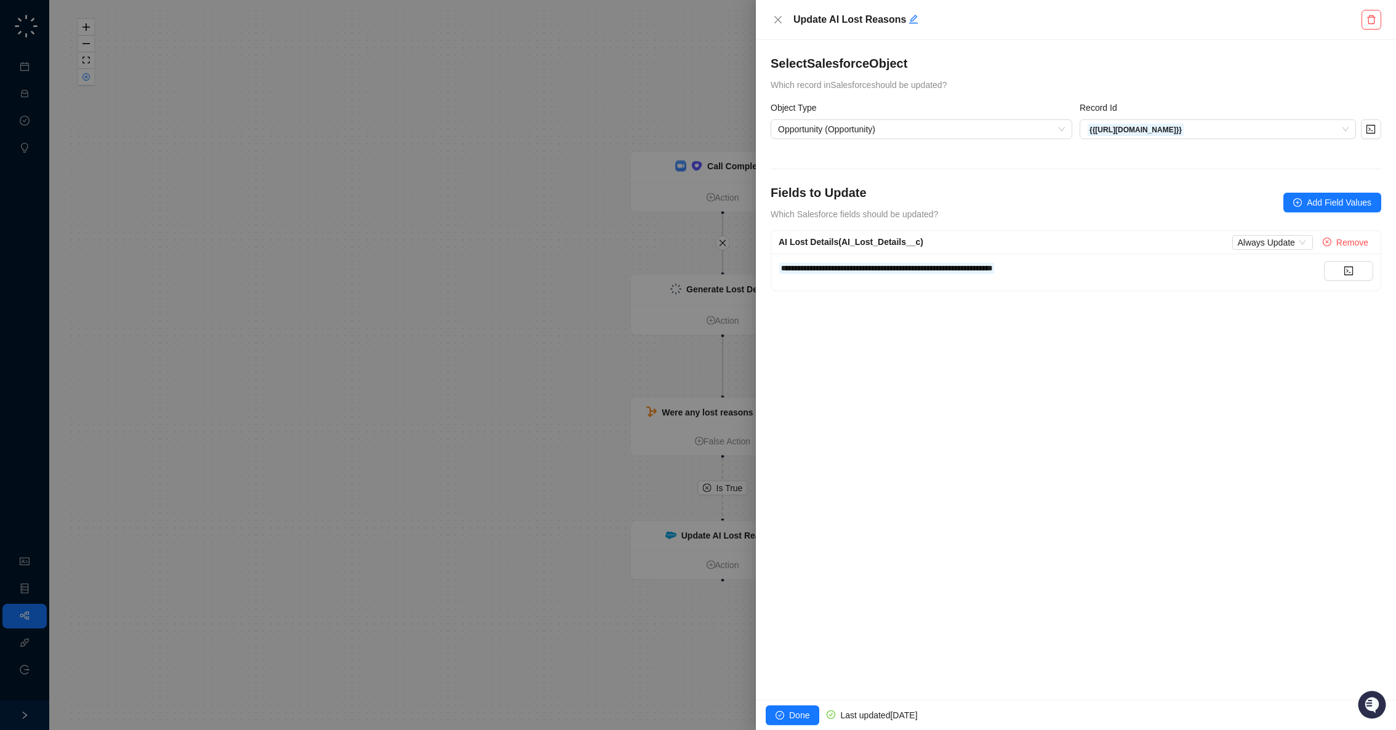
click at [490, 494] on div at bounding box center [698, 365] width 1396 height 730
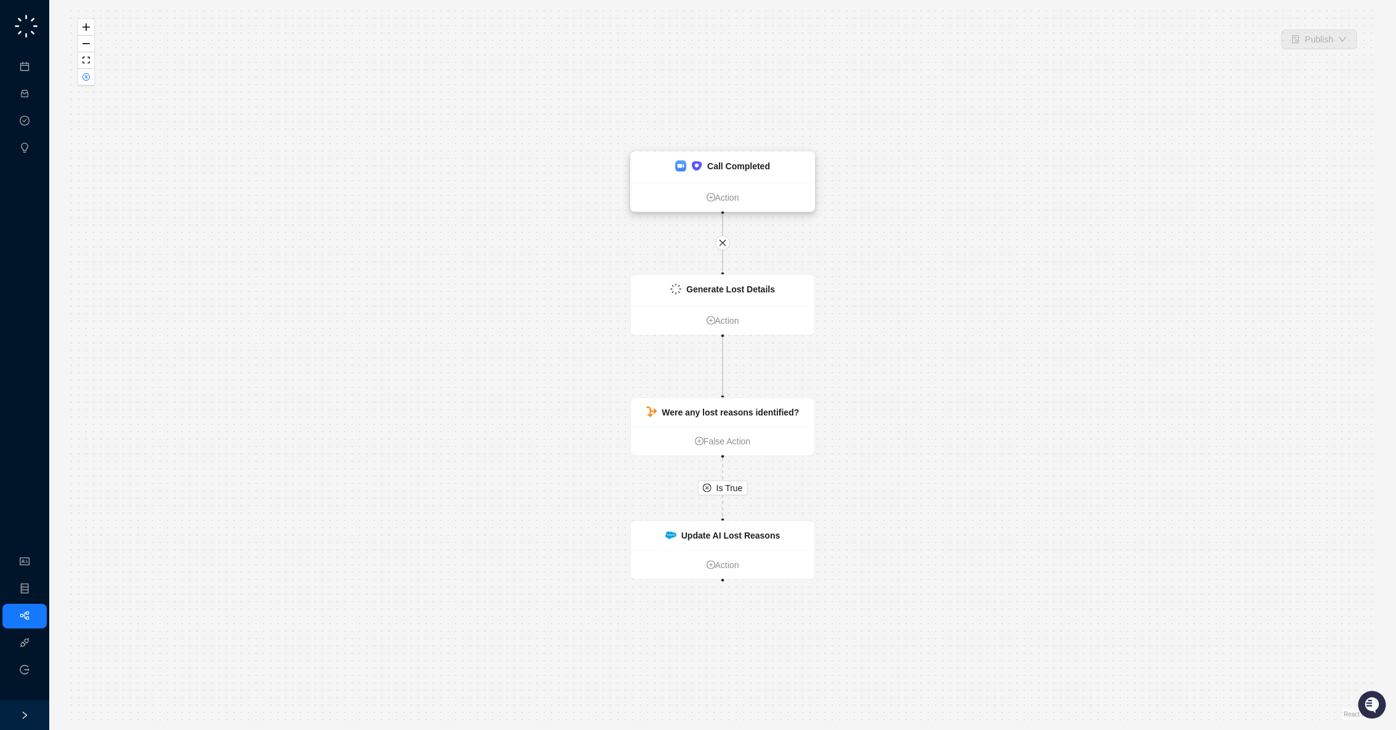
click at [758, 182] on div "Call Completed" at bounding box center [722, 167] width 183 height 31
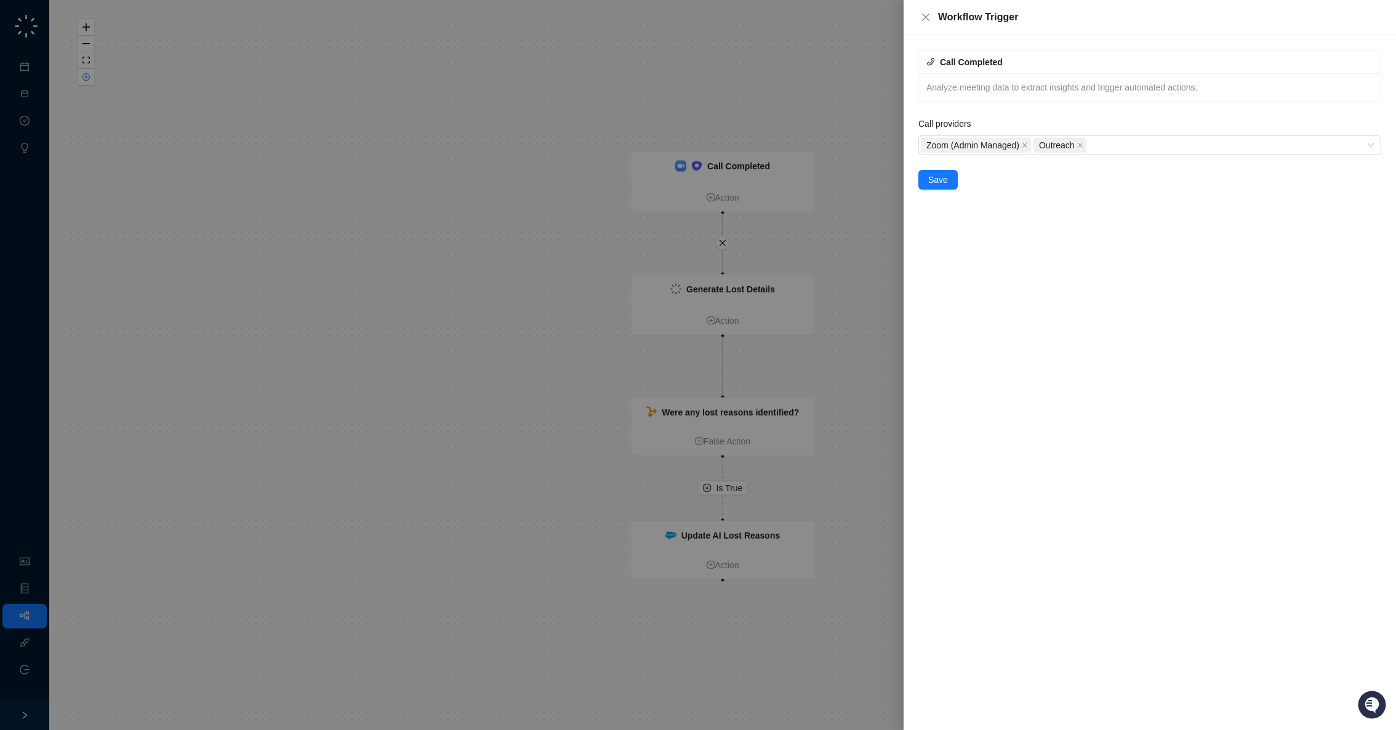
click at [763, 278] on div at bounding box center [698, 365] width 1396 height 730
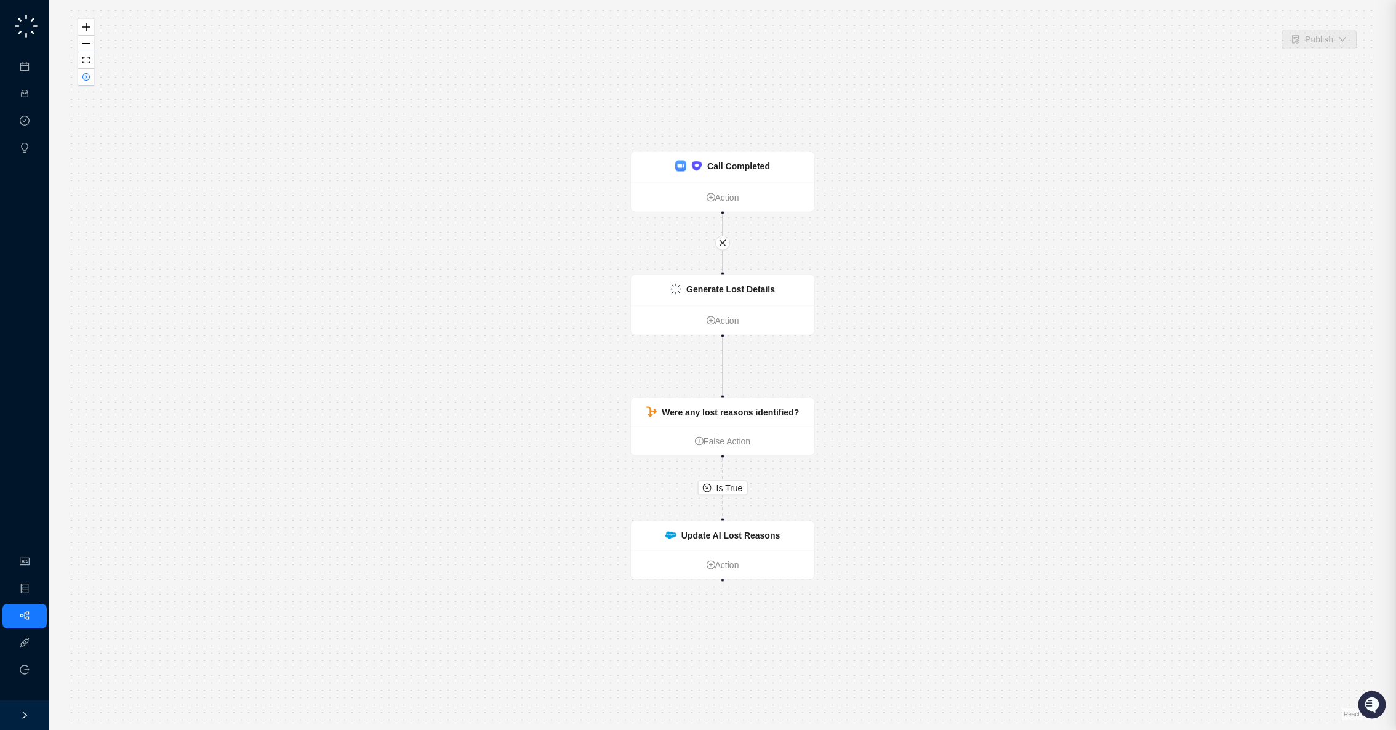
click at [765, 292] on strong "Generate Lost Details" at bounding box center [730, 289] width 89 height 10
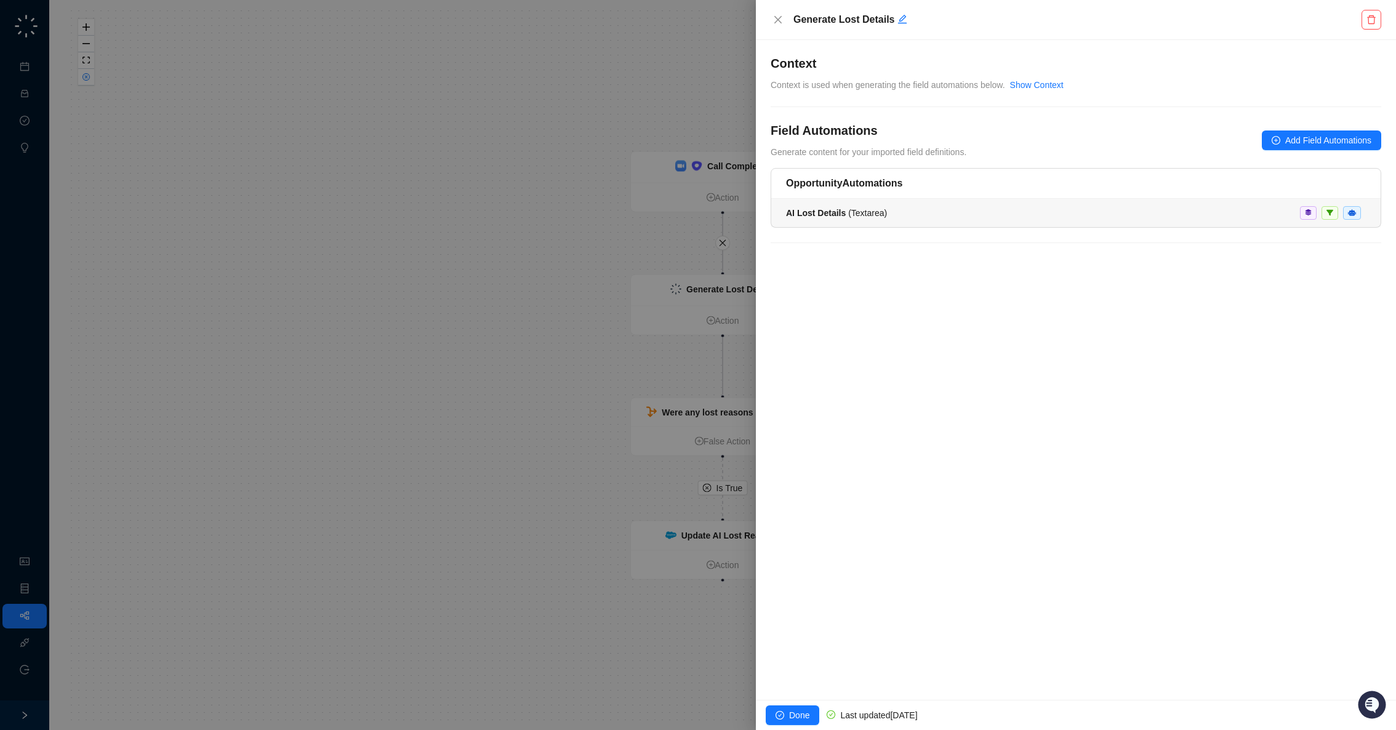
click at [831, 220] on li "AI Lost Details ( Textarea )" at bounding box center [1075, 213] width 609 height 28
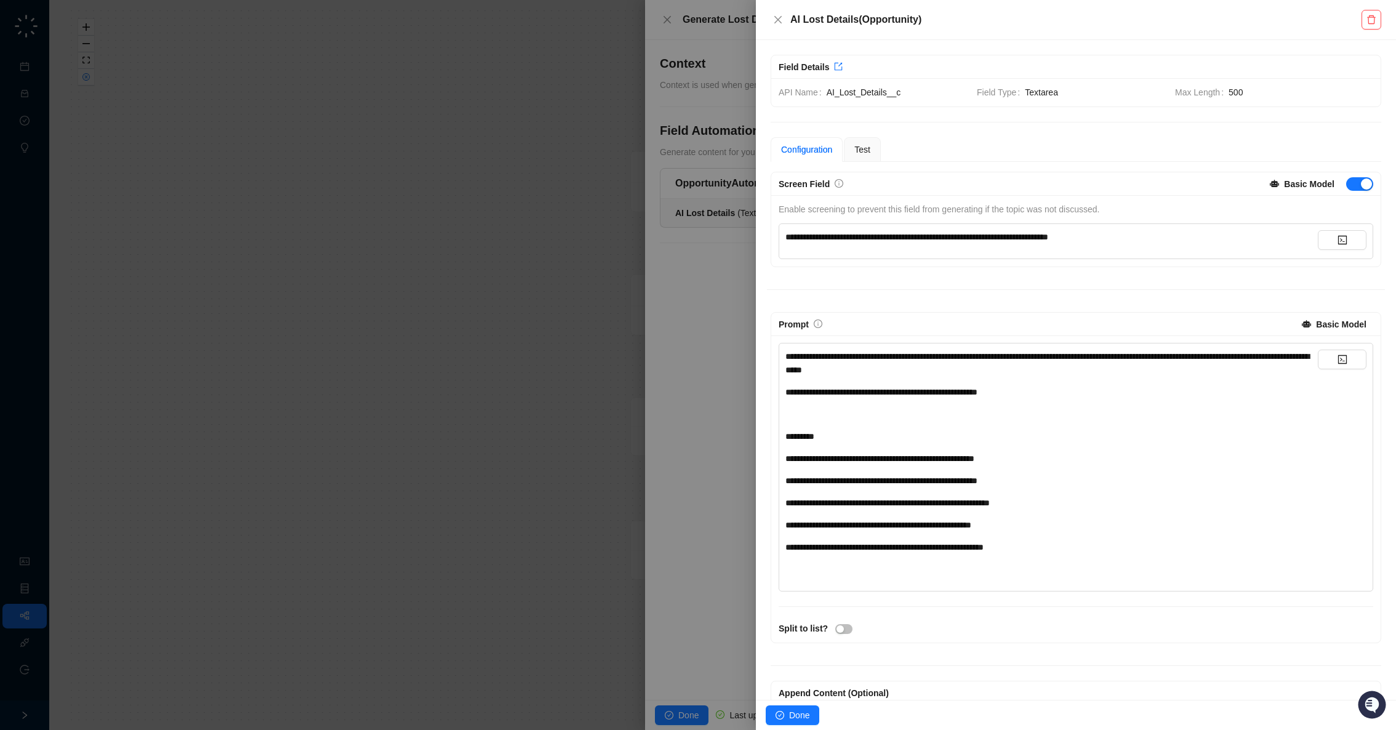
drag, startPoint x: 638, startPoint y: 248, endPoint x: 562, endPoint y: 252, distance: 76.4
click at [638, 248] on div at bounding box center [698, 365] width 1396 height 730
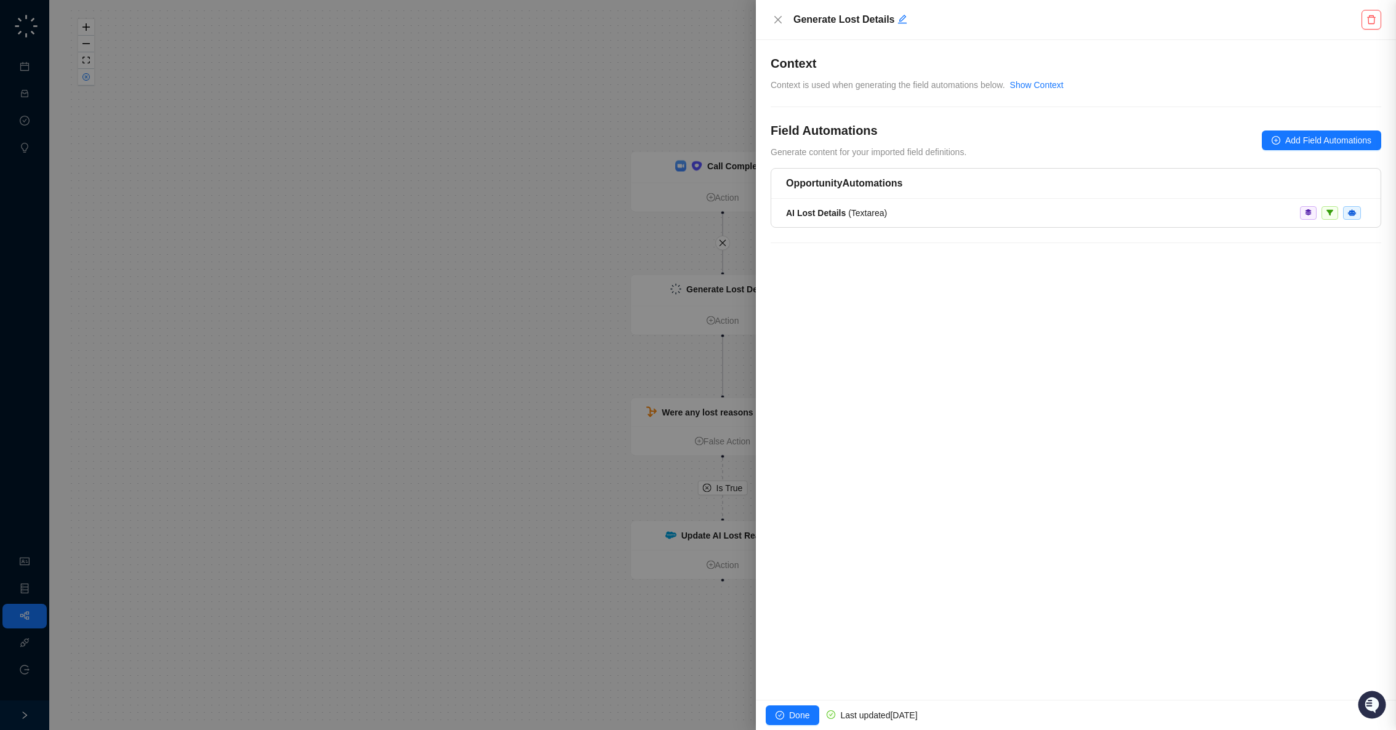
click at [511, 250] on div at bounding box center [698, 365] width 1396 height 730
click at [474, 129] on div at bounding box center [698, 365] width 1396 height 730
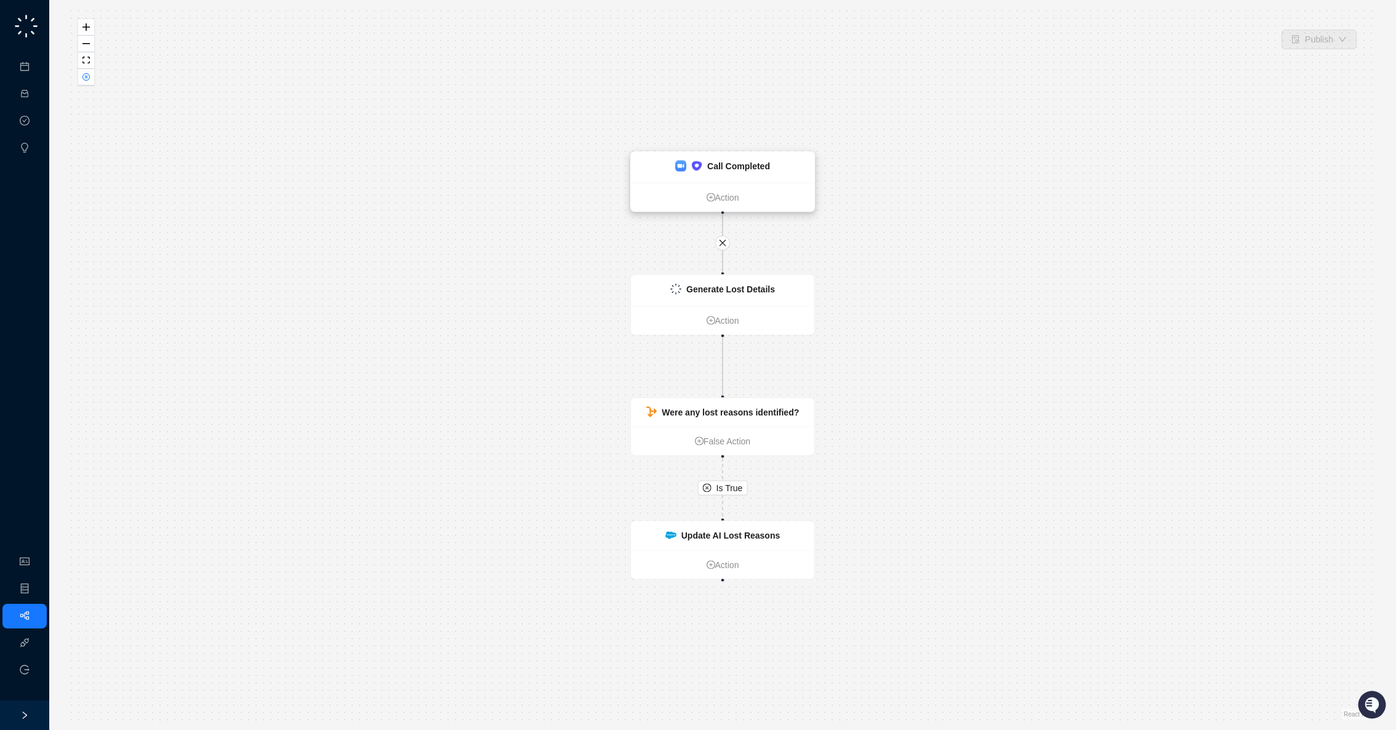
click at [754, 180] on div "Call Completed" at bounding box center [722, 167] width 183 height 31
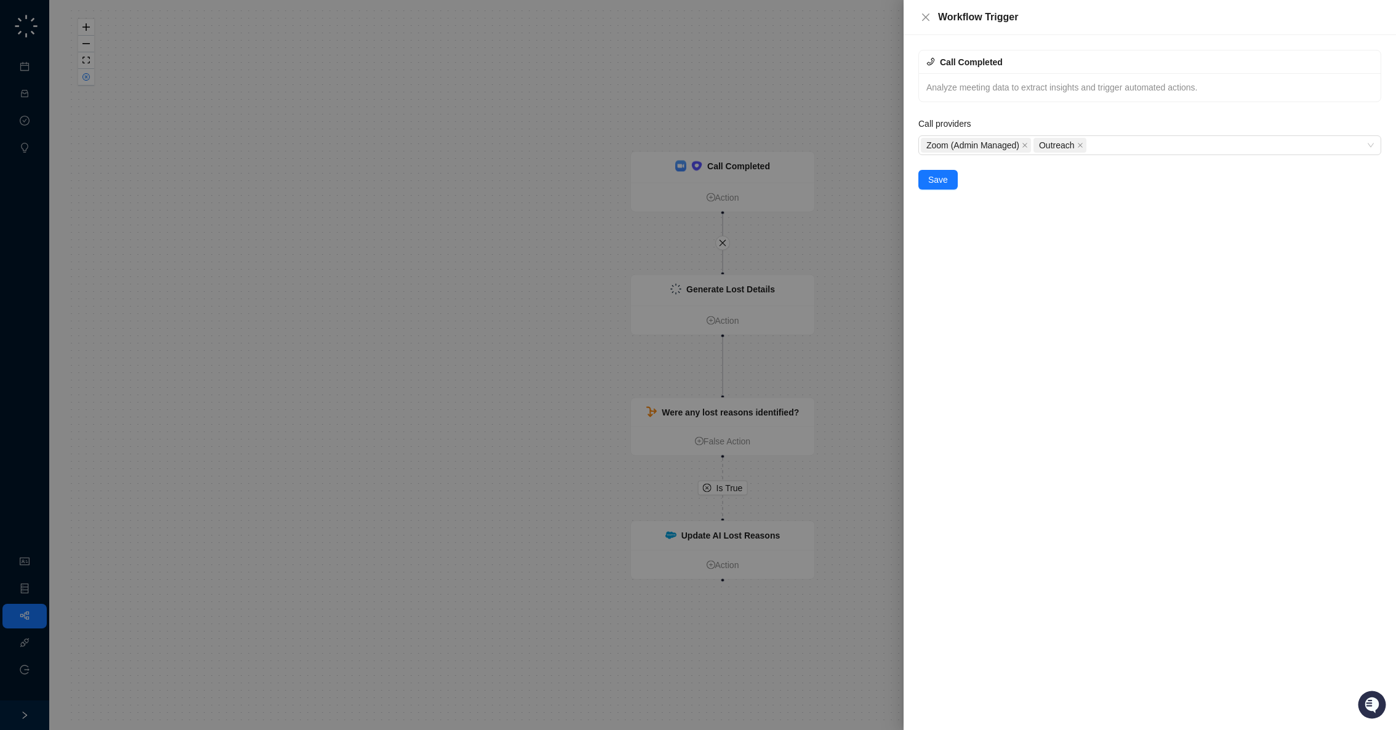
drag, startPoint x: 514, startPoint y: 130, endPoint x: 494, endPoint y: 124, distance: 21.4
click at [512, 130] on div at bounding box center [698, 365] width 1396 height 730
drag, startPoint x: 188, startPoint y: 19, endPoint x: 87, endPoint y: 31, distance: 101.7
click at [185, 18] on div at bounding box center [698, 365] width 1396 height 730
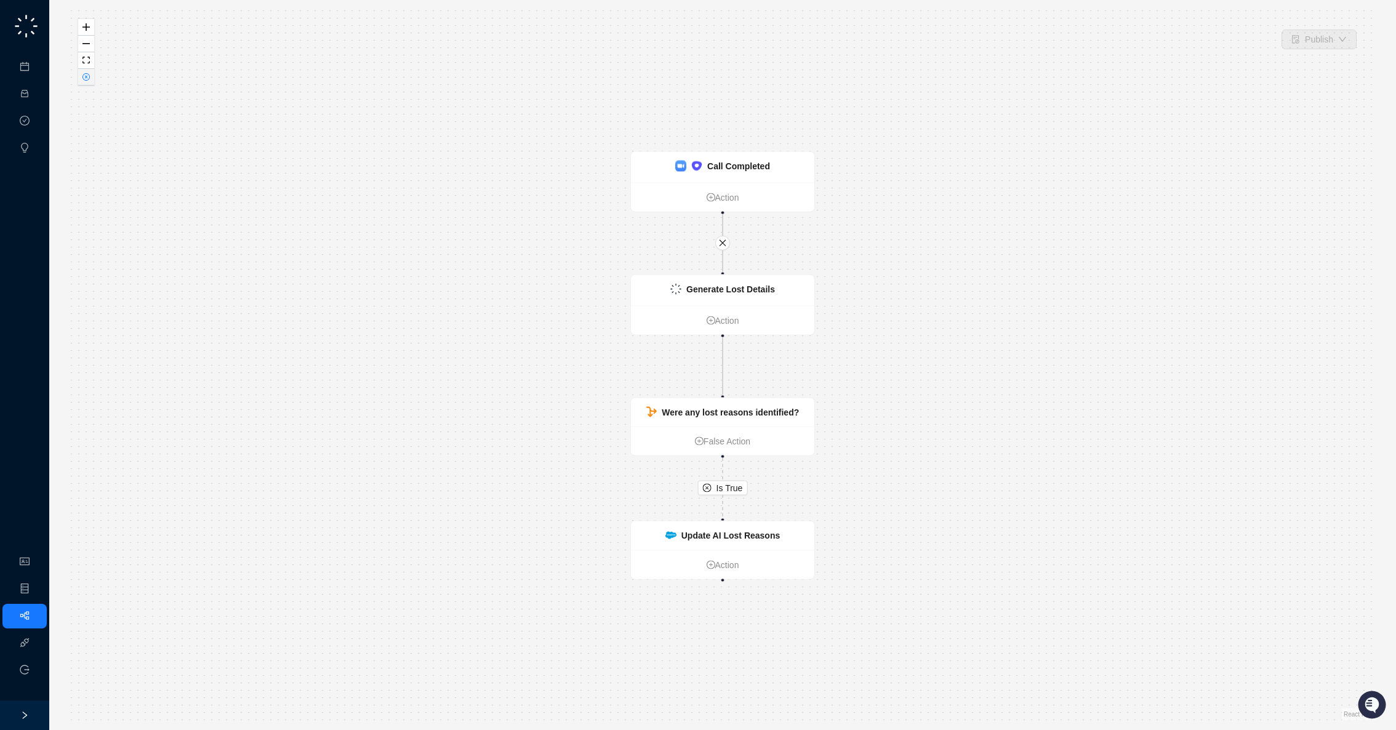
click at [90, 74] on button "button" at bounding box center [86, 77] width 16 height 17
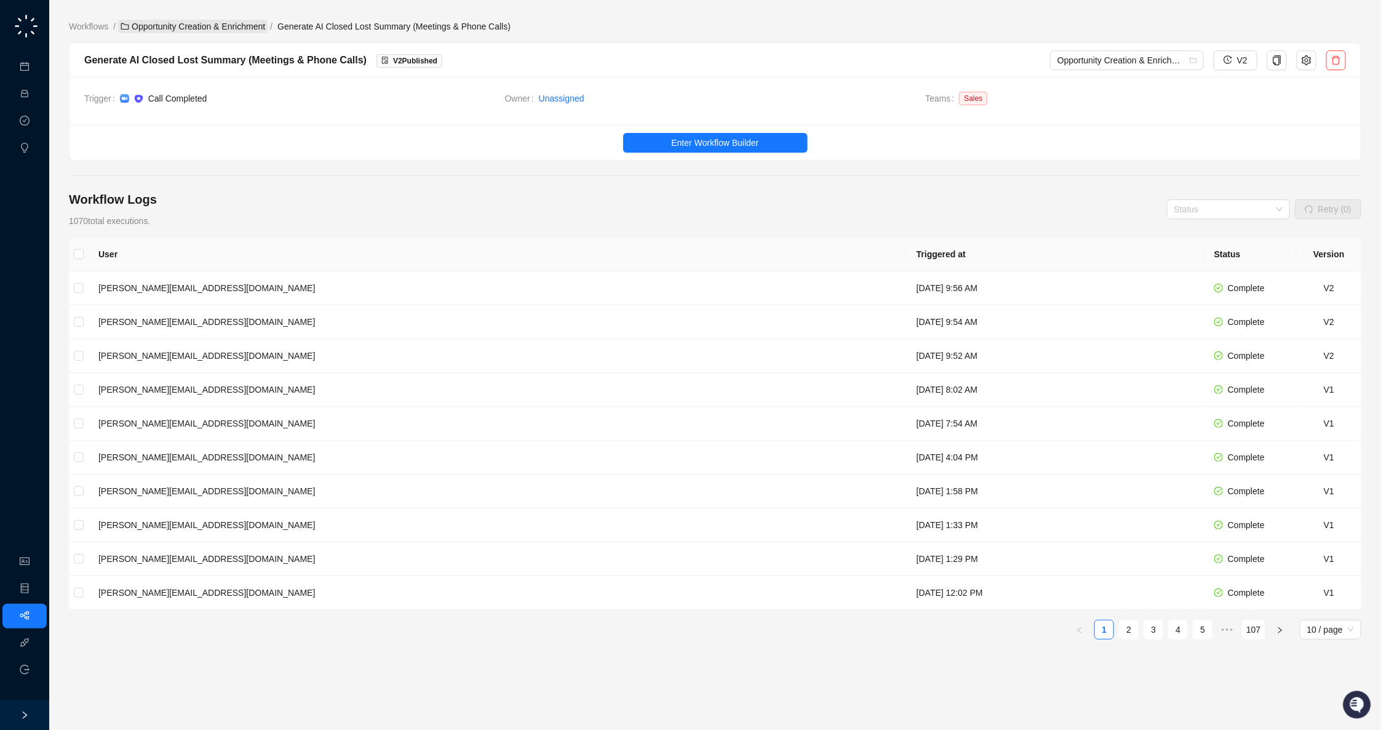
click at [182, 28] on link "Opportunity Creation & Enrichment" at bounding box center [193, 27] width 150 height 14
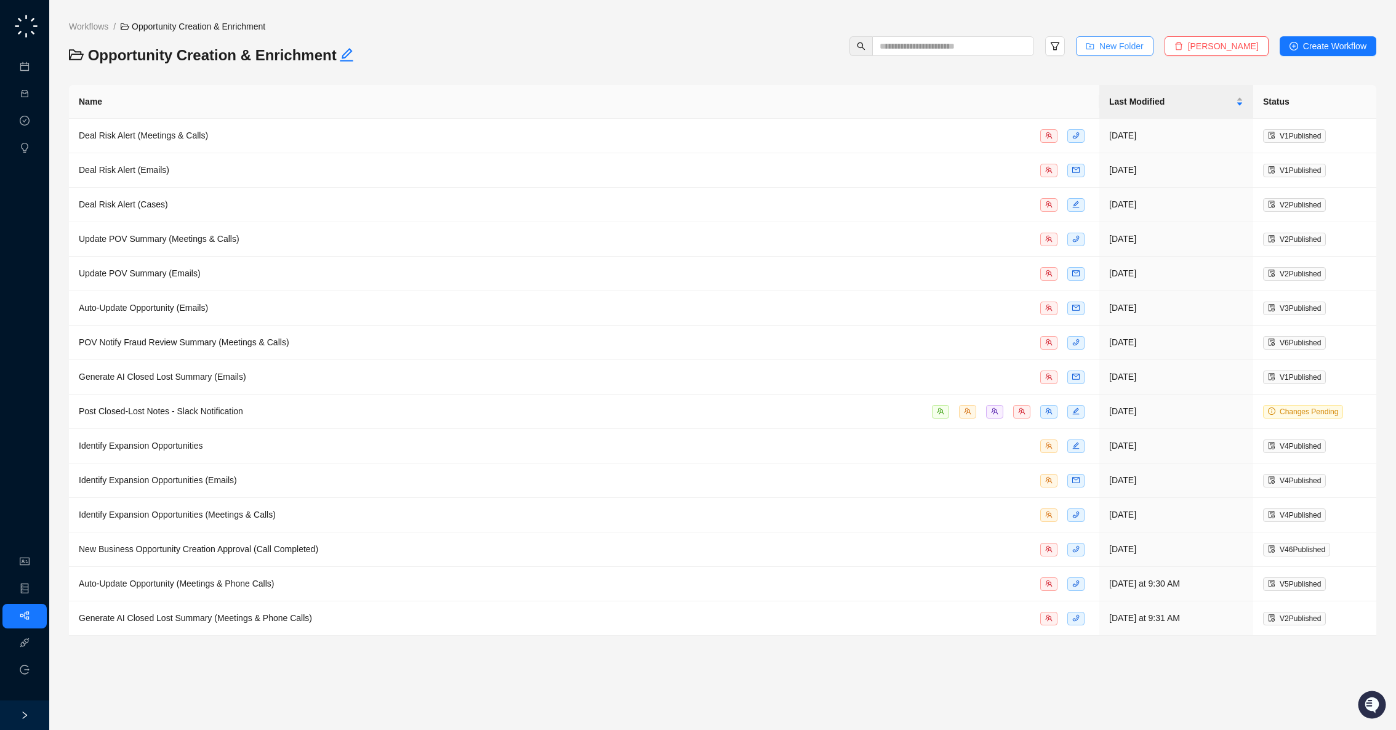
click at [1125, 46] on span "New Folder" at bounding box center [1121, 46] width 44 height 14
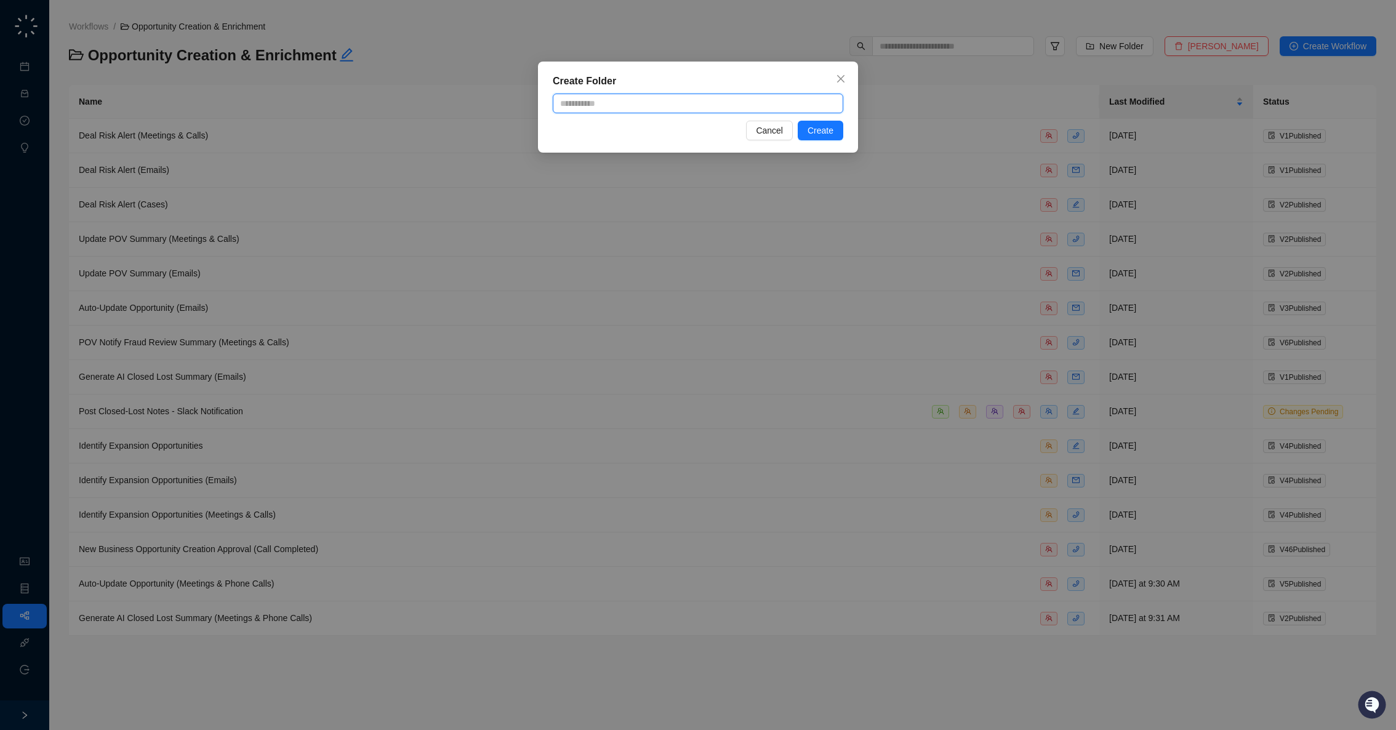
click at [656, 103] on input "text" at bounding box center [698, 104] width 290 height 20
type input "*********"
click at [772, 127] on span "Cancel" at bounding box center [769, 131] width 27 height 14
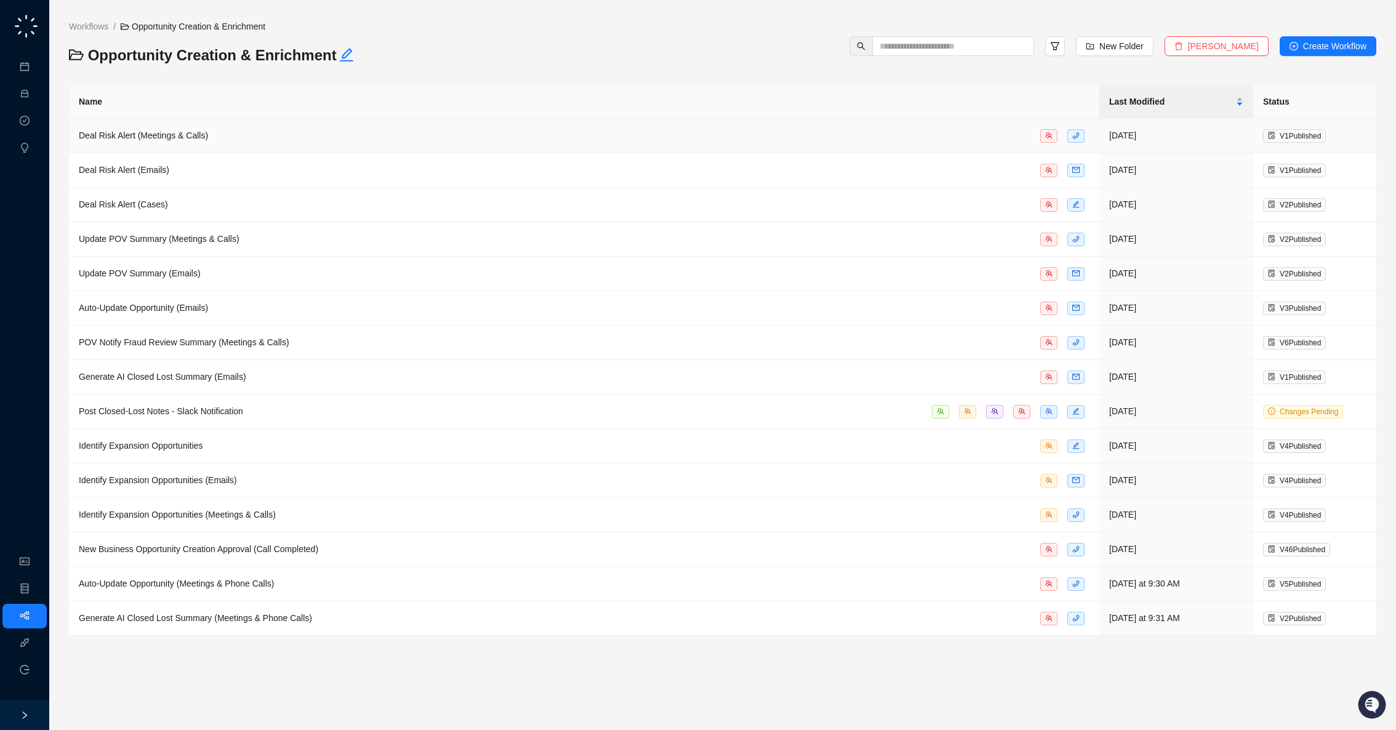
click at [357, 126] on td "Deal Risk Alert (Meetings & Calls)" at bounding box center [584, 136] width 1030 height 34
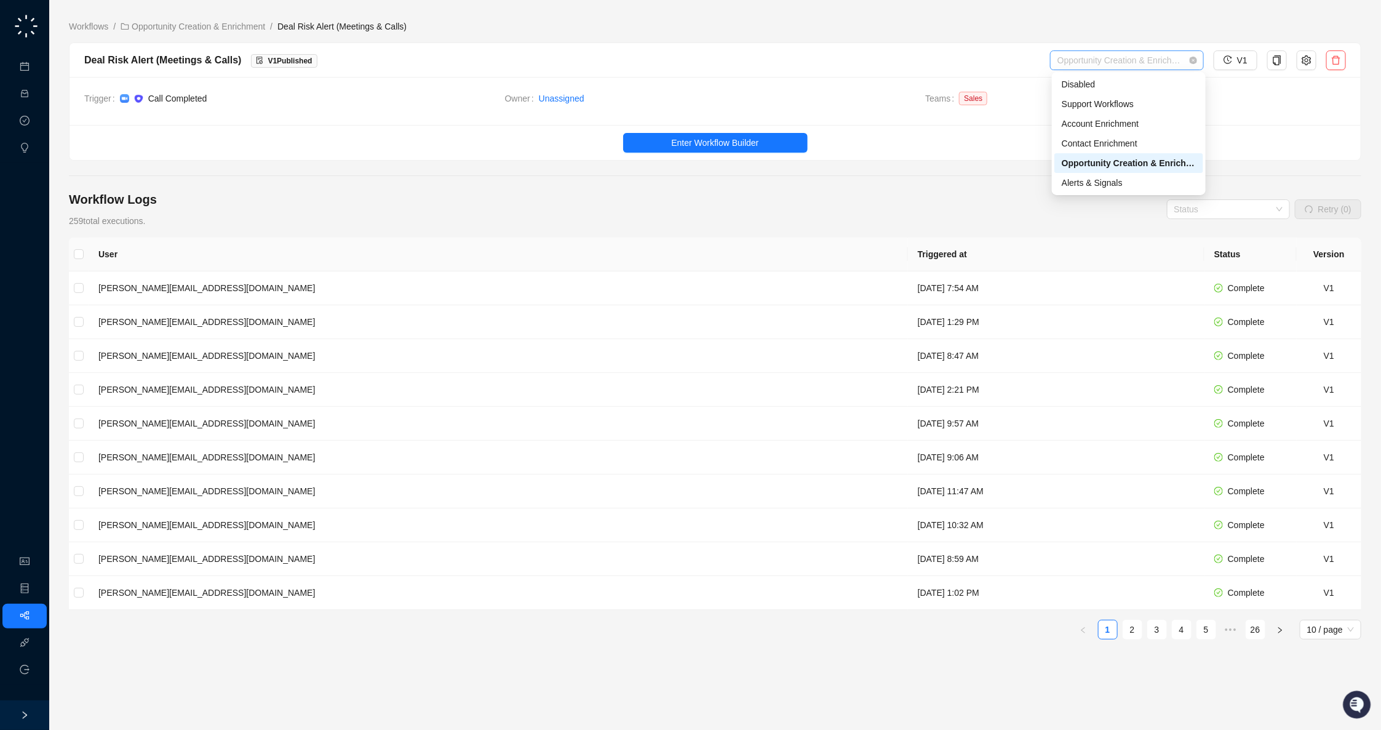
click at [1178, 63] on span "Opportunity Creation & Enrichment" at bounding box center [1127, 60] width 139 height 18
click at [1118, 182] on div "Alerts & Signals" at bounding box center [1129, 183] width 134 height 14
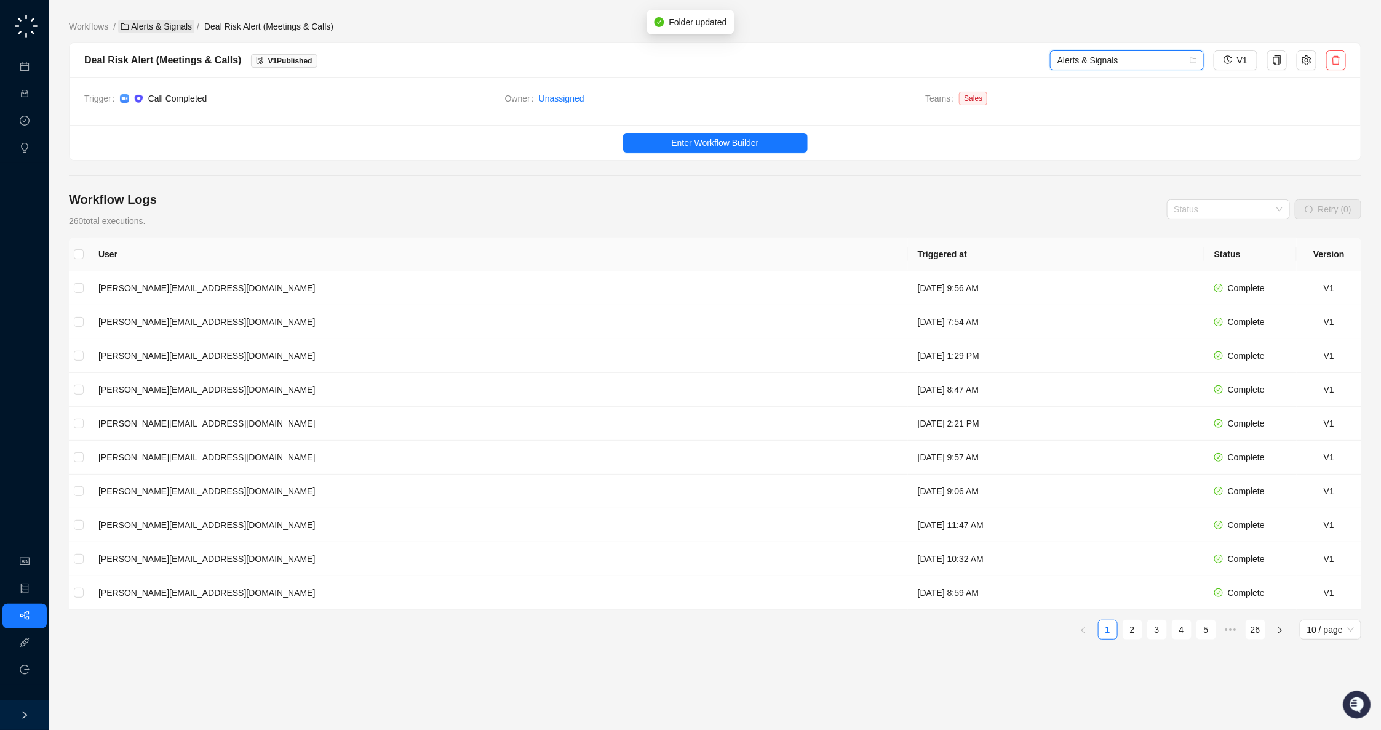
click at [150, 29] on link "Alerts & Signals" at bounding box center [156, 27] width 76 height 14
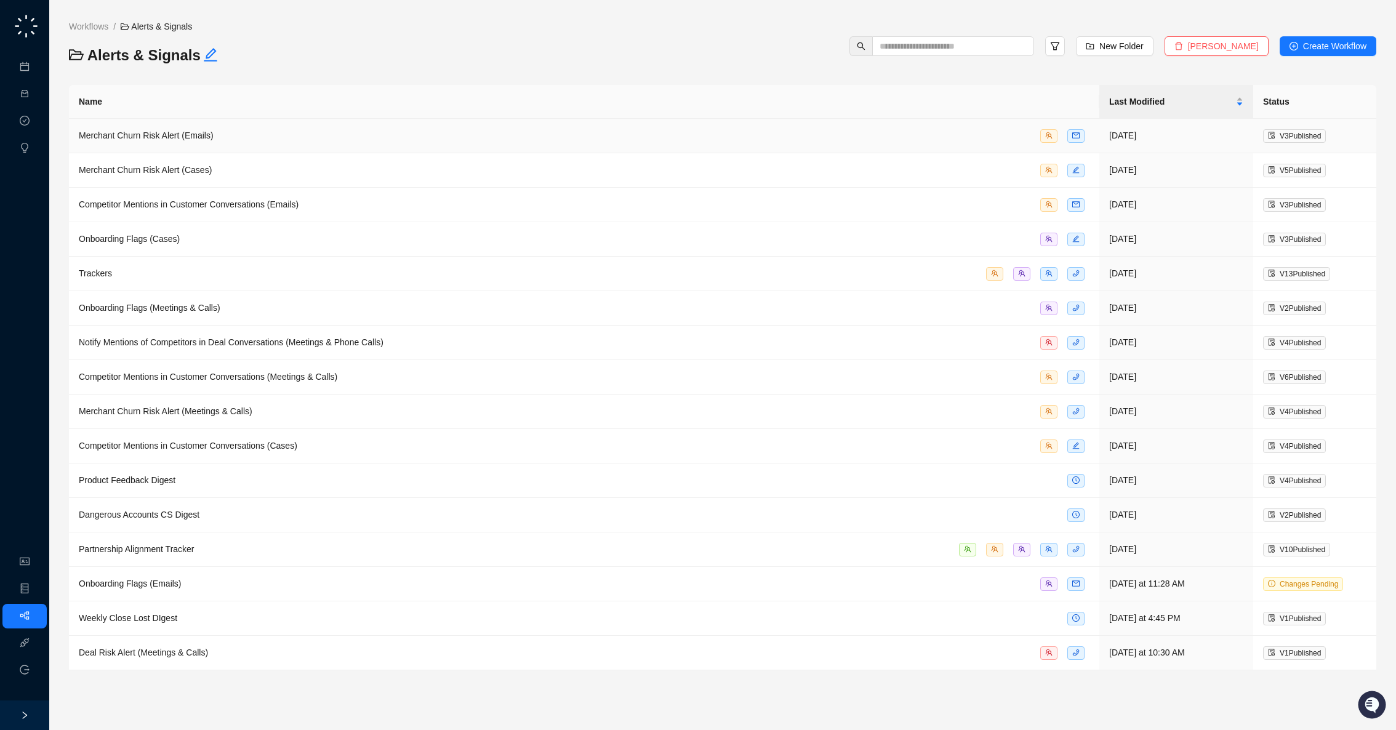
click at [270, 141] on div "Merchant Churn Risk Alert (Emails)" at bounding box center [584, 136] width 1010 height 14
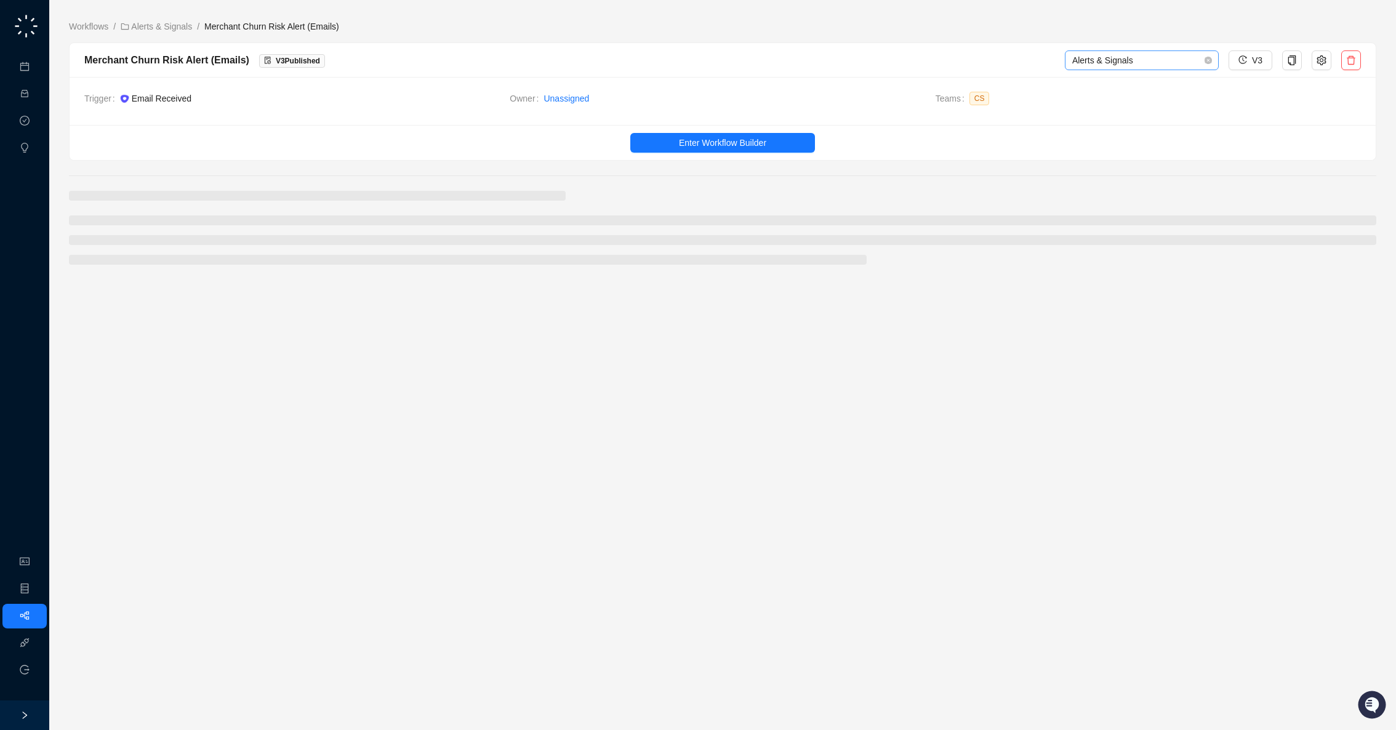
click at [1170, 57] on span "Alerts & Signals" at bounding box center [1141, 60] width 139 height 18
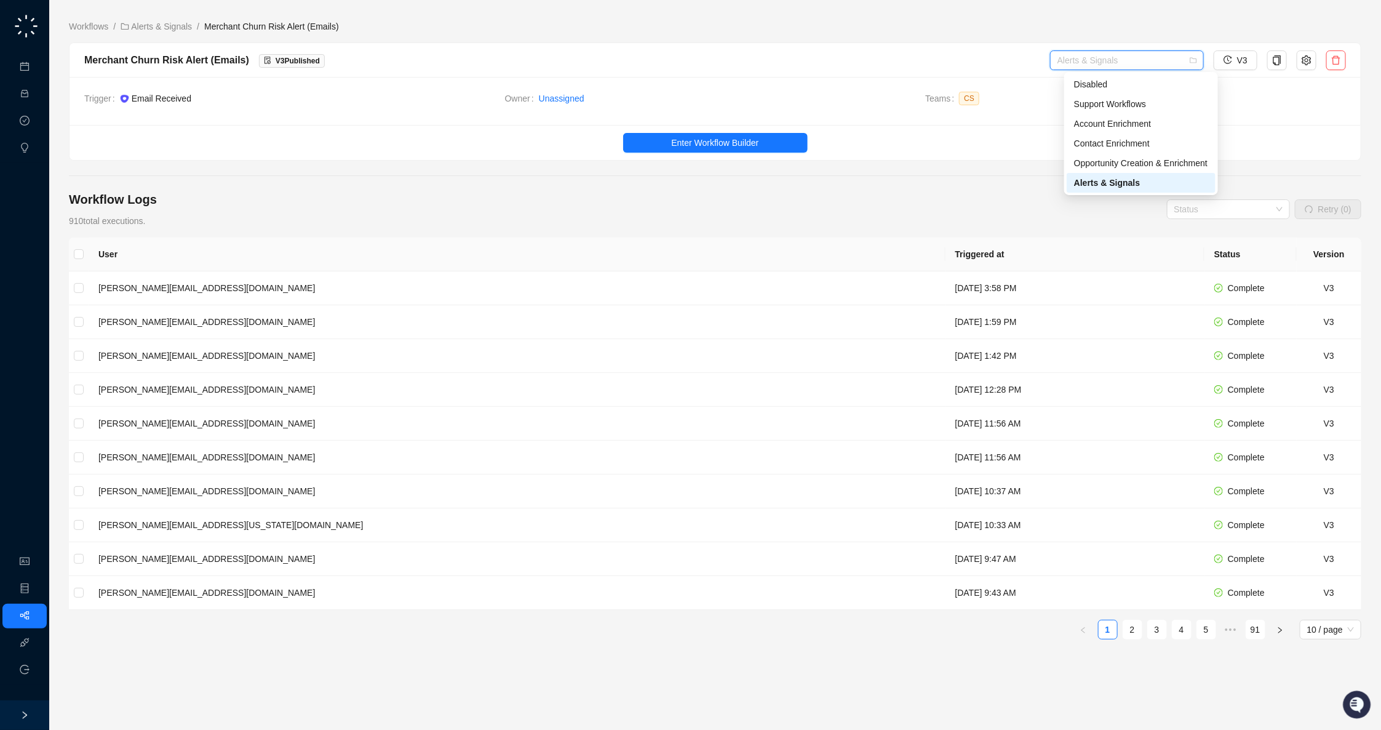
click at [1140, 182] on div "Alerts & Signals" at bounding box center [1141, 183] width 134 height 14
click at [92, 31] on link "Workflows" at bounding box center [88, 27] width 44 height 14
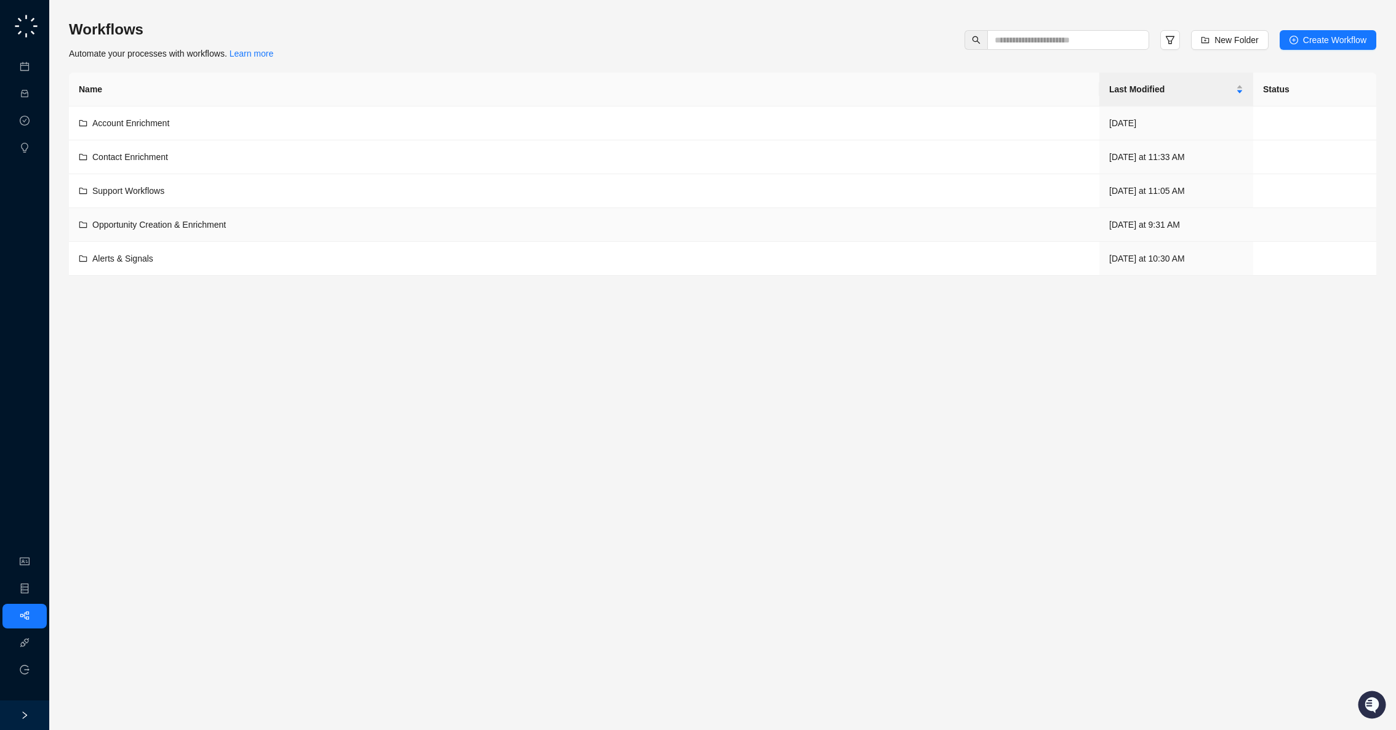
click at [206, 220] on span "Opportunity Creation & Enrichment" at bounding box center [159, 225] width 134 height 10
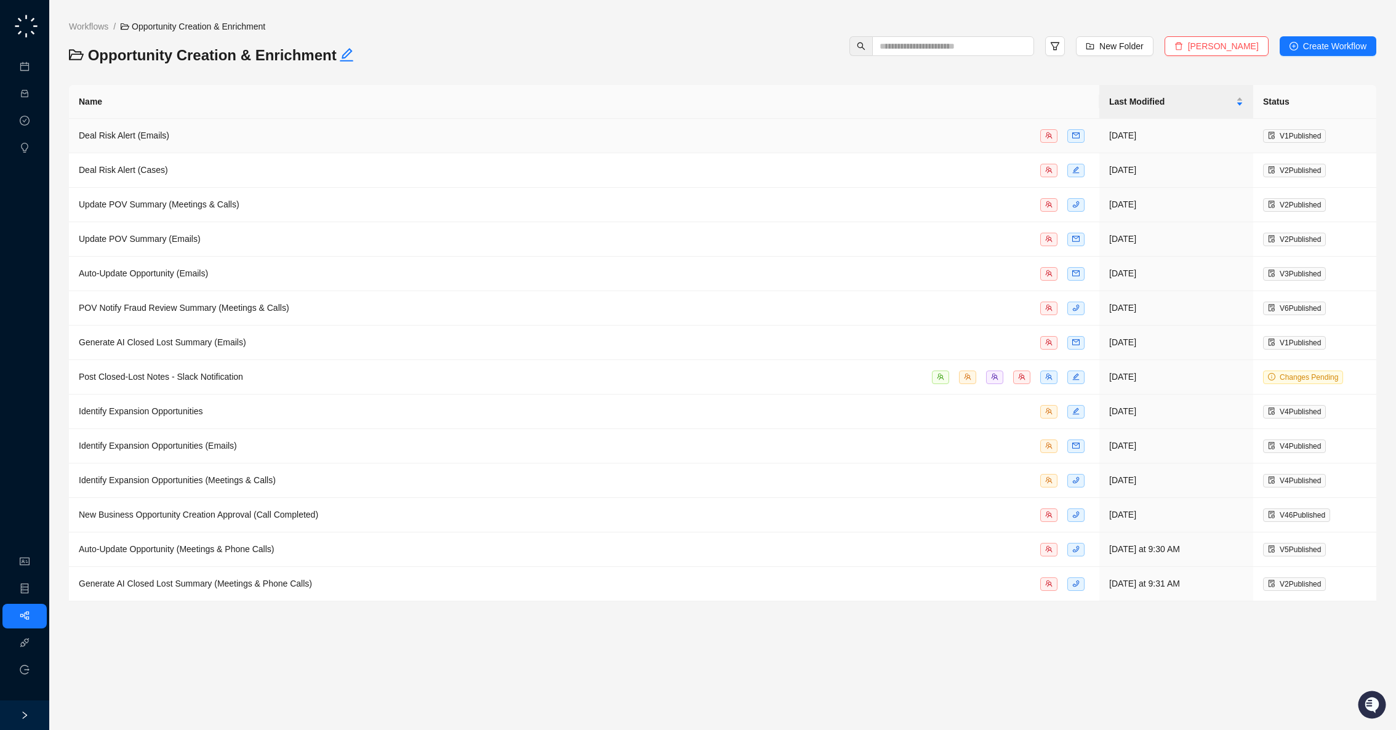
click at [421, 126] on td "Deal Risk Alert (Emails)" at bounding box center [584, 136] width 1030 height 34
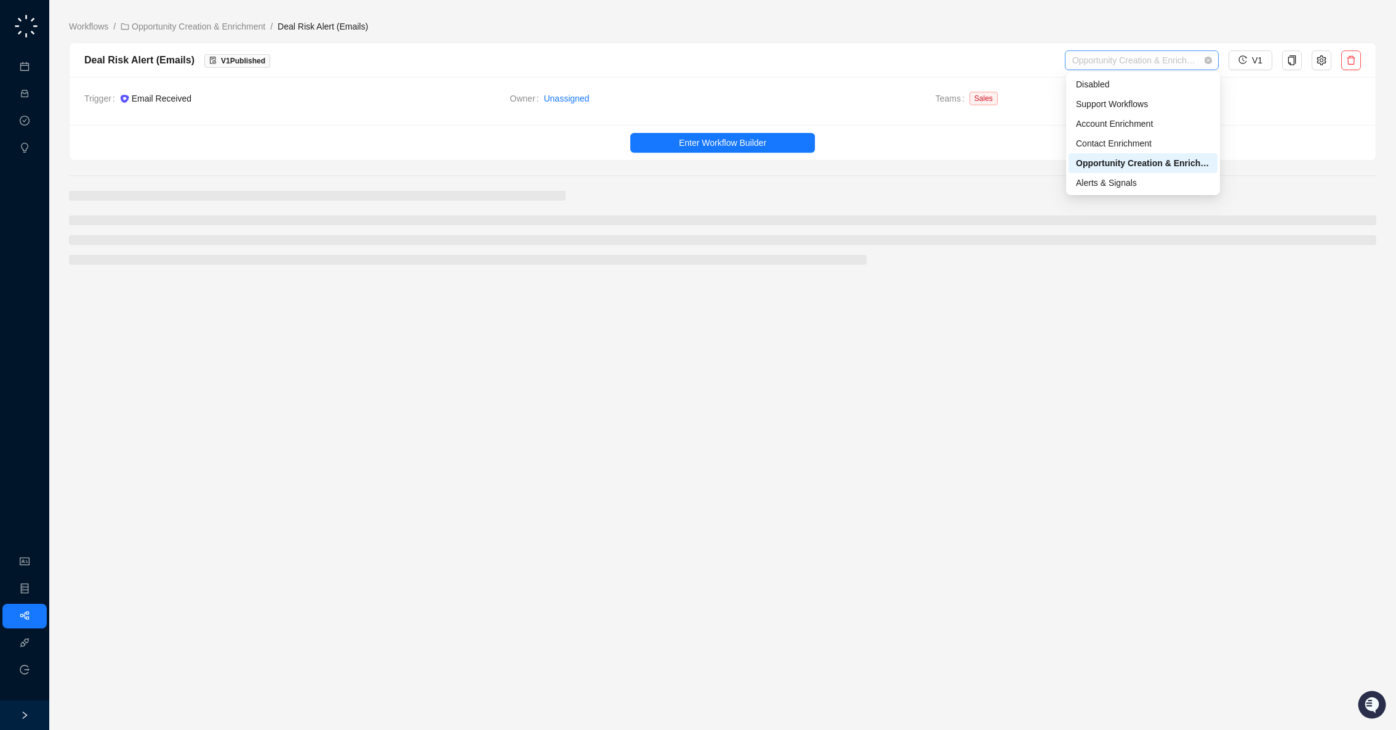
click at [1192, 57] on span "Opportunity Creation & Enrichment" at bounding box center [1141, 60] width 139 height 18
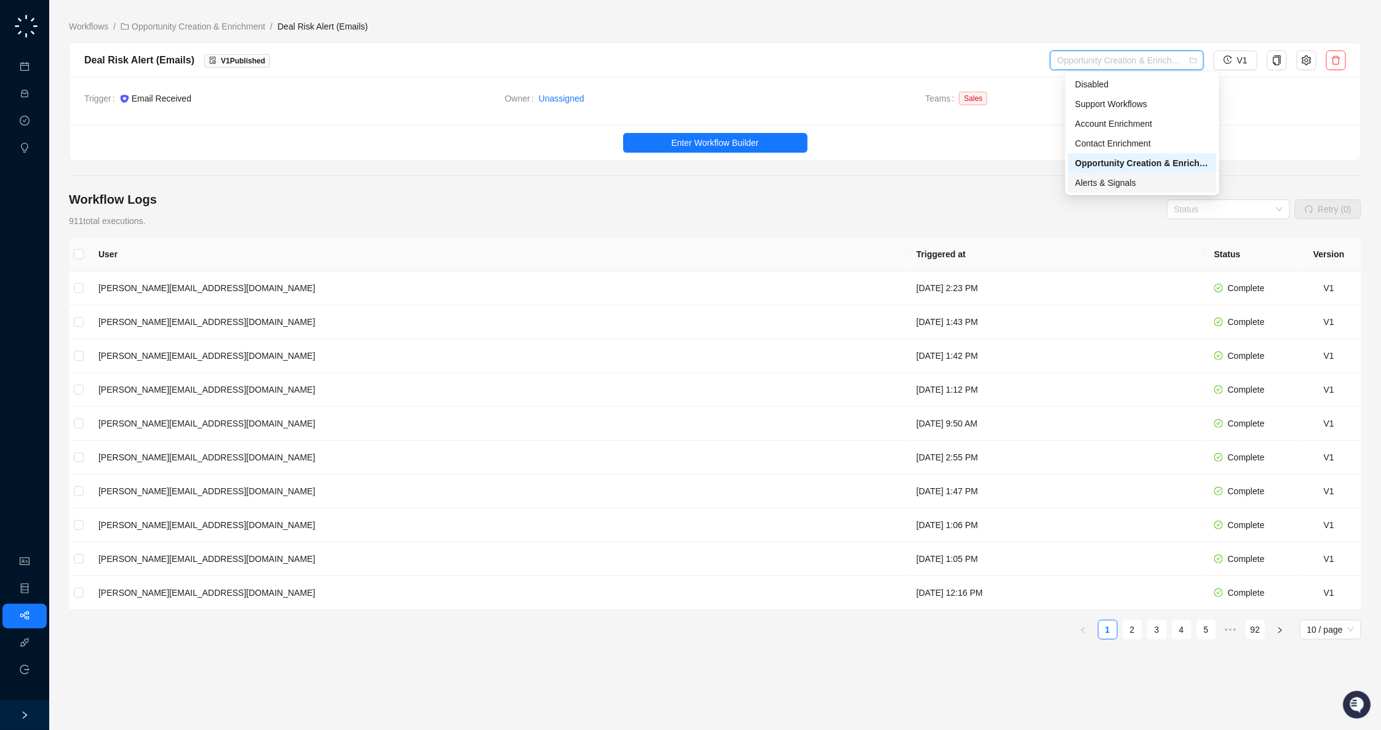
click at [1115, 179] on div "Alerts & Signals" at bounding box center [1143, 183] width 134 height 14
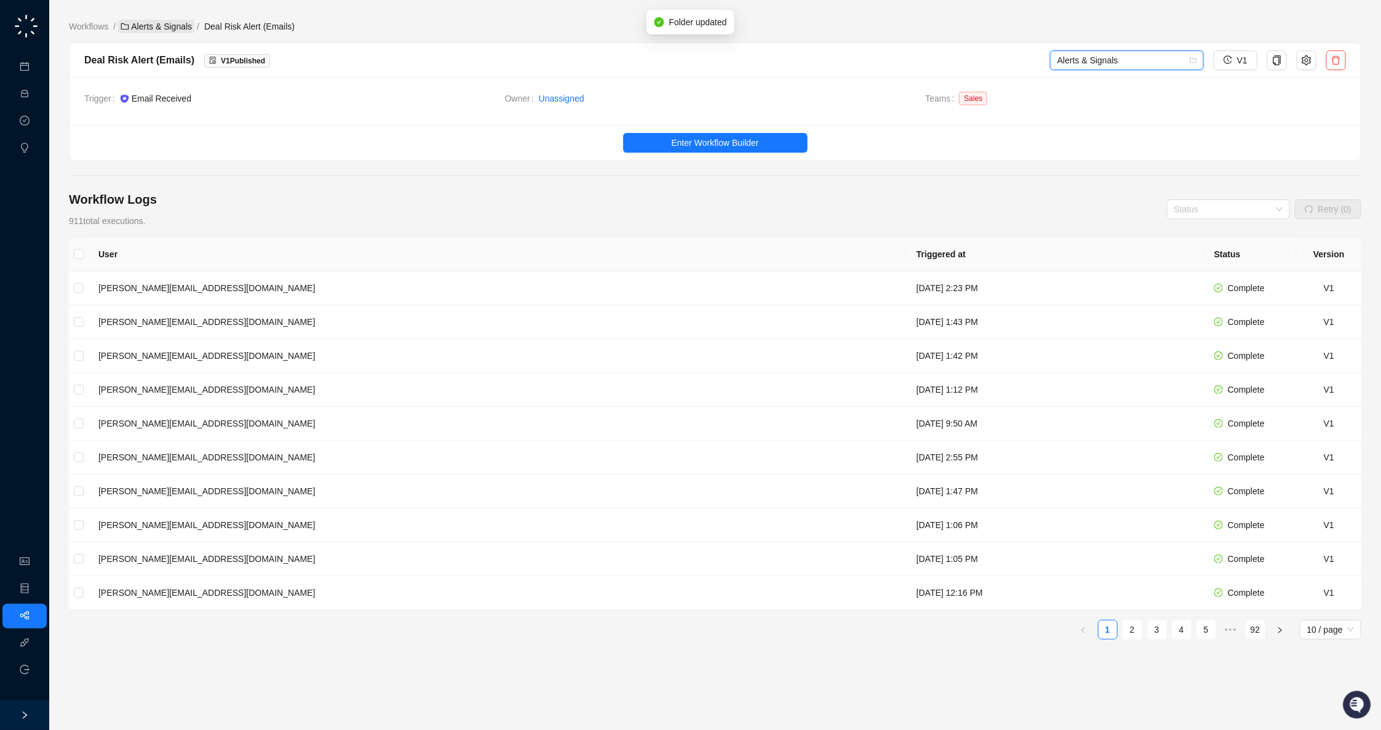
click at [145, 26] on link "Alerts & Signals" at bounding box center [156, 27] width 76 height 14
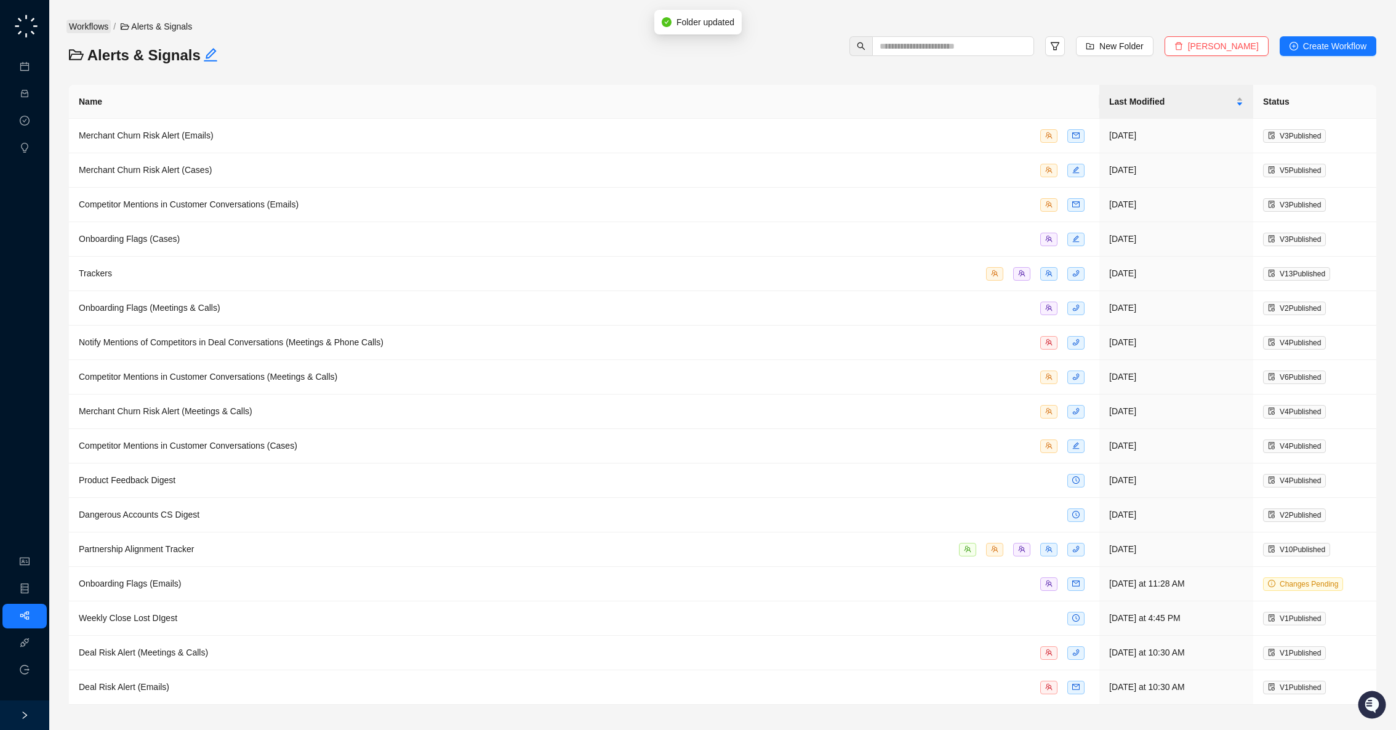
click at [73, 32] on link "Workflows" at bounding box center [88, 27] width 44 height 14
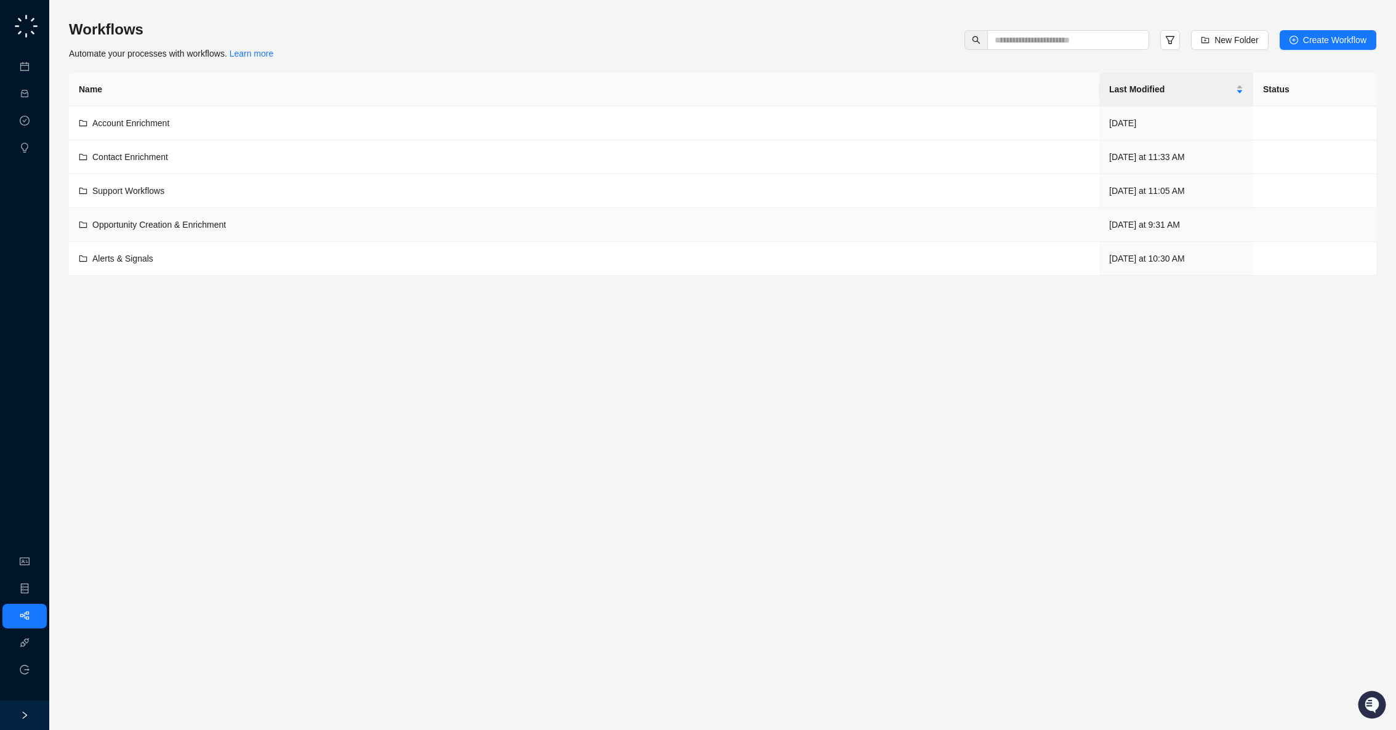
click at [275, 218] on div "Opportunity Creation & Enrichment" at bounding box center [584, 225] width 1010 height 14
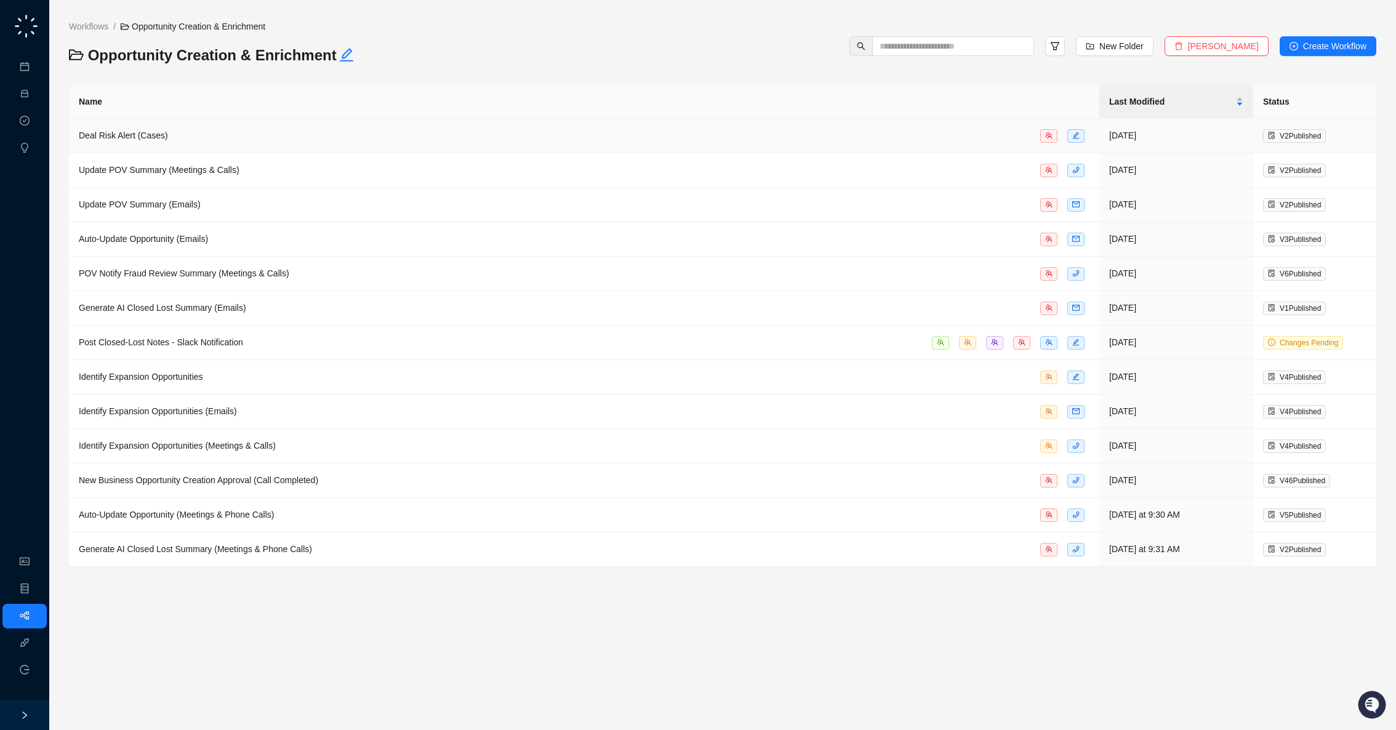
click at [301, 132] on div "Deal Risk Alert (Cases)" at bounding box center [584, 136] width 1010 height 14
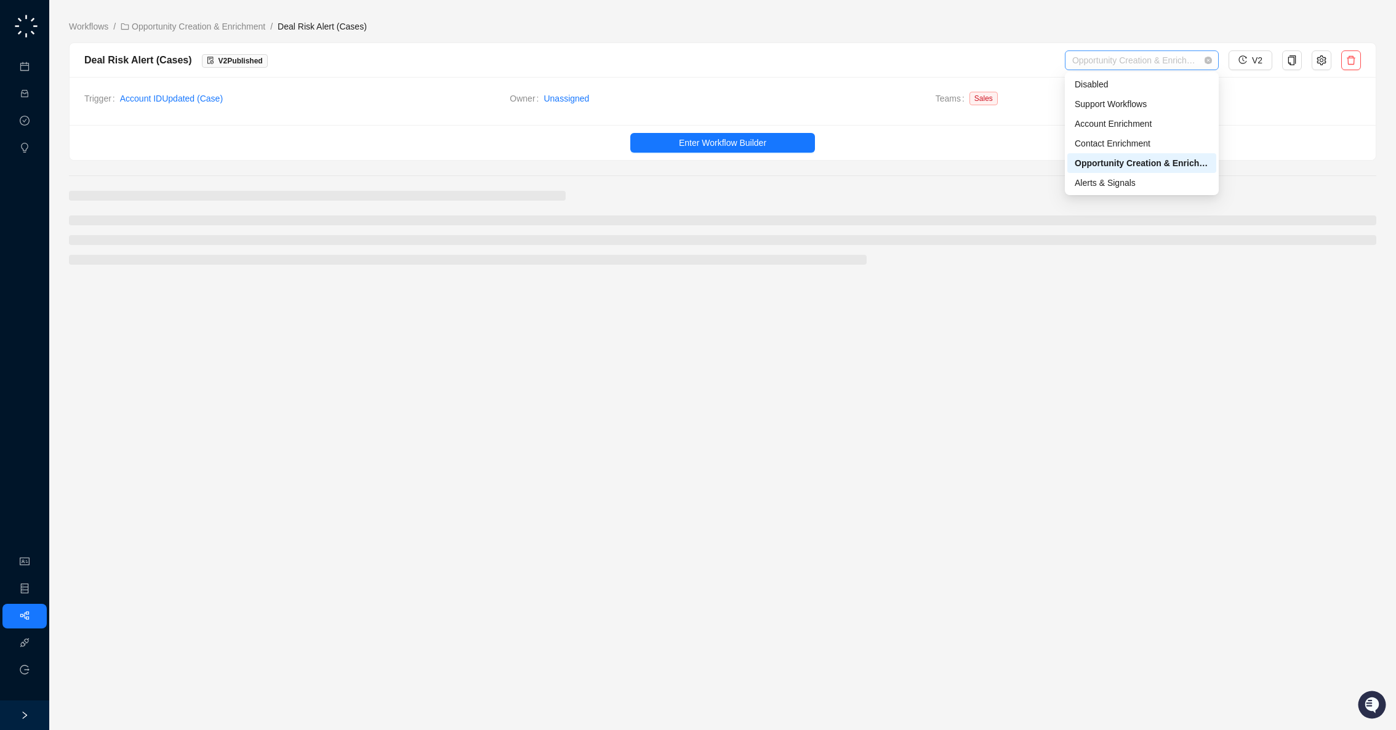
click at [1162, 51] on span "Opportunity Creation & Enrichment" at bounding box center [1141, 60] width 139 height 18
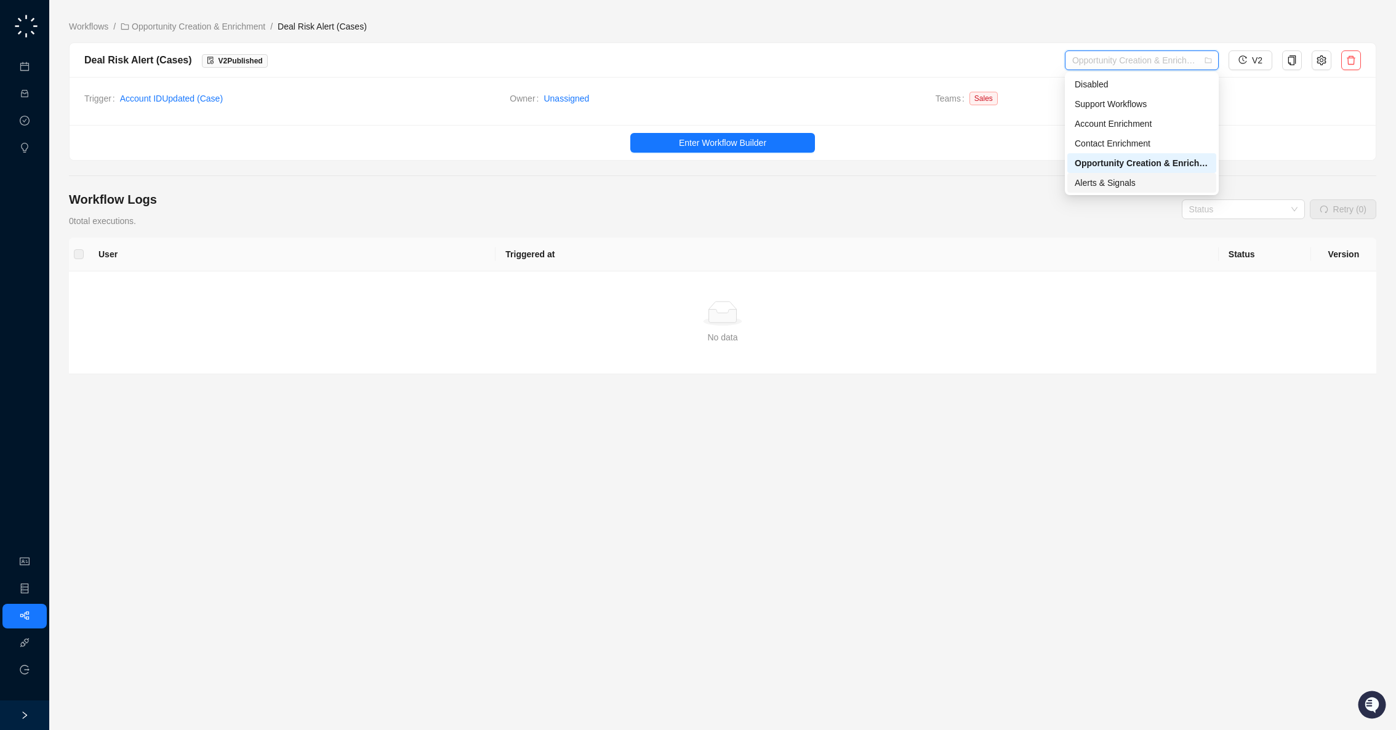
click at [1121, 185] on div "Alerts & Signals" at bounding box center [1141, 183] width 134 height 14
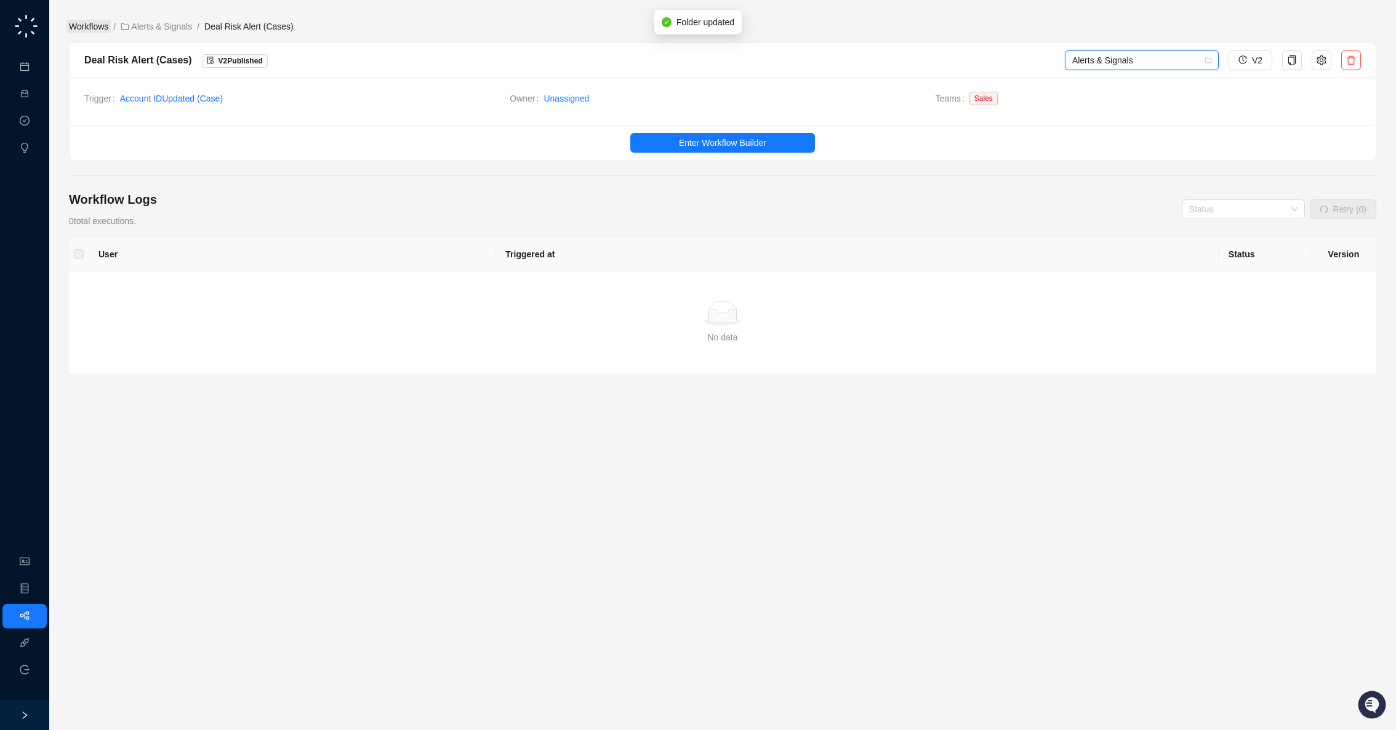
click at [99, 26] on link "Workflows" at bounding box center [88, 27] width 44 height 14
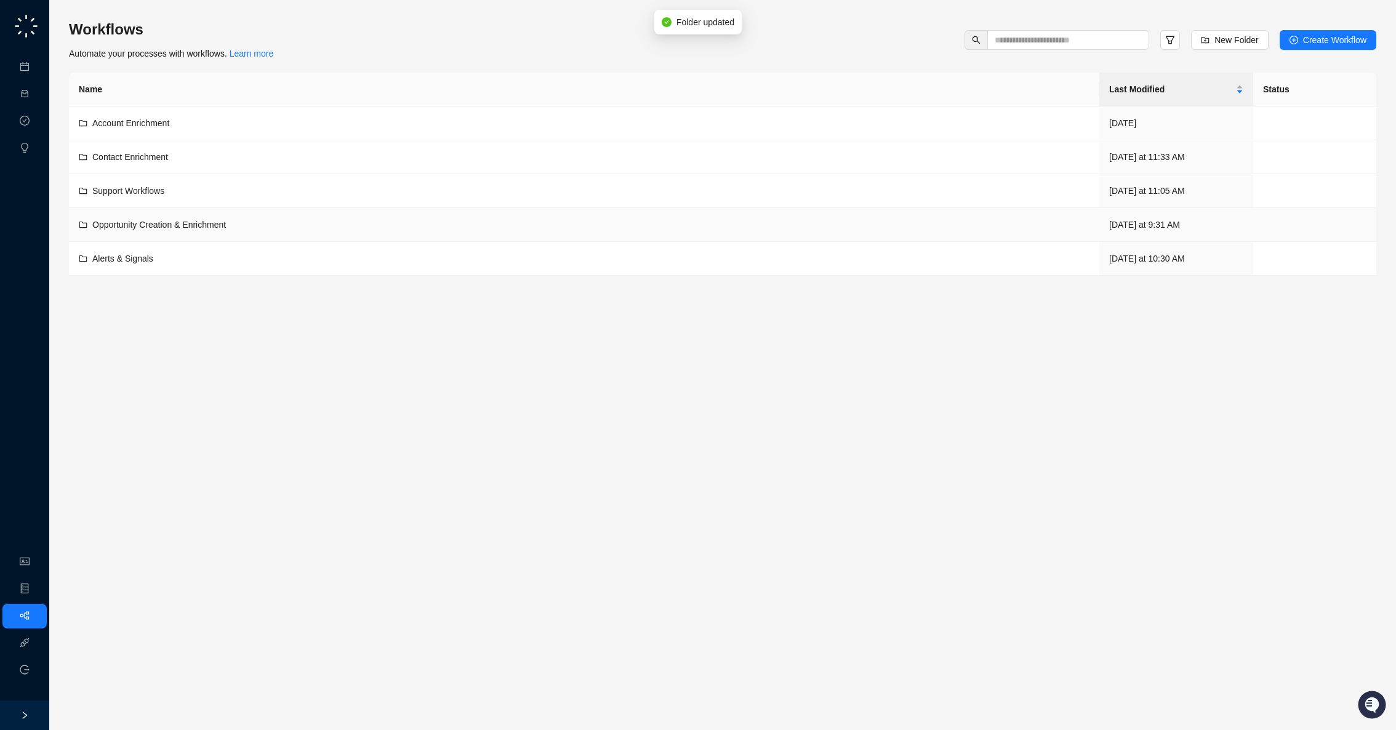
click at [390, 231] on td "Opportunity Creation & Enrichment" at bounding box center [584, 225] width 1030 height 34
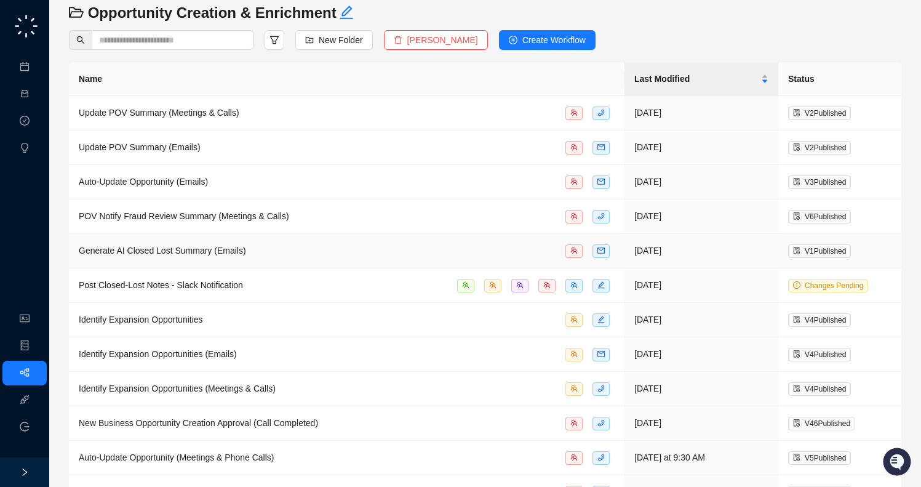
scroll to position [51, 0]
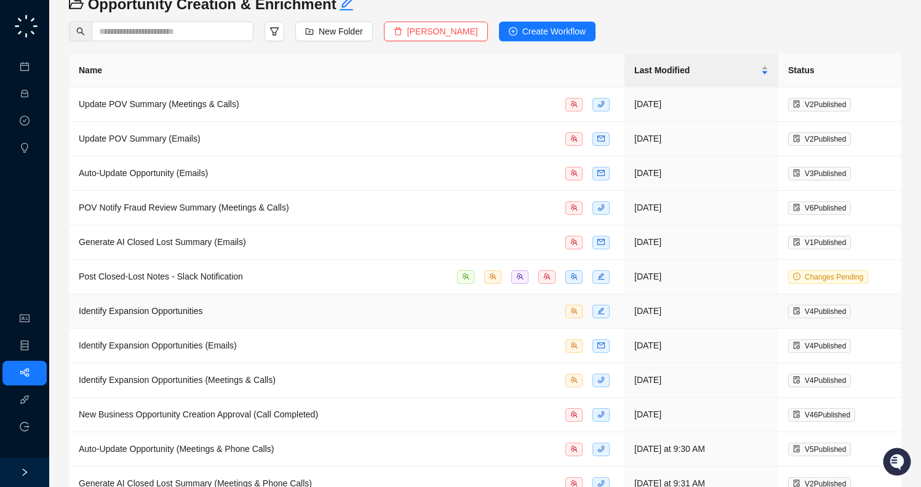
click at [373, 308] on div "Identify Expansion Opportunities" at bounding box center [347, 311] width 536 height 14
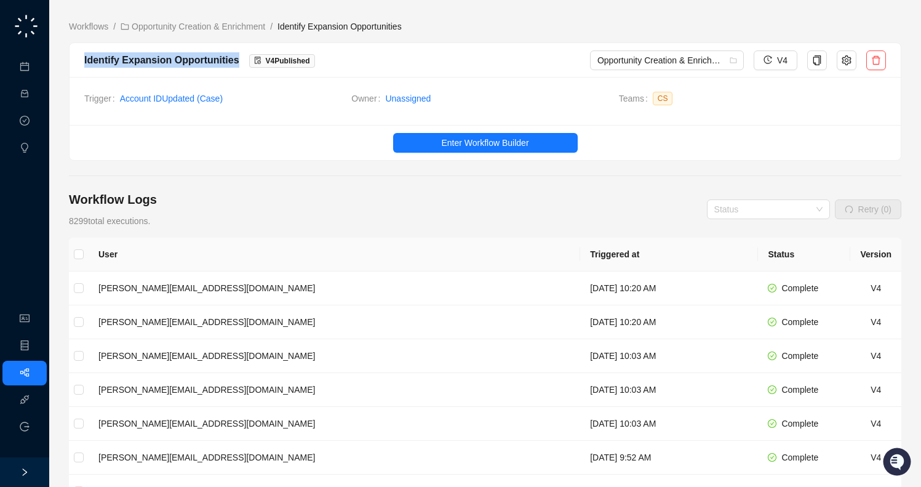
drag, startPoint x: 175, startPoint y: 62, endPoint x: 81, endPoint y: 62, distance: 94.8
click at [81, 62] on div "Identify Expansion Opportunities V 4 Published Opportunity Creation & Enrichmen…" at bounding box center [485, 60] width 831 height 34
click at [345, 166] on main "Workflows / Opportunity Creation & Enrichment / Identify Expansion Opportunitie…" at bounding box center [485, 381] width 833 height 722
